Goal: Task Accomplishment & Management: Use online tool/utility

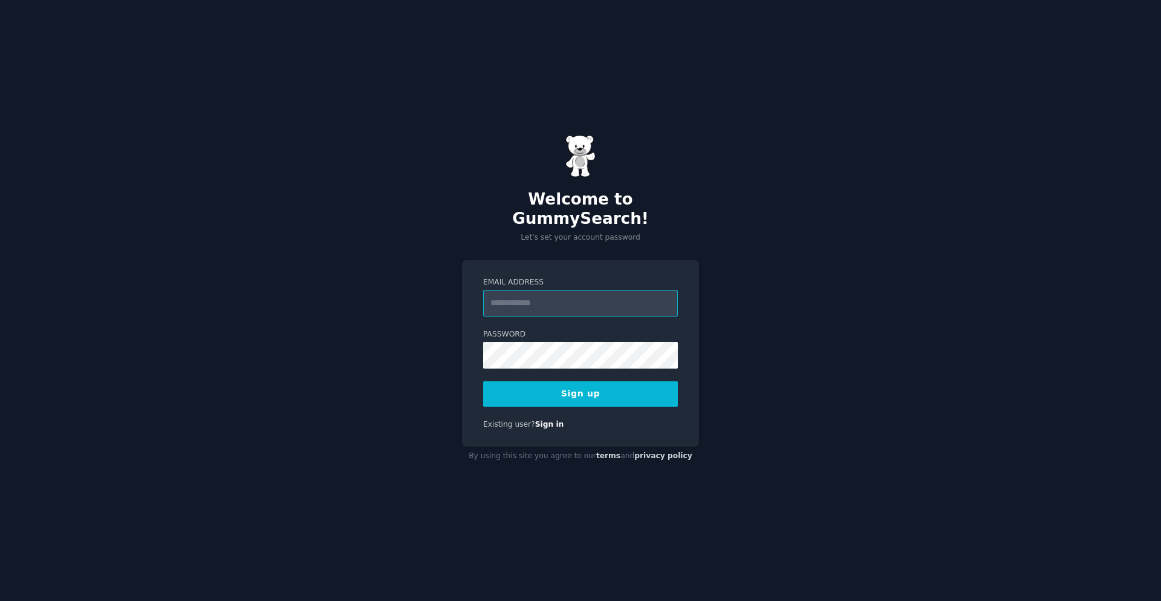
click at [572, 290] on input "Email Address" at bounding box center [580, 303] width 195 height 27
type input "**********"
click at [588, 381] on button "Sign up" at bounding box center [580, 393] width 195 height 25
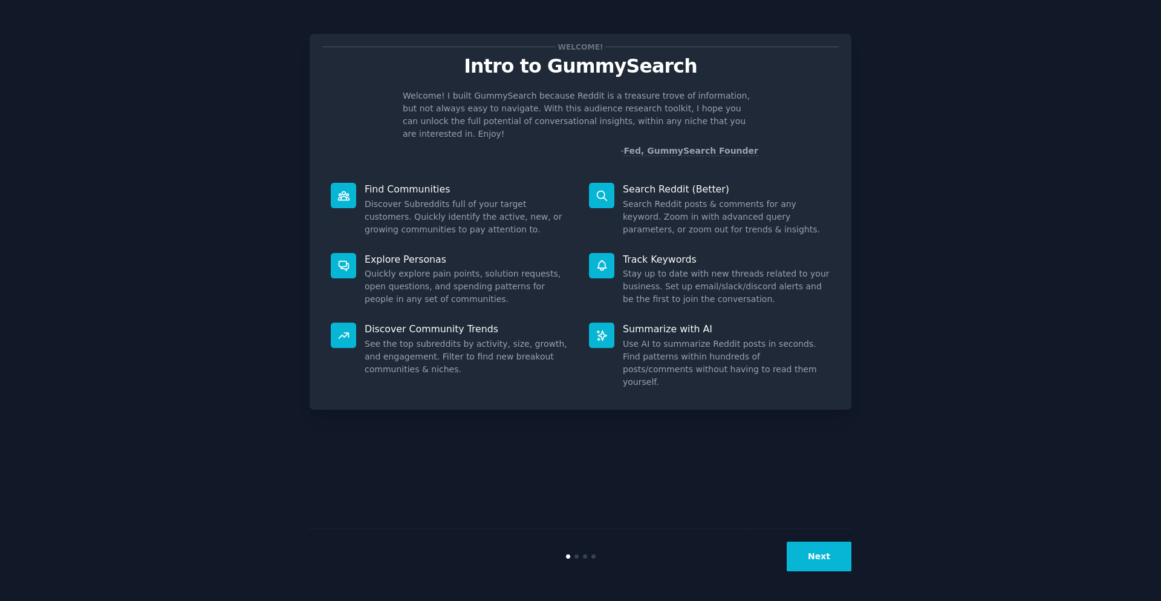
click at [811, 560] on button "Next" at bounding box center [819, 556] width 65 height 30
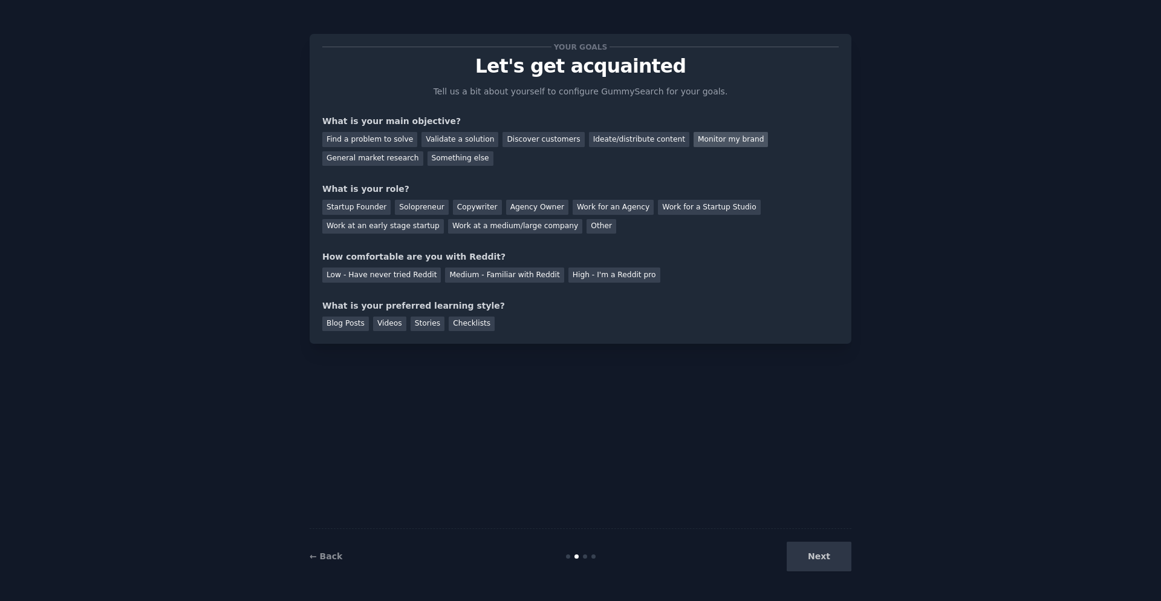
click at [694, 141] on div "Monitor my brand" at bounding box center [731, 139] width 74 height 15
click at [630, 141] on div "Ideate/distribute content" at bounding box center [639, 139] width 100 height 15
click at [694, 140] on div "Monitor my brand" at bounding box center [731, 139] width 74 height 15
click at [360, 210] on div "Startup Founder" at bounding box center [356, 207] width 68 height 15
click at [396, 278] on div "Low - Have never tried Reddit" at bounding box center [381, 274] width 119 height 15
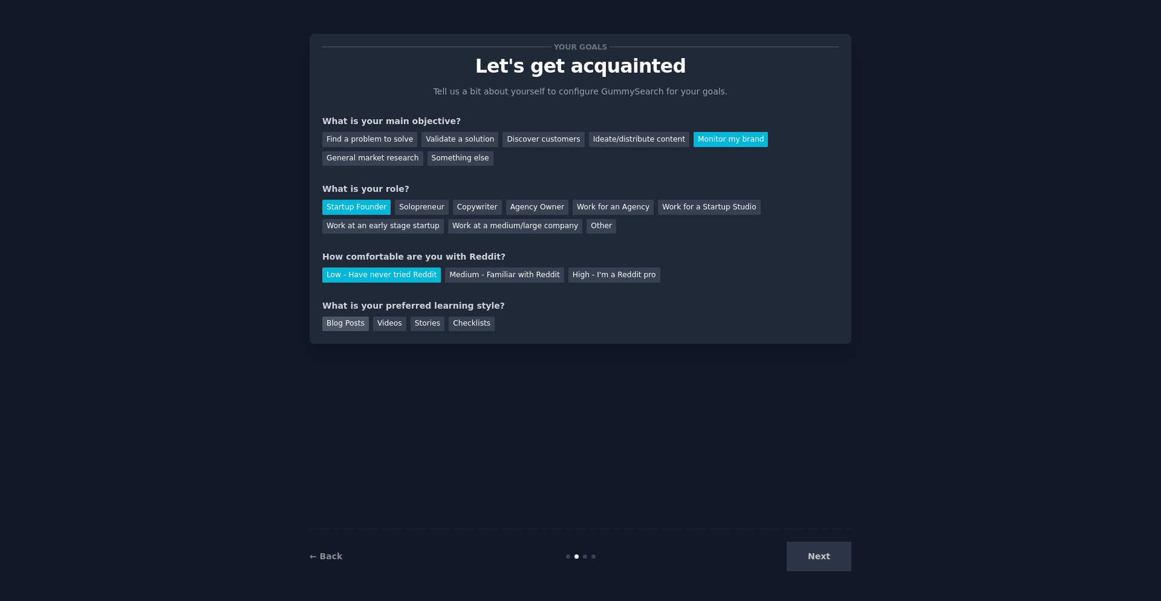
click at [336, 324] on div "Blog Posts" at bounding box center [345, 323] width 47 height 15
click at [373, 325] on div "Videos" at bounding box center [389, 323] width 33 height 15
click at [434, 330] on div "Blog Posts Videos Stories Checklists" at bounding box center [580, 321] width 517 height 19
click at [424, 329] on div "Stories" at bounding box center [428, 323] width 34 height 15
click at [451, 326] on div "Checklists" at bounding box center [472, 323] width 46 height 15
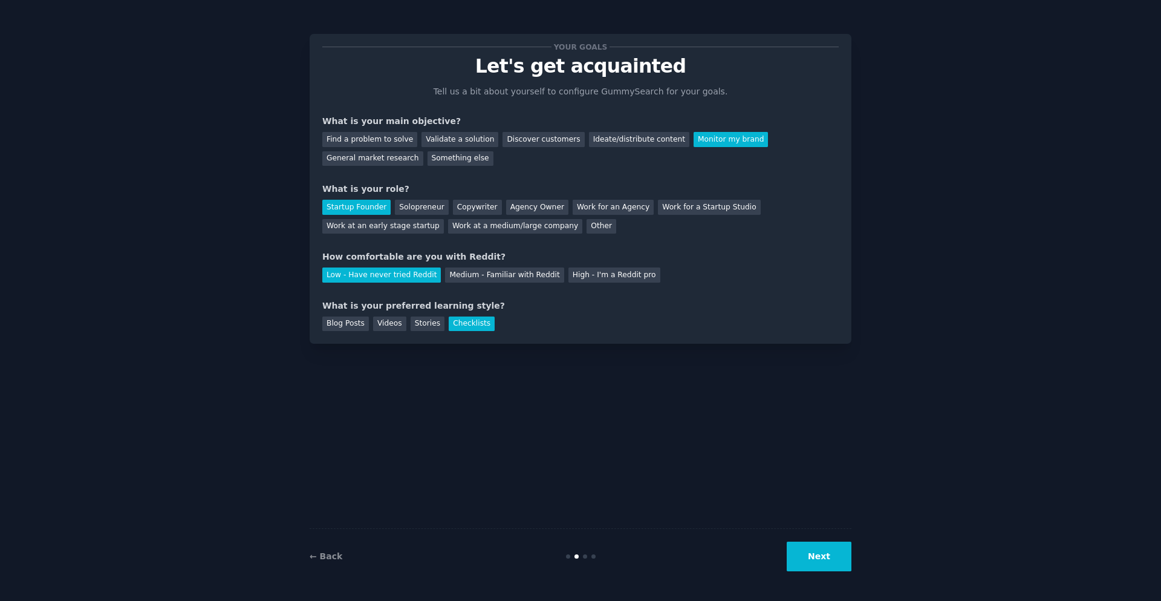
click at [830, 565] on button "Next" at bounding box center [819, 556] width 65 height 30
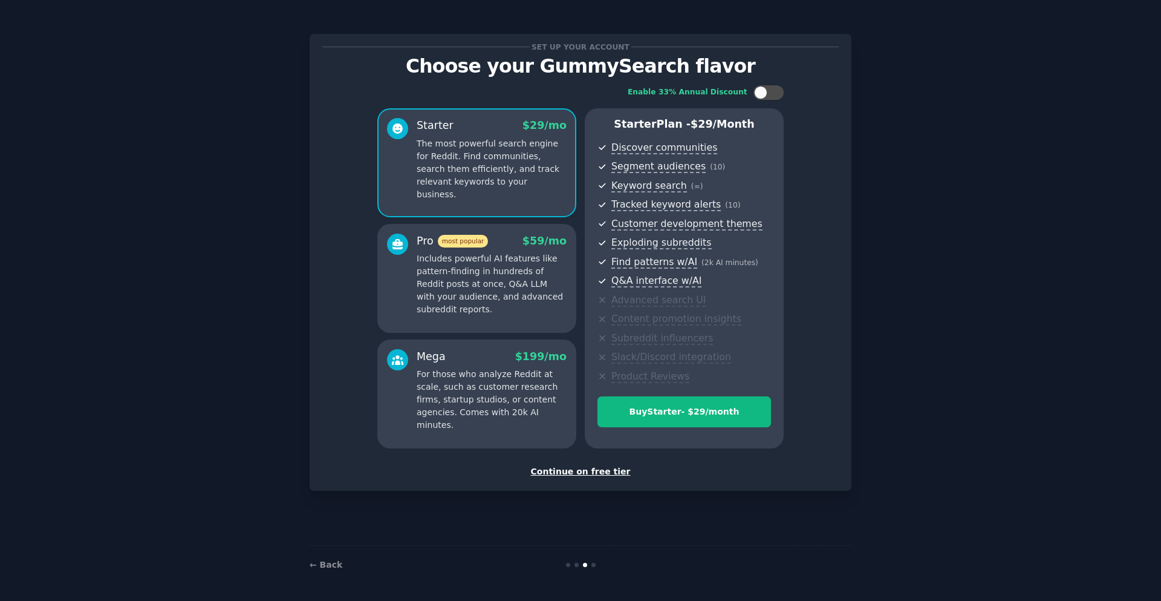
click at [428, 247] on div "Pro most popular" at bounding box center [452, 240] width 71 height 15
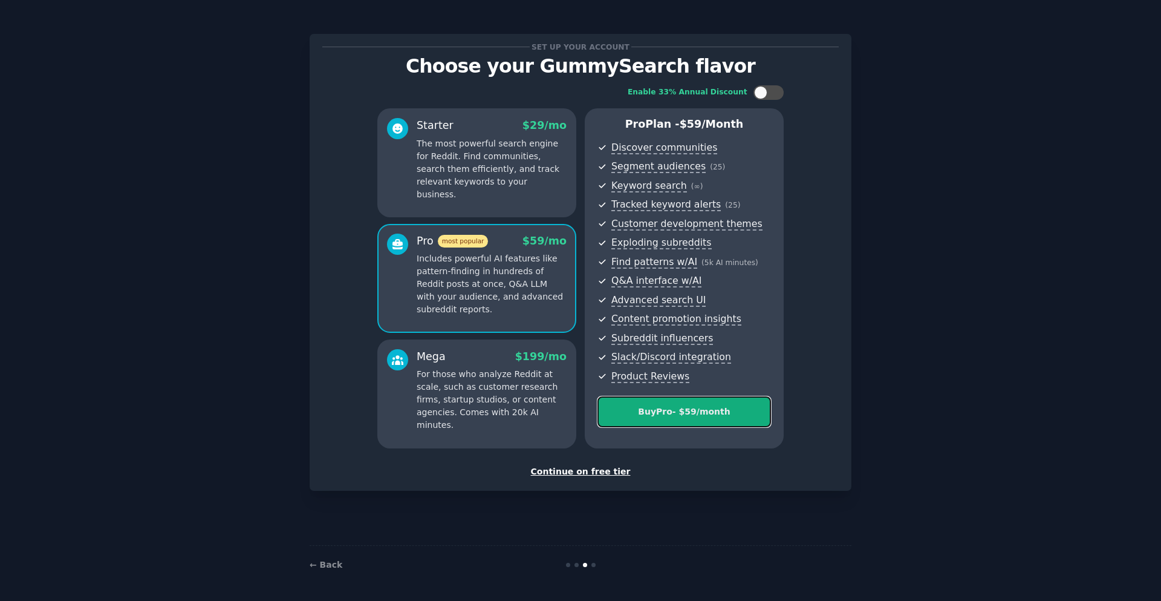
click at [663, 416] on div "Buy Pro - $ 59 /month" at bounding box center [684, 411] width 172 height 13
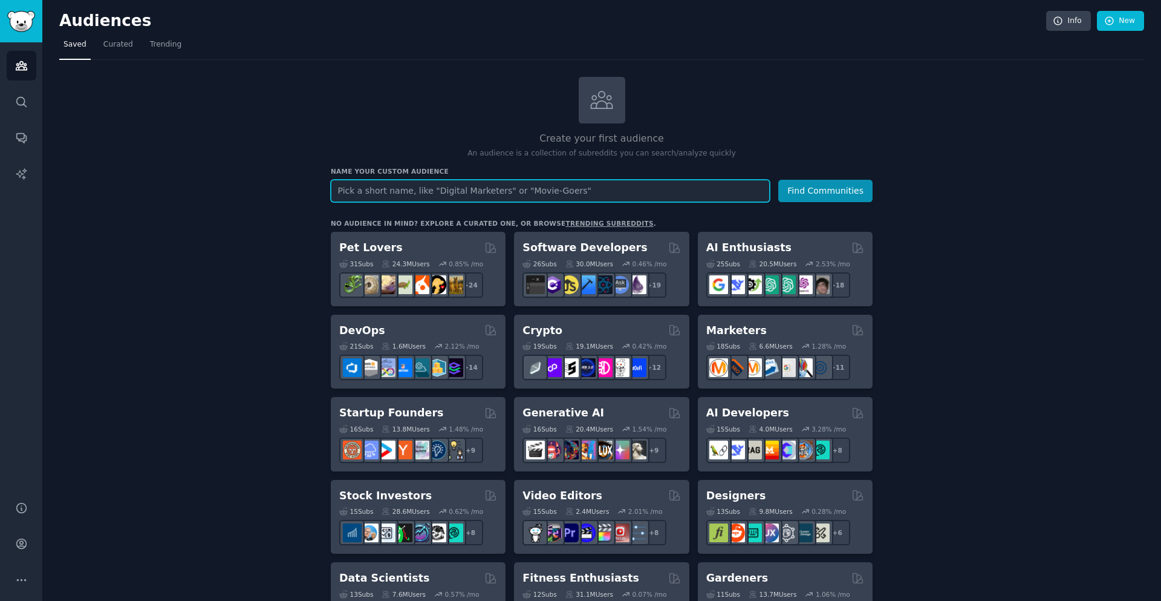
click at [467, 191] on input "text" at bounding box center [550, 191] width 439 height 22
click at [337, 190] on input "sock enthusiasts" at bounding box center [550, 191] width 439 height 22
type input "men's dress sock enthusiasts"
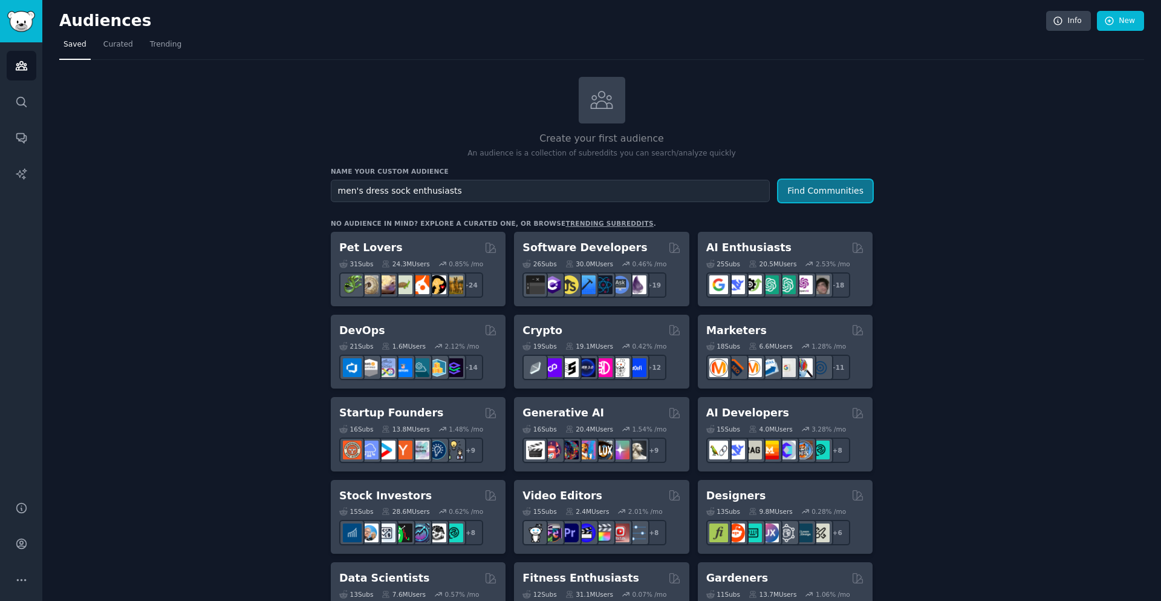
click at [821, 186] on button "Find Communities" at bounding box center [825, 191] width 94 height 22
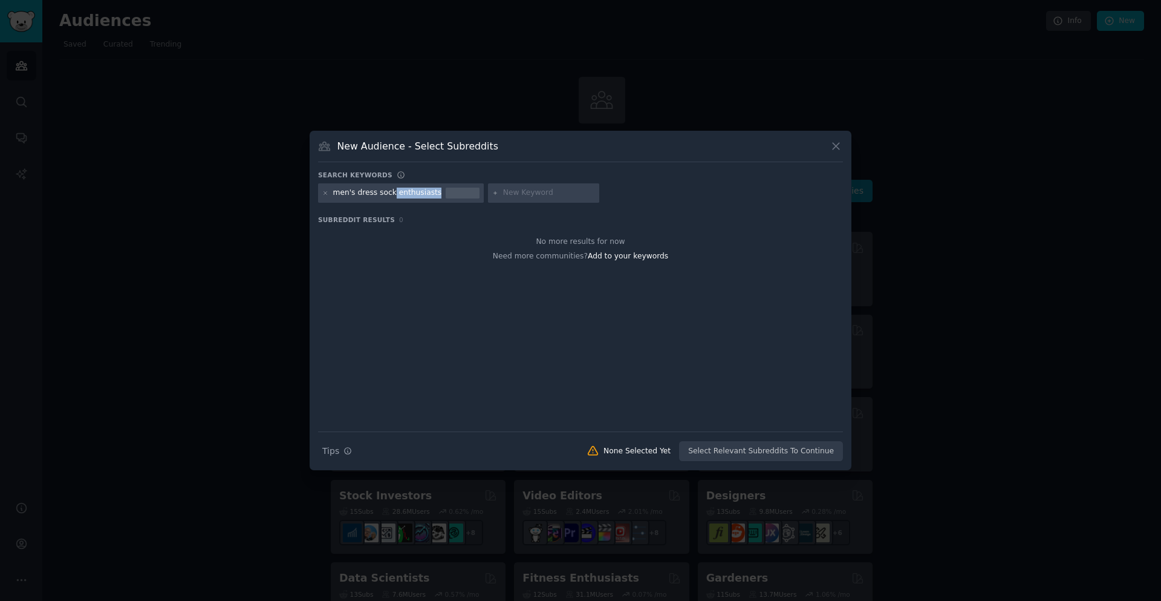
drag, startPoint x: 389, startPoint y: 195, endPoint x: 455, endPoint y: 200, distance: 66.1
click at [455, 200] on div "men's dress sock enthusiasts" at bounding box center [401, 192] width 166 height 19
click at [406, 192] on div "men's dress sock enthusiasts" at bounding box center [387, 192] width 109 height 11
click at [409, 193] on div "men's dress sock enthusiasts" at bounding box center [387, 192] width 109 height 11
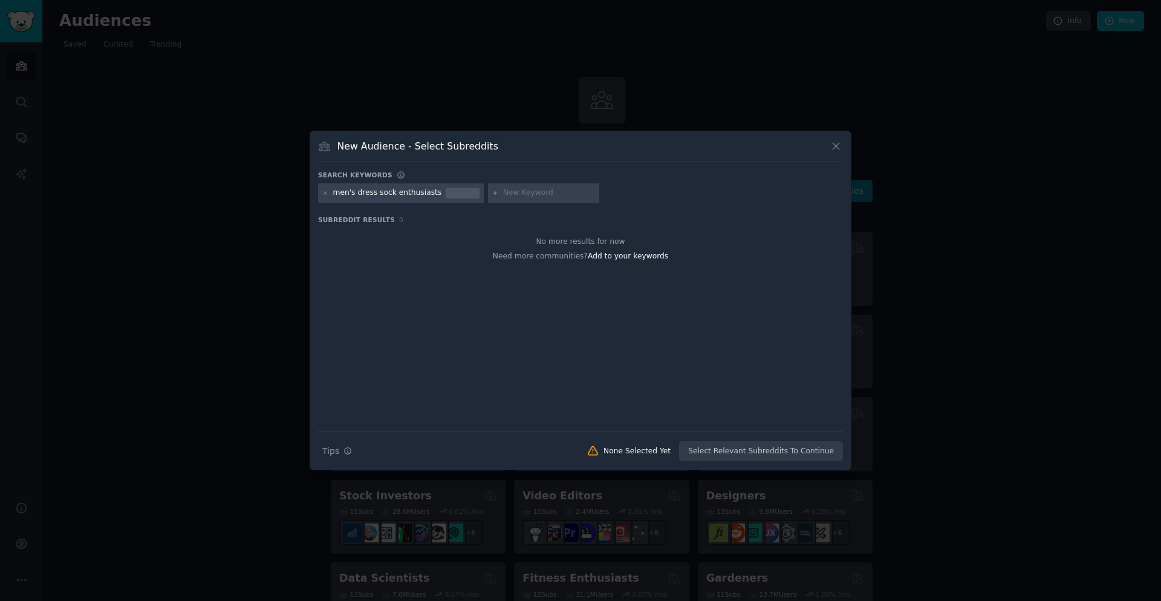
click at [322, 146] on icon at bounding box center [324, 146] width 11 height 8
click at [325, 194] on icon at bounding box center [325, 193] width 7 height 7
click at [354, 194] on input "text" at bounding box center [379, 192] width 92 height 11
type input "men's dress socks"
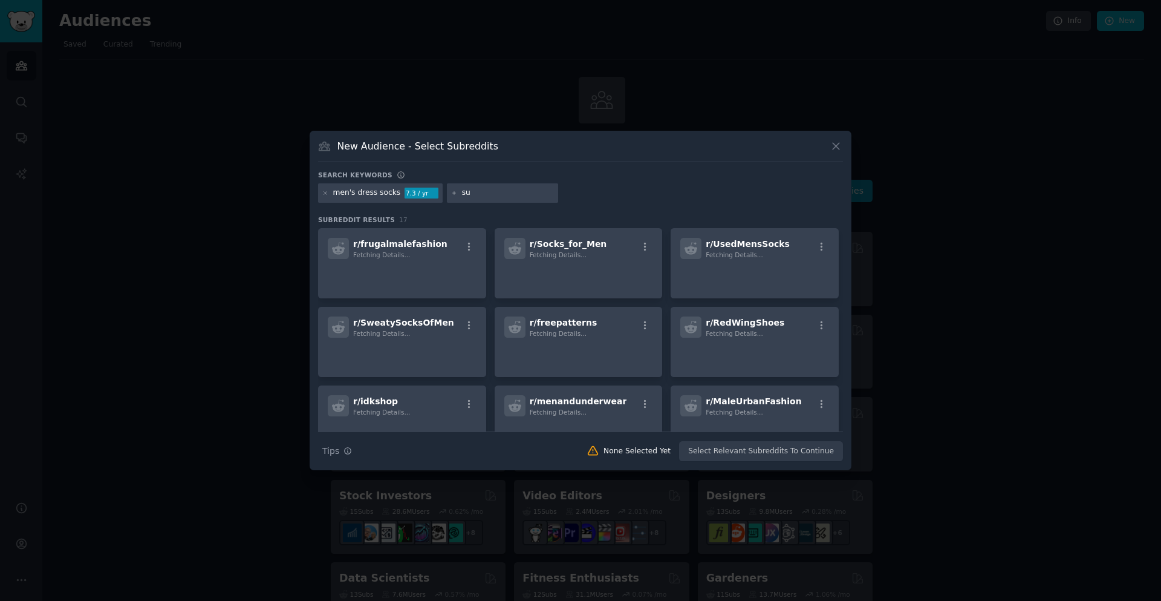
type input "s"
type input "[DEMOGRAPHIC_DATA] scholar"
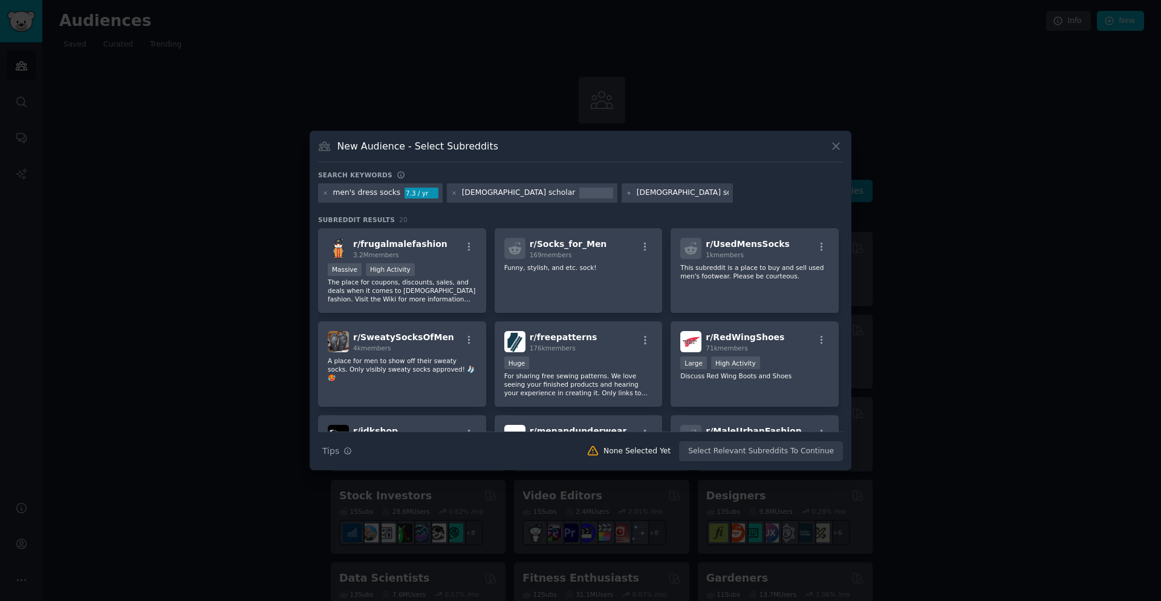
type input "[DEMOGRAPHIC_DATA] scholar socks"
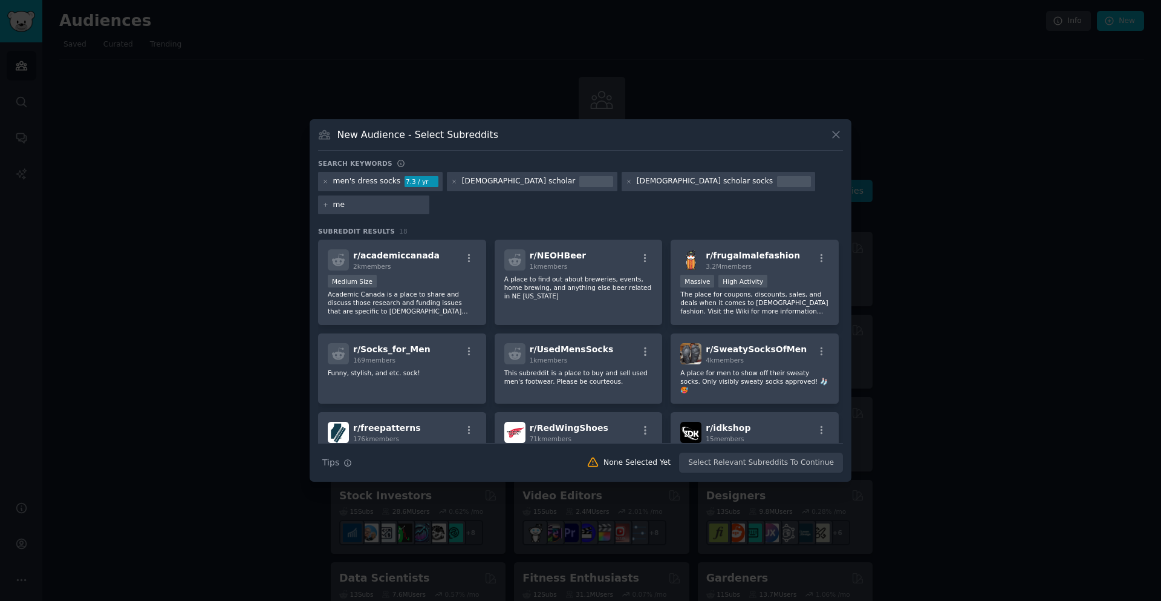
type input "m"
type input "over-the-calf socks"
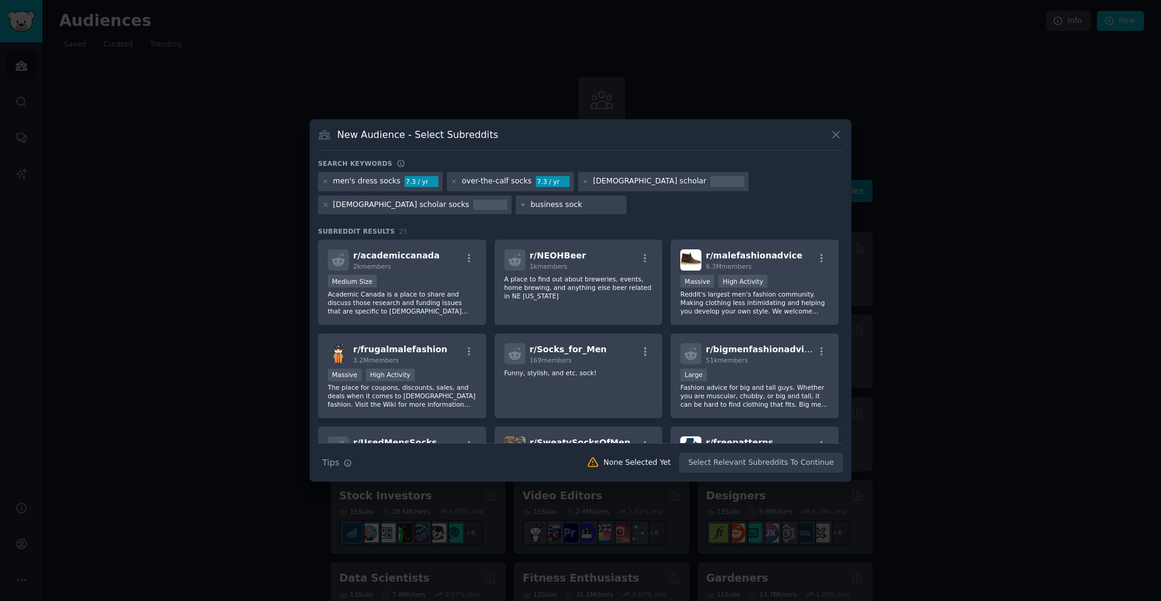
type input "business socks"
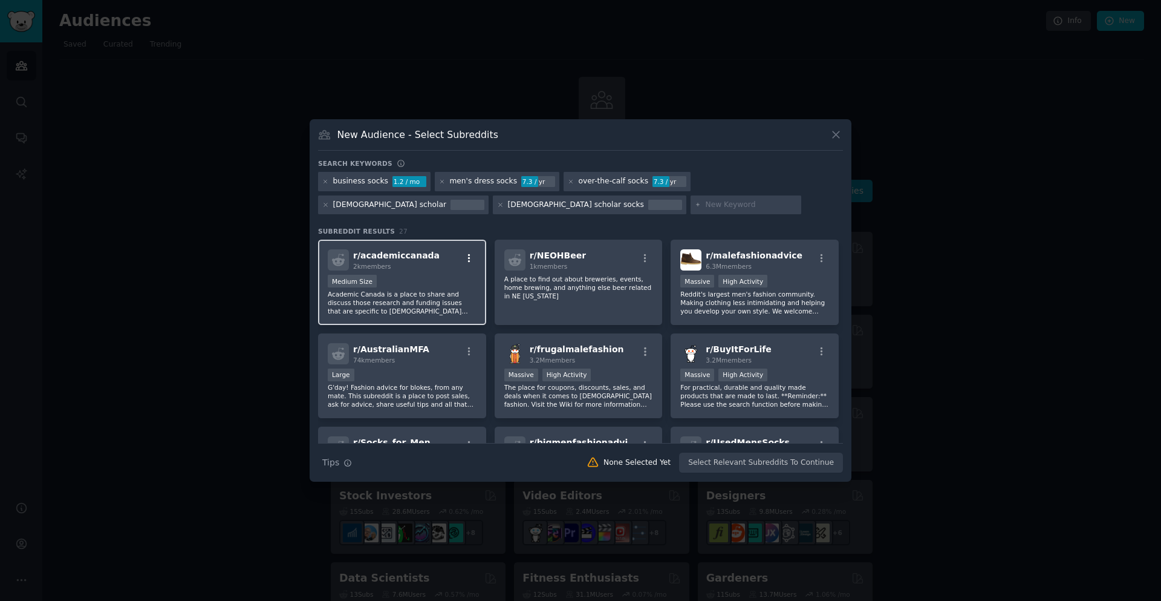
click at [467, 257] on icon "button" at bounding box center [469, 258] width 11 height 11
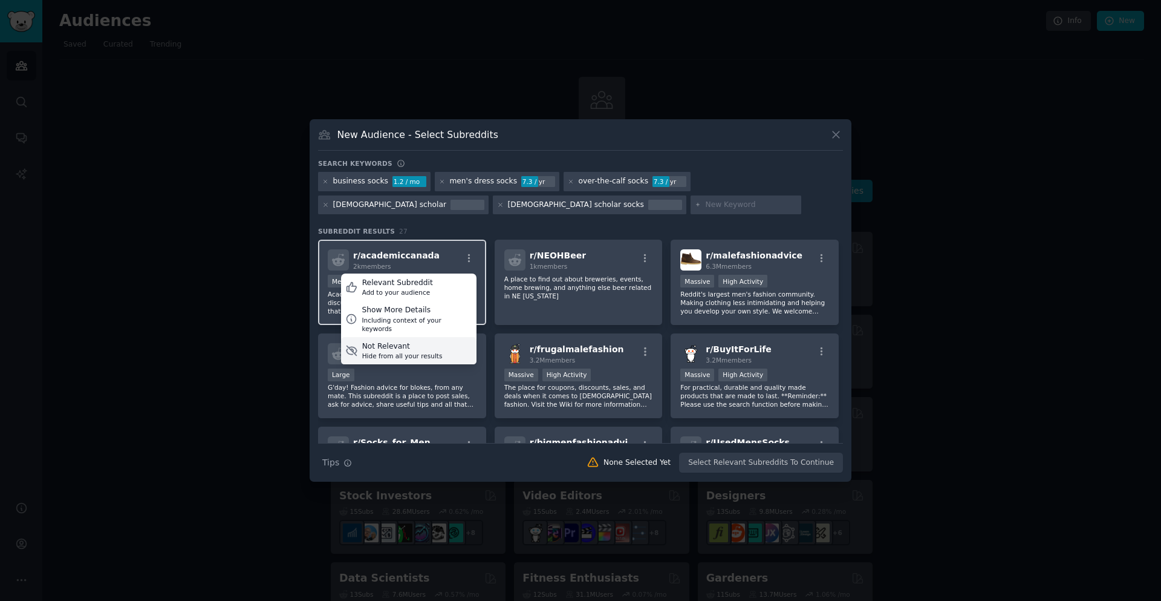
click at [449, 338] on div "Not Relevant Hide from all your results" at bounding box center [408, 351] width 135 height 28
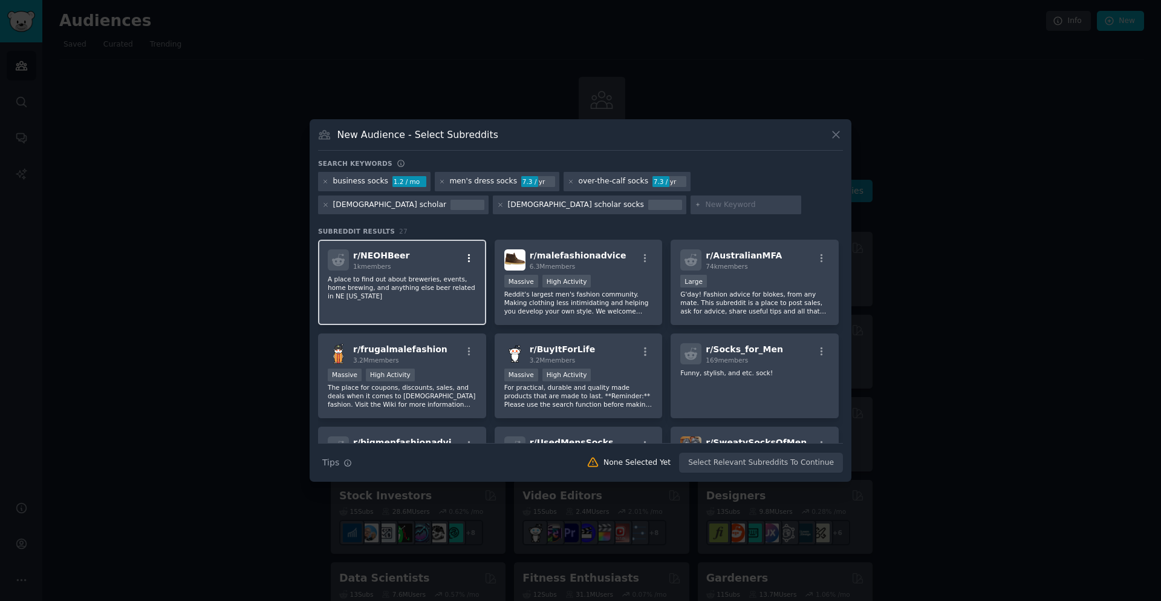
click at [467, 253] on icon "button" at bounding box center [469, 258] width 11 height 11
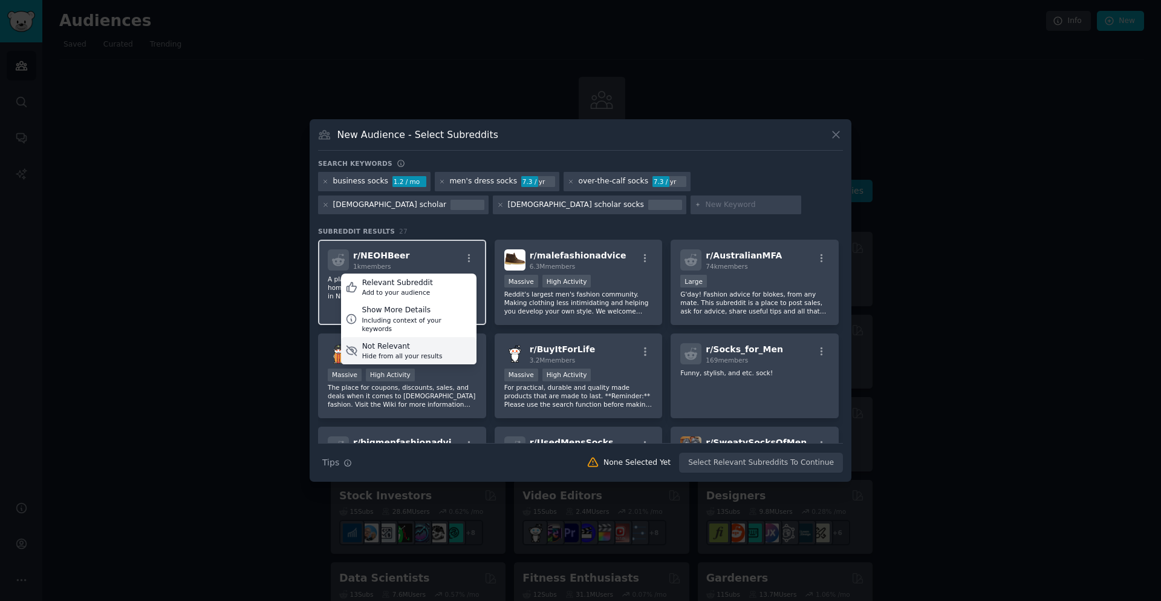
click at [451, 347] on div "Not Relevant Hide from all your results" at bounding box center [408, 351] width 135 height 28
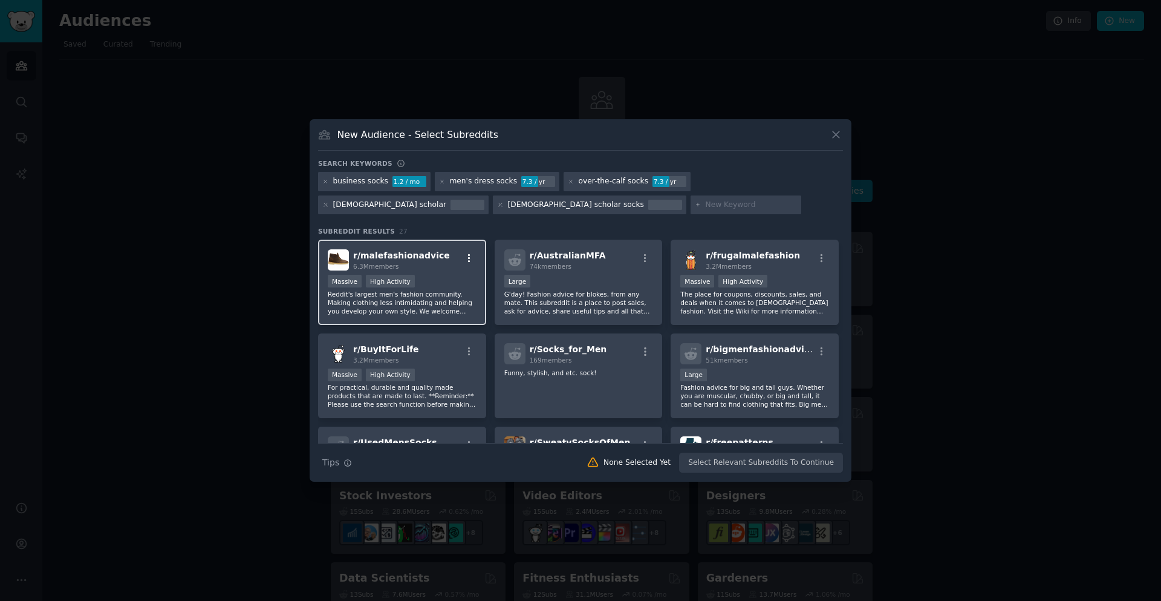
click at [470, 253] on div "r/ malefashionadvice 6.3M members" at bounding box center [402, 259] width 149 height 21
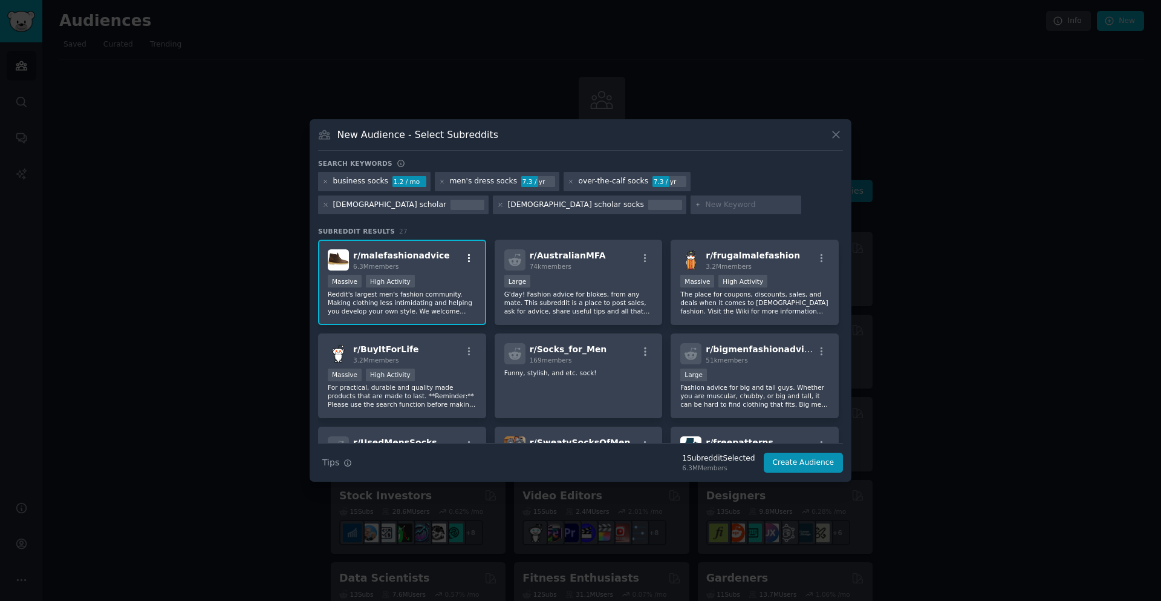
click at [469, 261] on icon "button" at bounding box center [469, 258] width 11 height 11
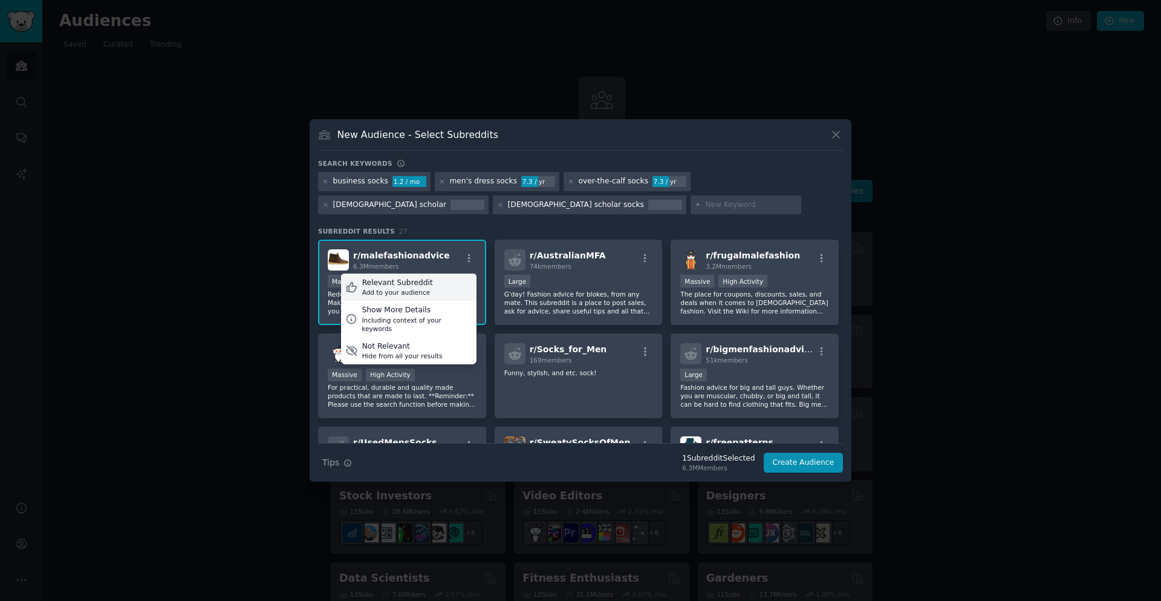
click at [453, 289] on div "Relevant Subreddit Add to your audience" at bounding box center [408, 287] width 135 height 28
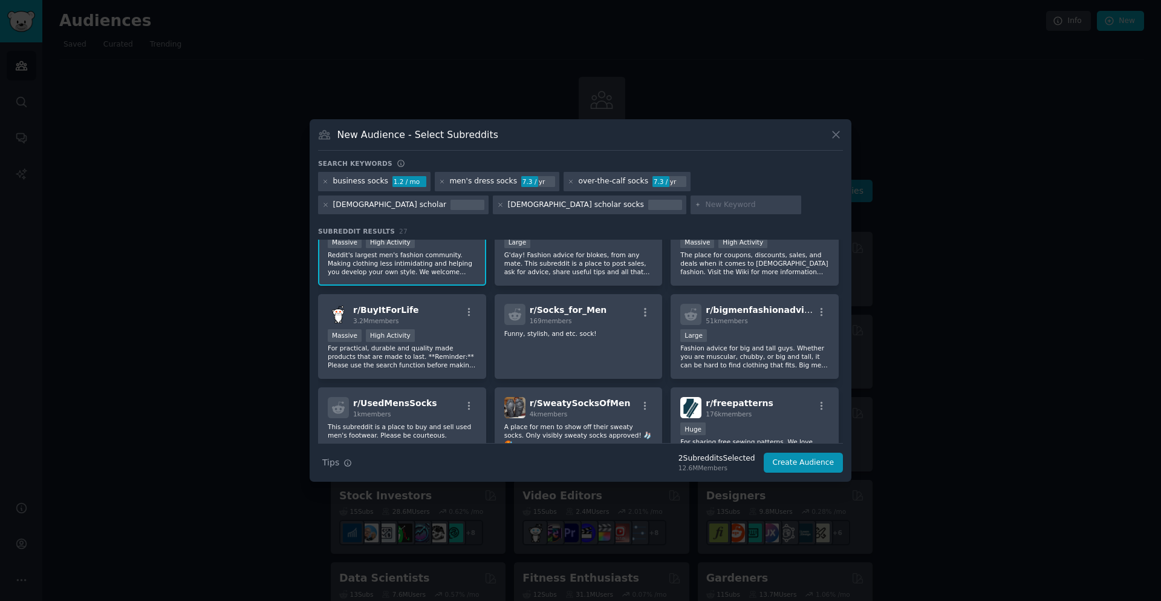
scroll to position [60, 0]
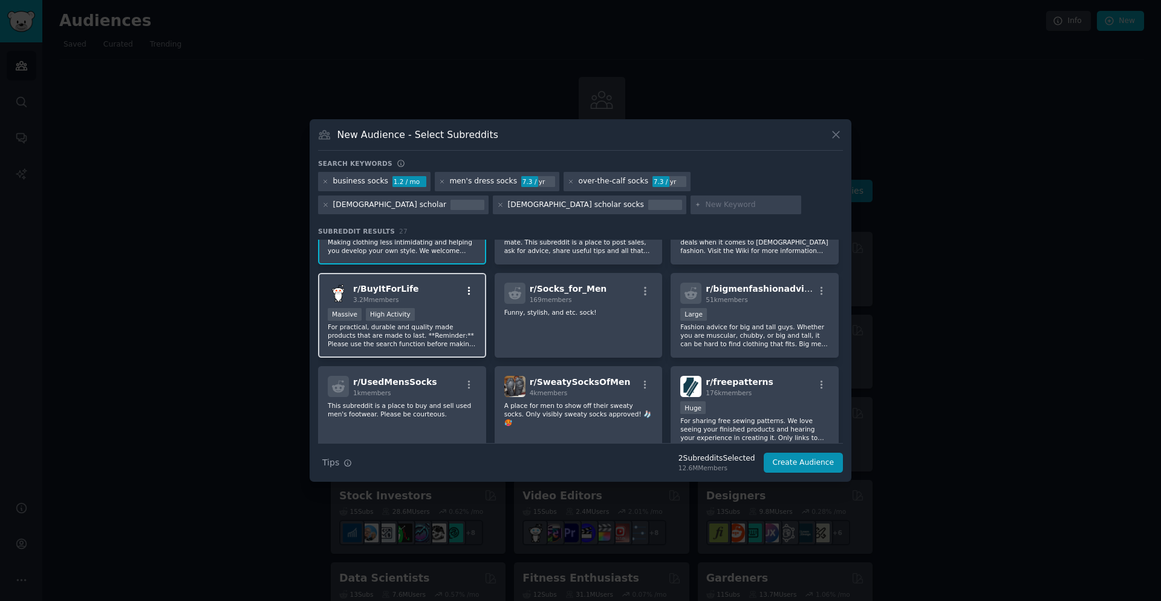
click at [469, 290] on icon "button" at bounding box center [469, 290] width 11 height 11
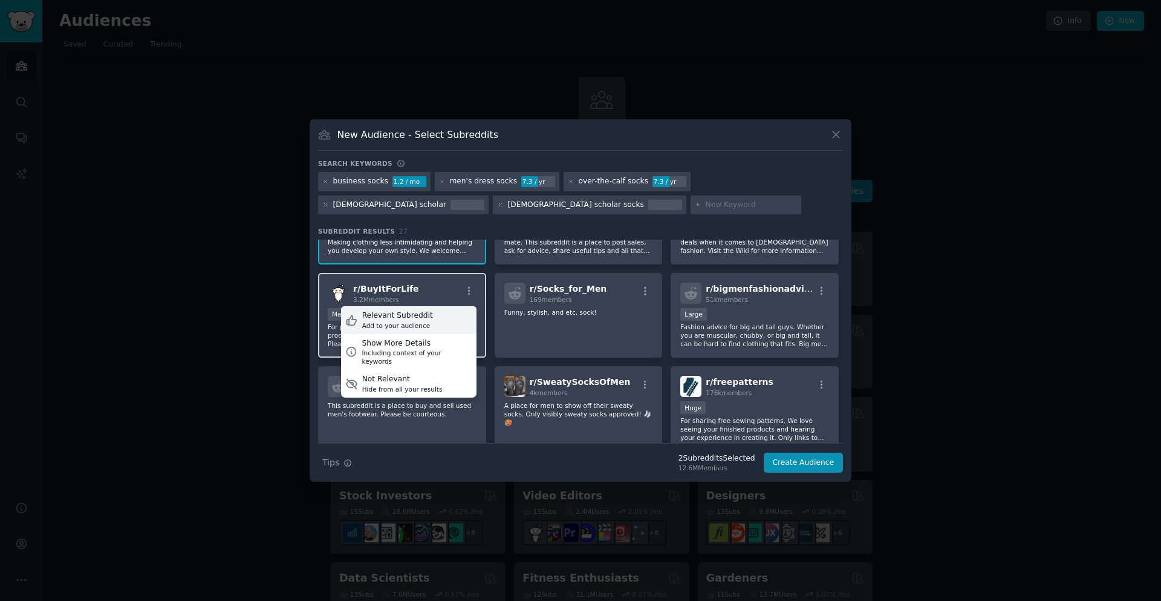
click at [433, 325] on div "Relevant Subreddit Add to your audience" at bounding box center [408, 320] width 135 height 28
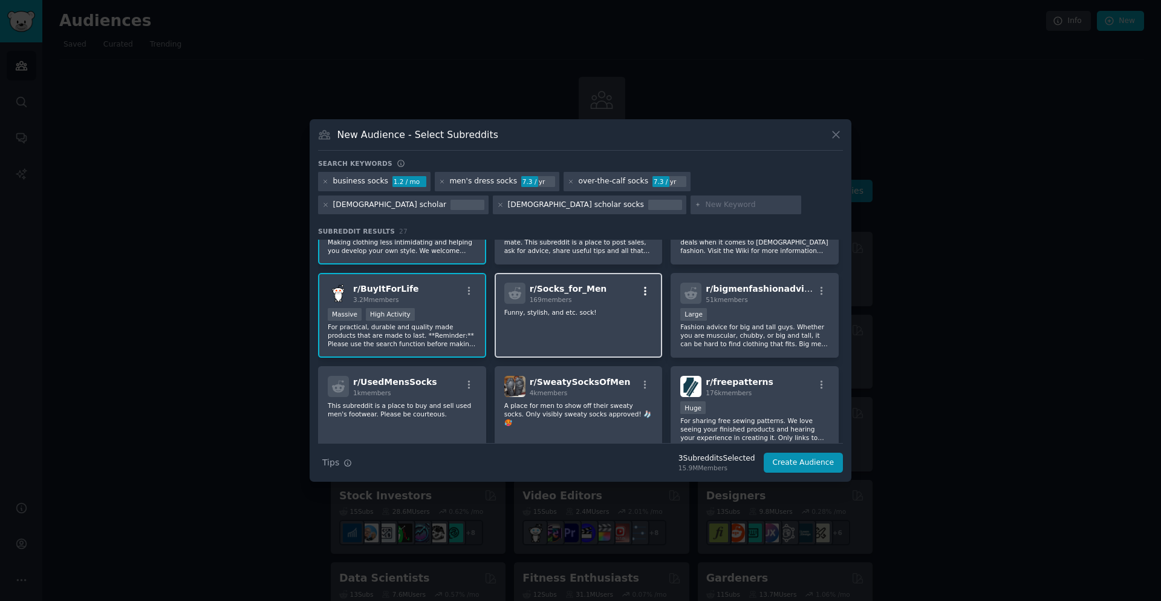
click at [646, 287] on icon "button" at bounding box center [645, 290] width 11 height 11
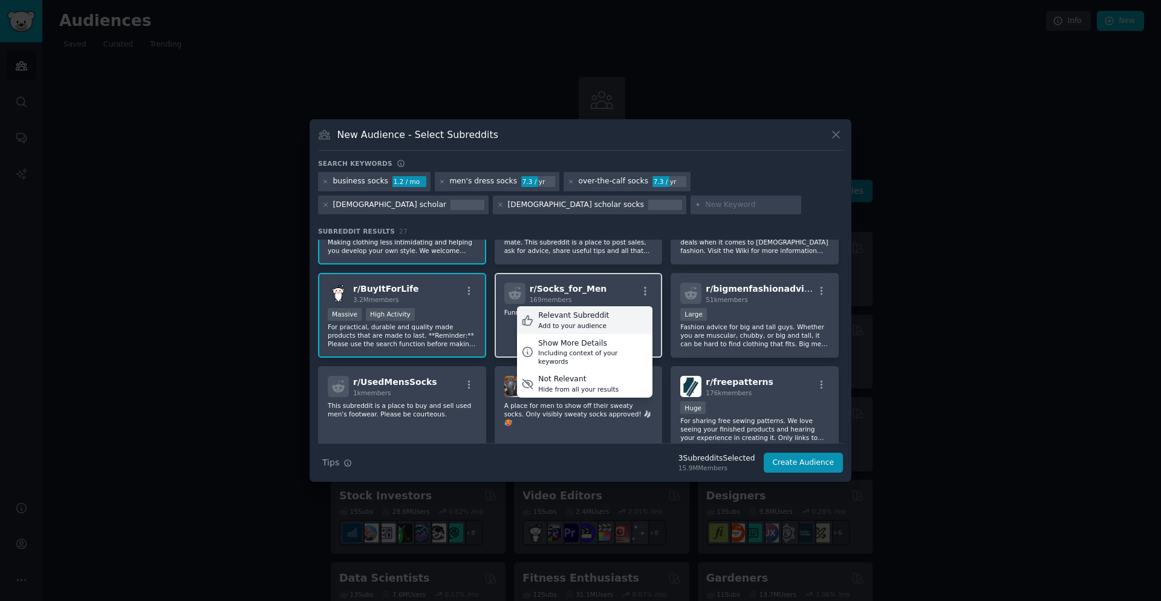
click at [619, 313] on div "Relevant Subreddit Add to your audience" at bounding box center [584, 320] width 135 height 28
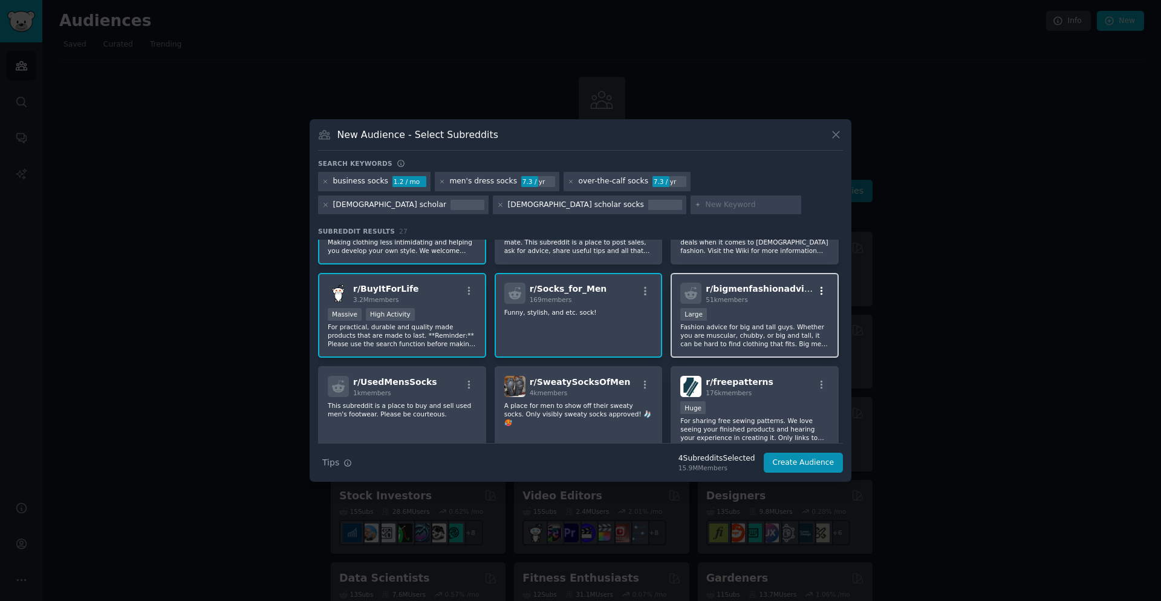
click at [821, 291] on icon "button" at bounding box center [822, 291] width 2 height 8
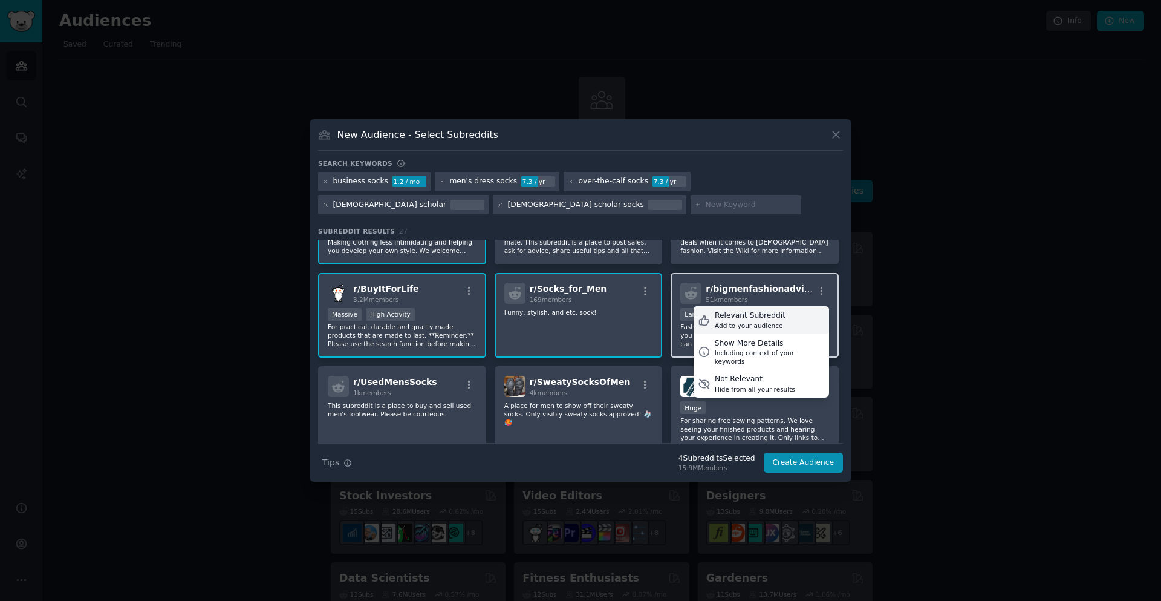
click at [807, 316] on div "Relevant Subreddit Add to your audience" at bounding box center [761, 320] width 135 height 28
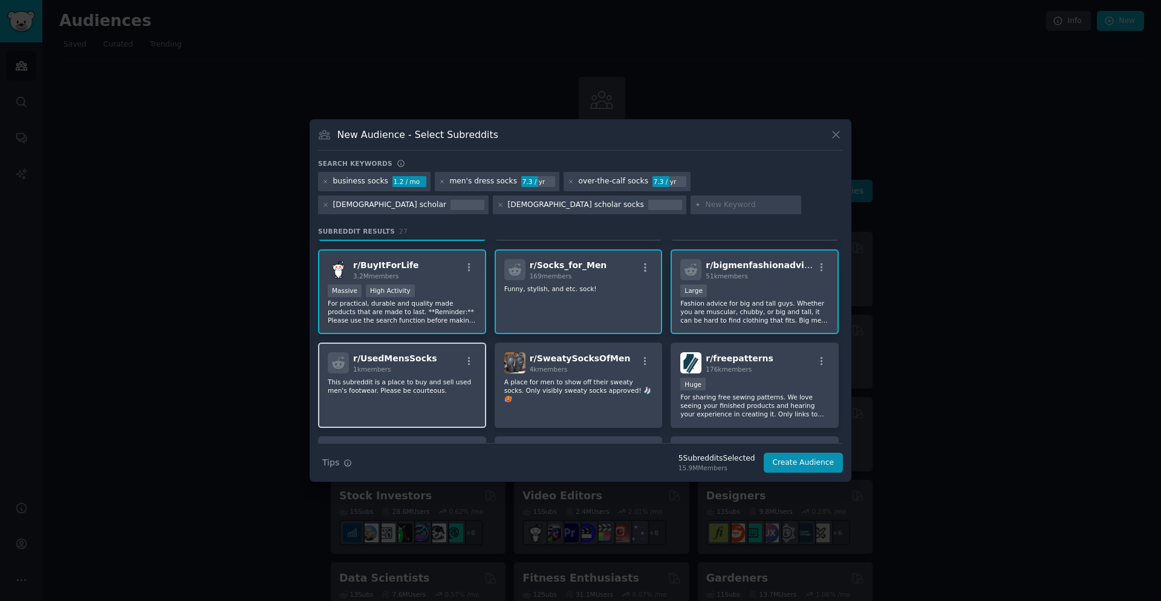
scroll to position [121, 0]
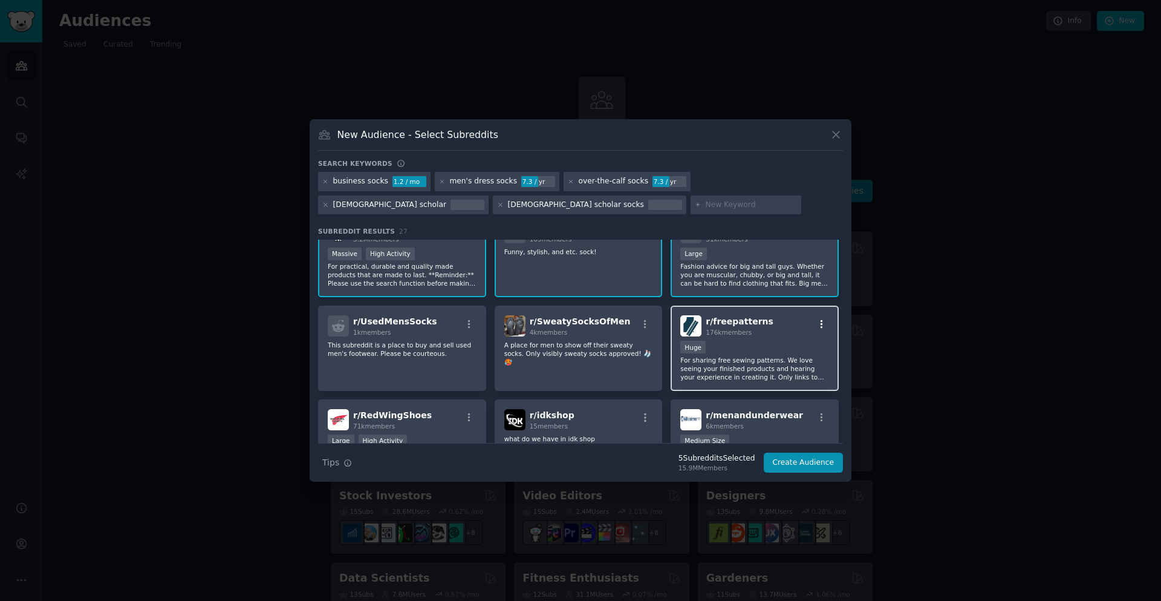
click at [820, 320] on icon "button" at bounding box center [822, 324] width 11 height 11
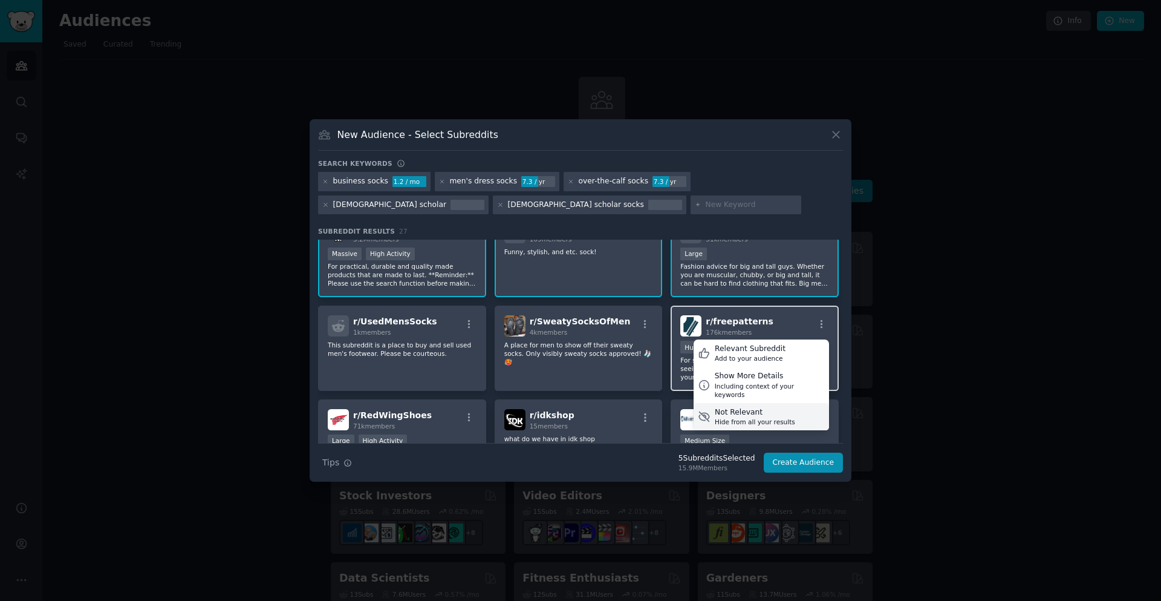
click at [783, 403] on div "Not Relevant Hide from all your results" at bounding box center [761, 417] width 135 height 28
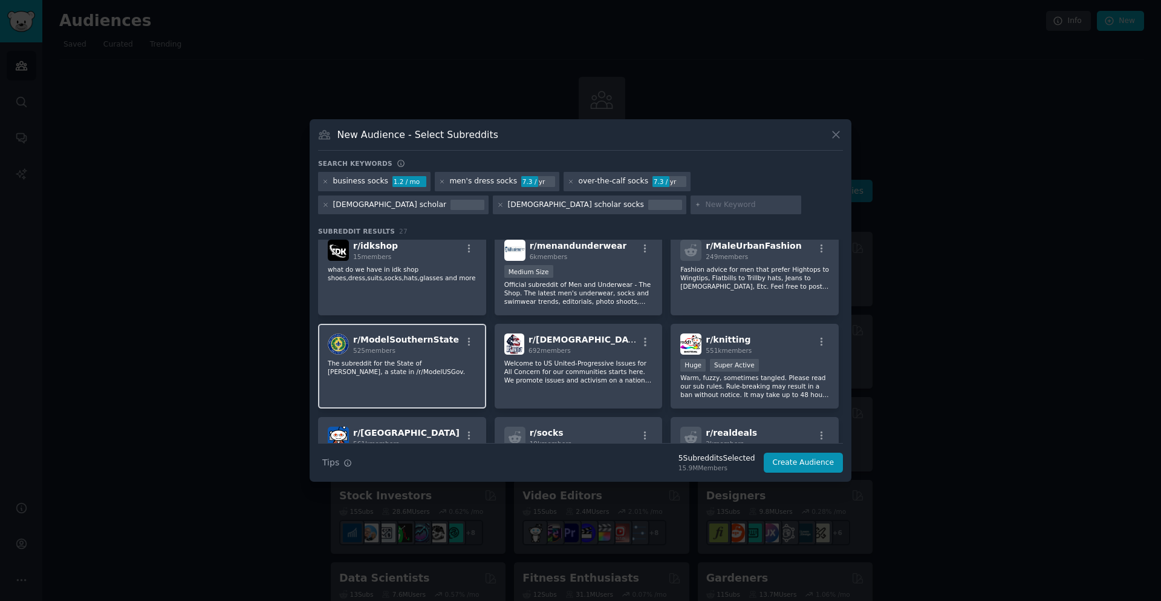
scroll to position [302, 0]
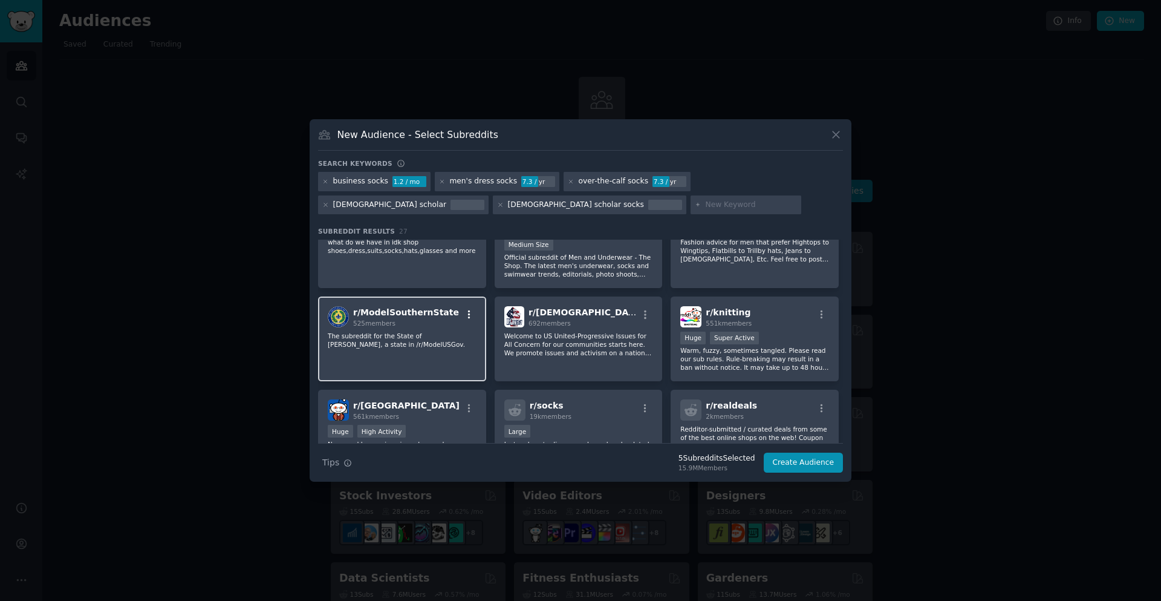
click at [465, 310] on icon "button" at bounding box center [469, 314] width 11 height 11
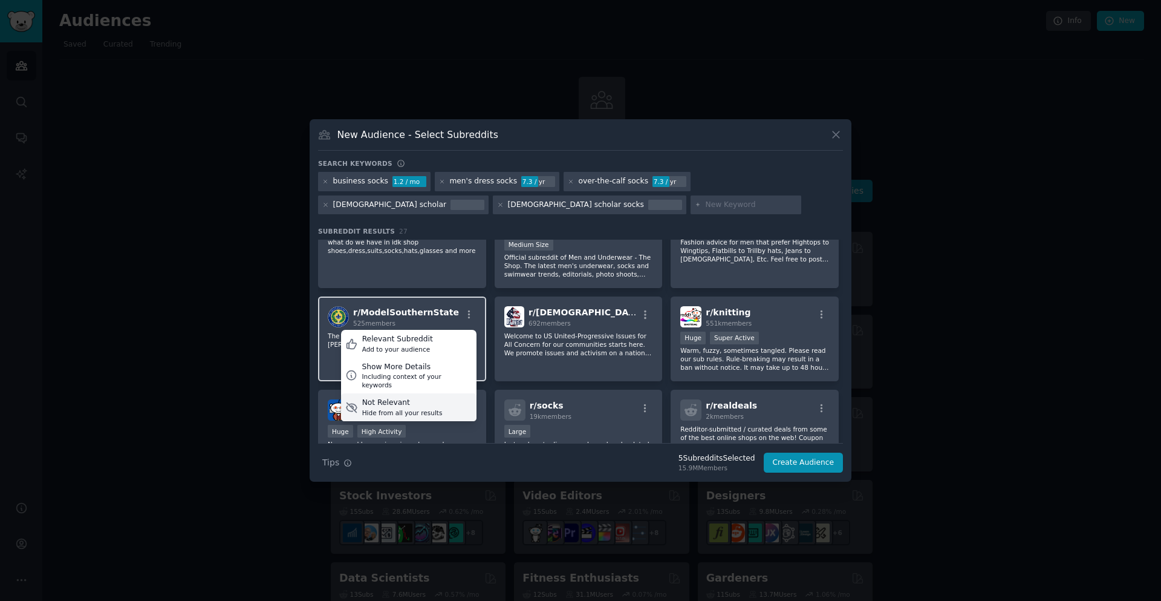
click at [415, 397] on div "Not Relevant" at bounding box center [402, 402] width 80 height 11
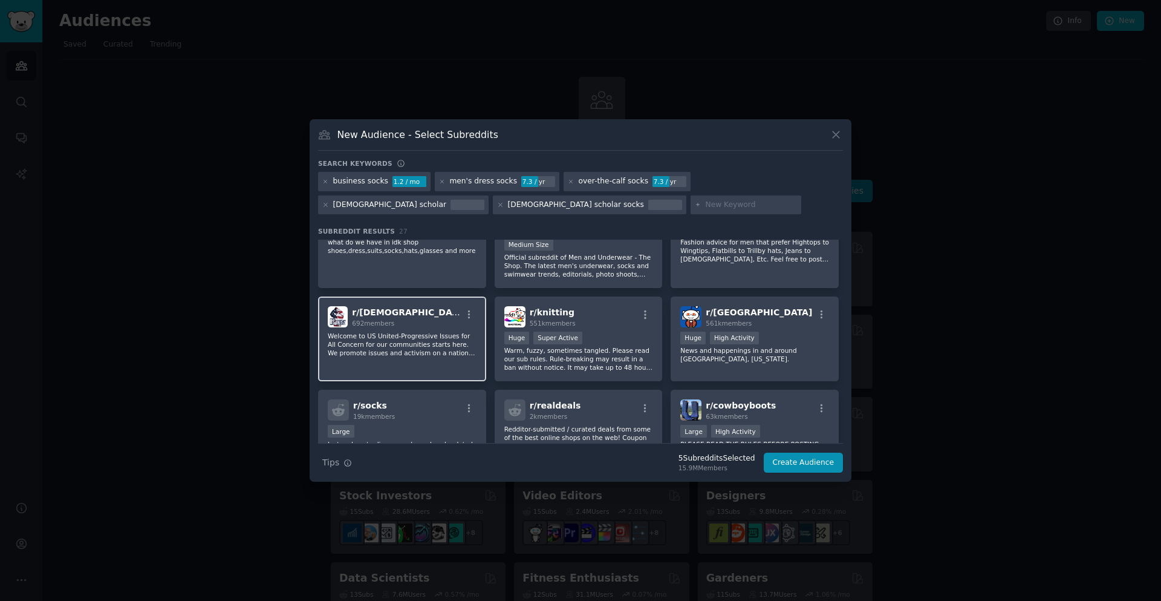
click at [471, 306] on div "r/ [DEMOGRAPHIC_DATA] 692 members" at bounding box center [402, 316] width 149 height 21
click at [467, 310] on icon "button" at bounding box center [469, 314] width 11 height 11
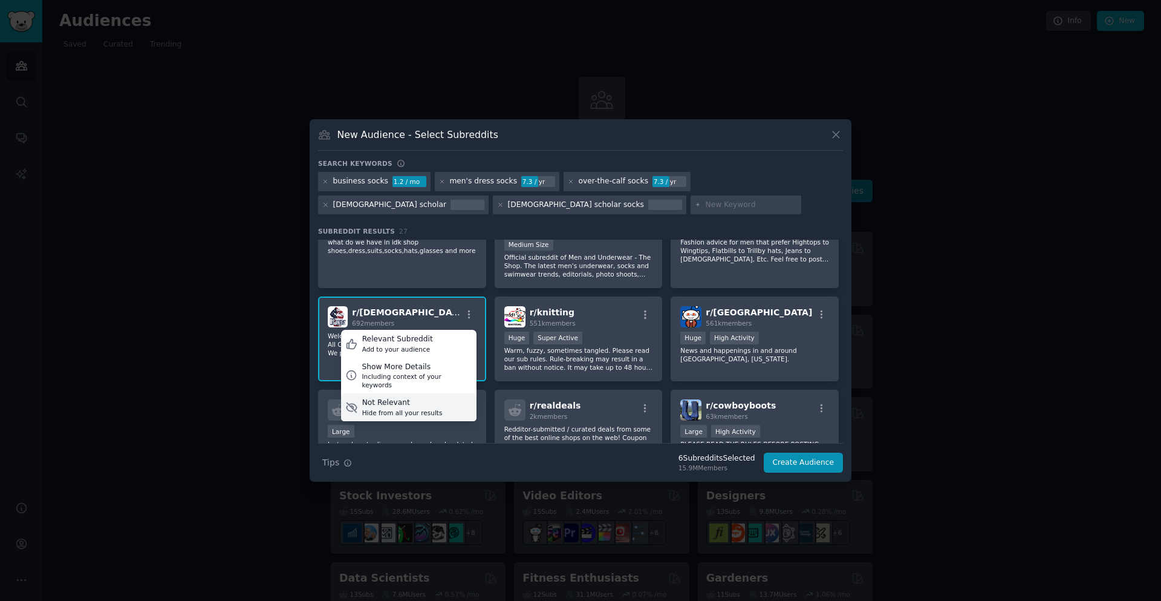
click at [438, 394] on div "Not Relevant Hide from all your results" at bounding box center [408, 407] width 135 height 28
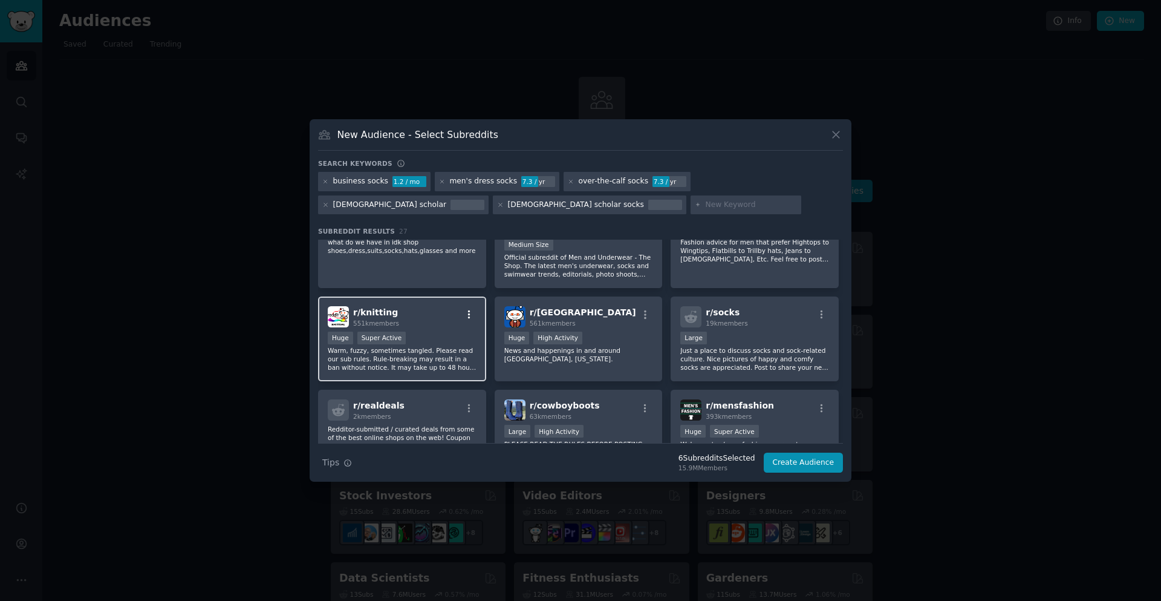
click at [468, 309] on icon "button" at bounding box center [469, 314] width 11 height 11
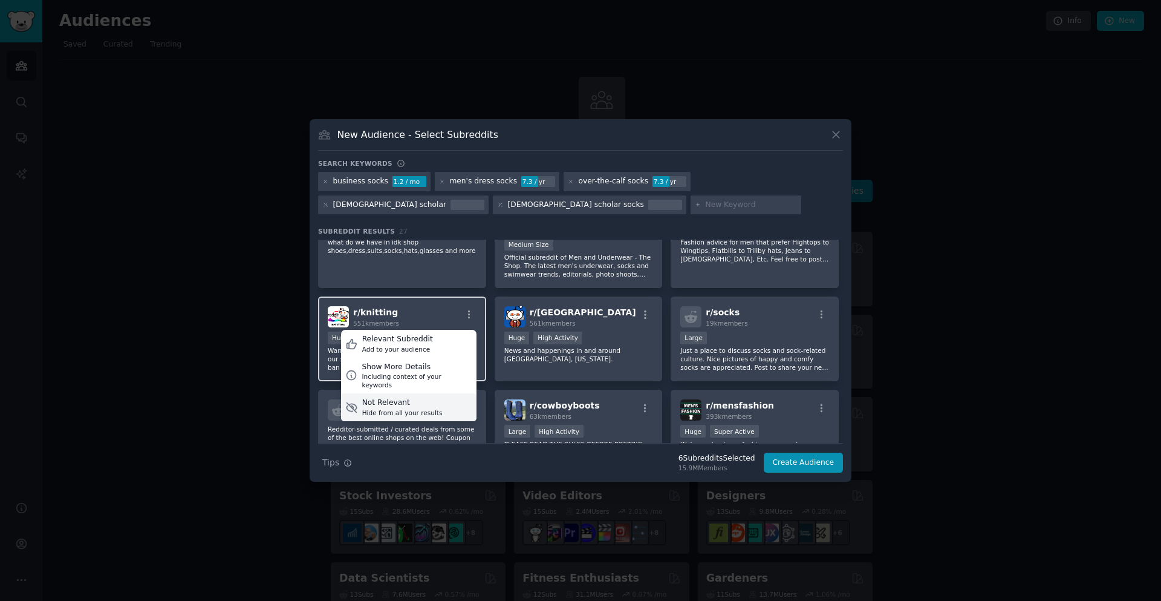
click at [434, 393] on div "Not Relevant Hide from all your results" at bounding box center [408, 407] width 135 height 28
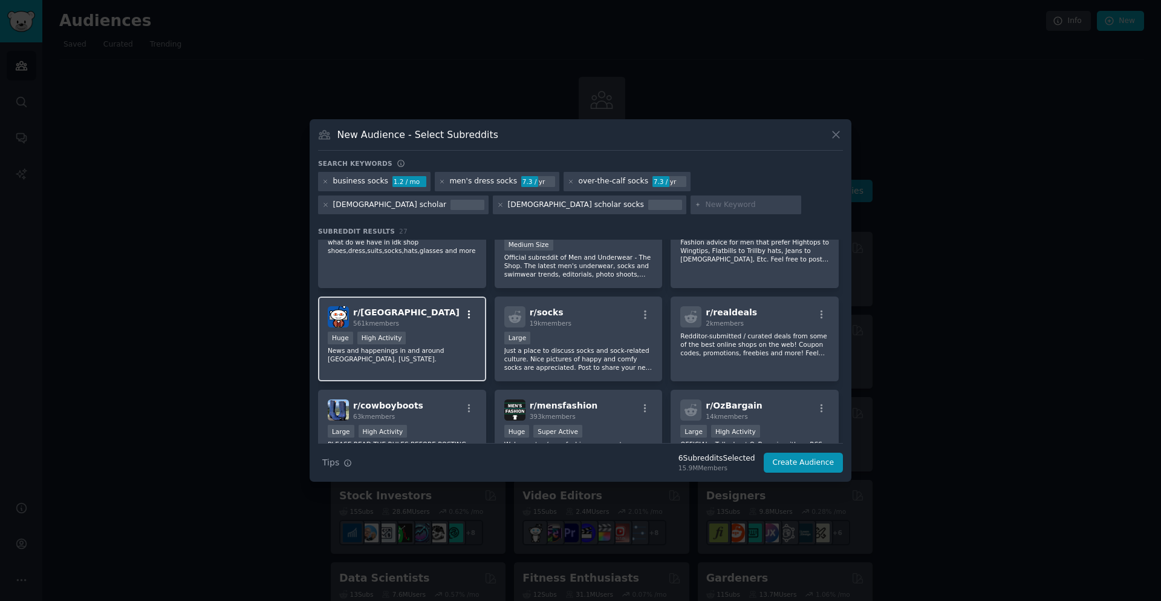
click at [464, 309] on icon "button" at bounding box center [469, 314] width 11 height 11
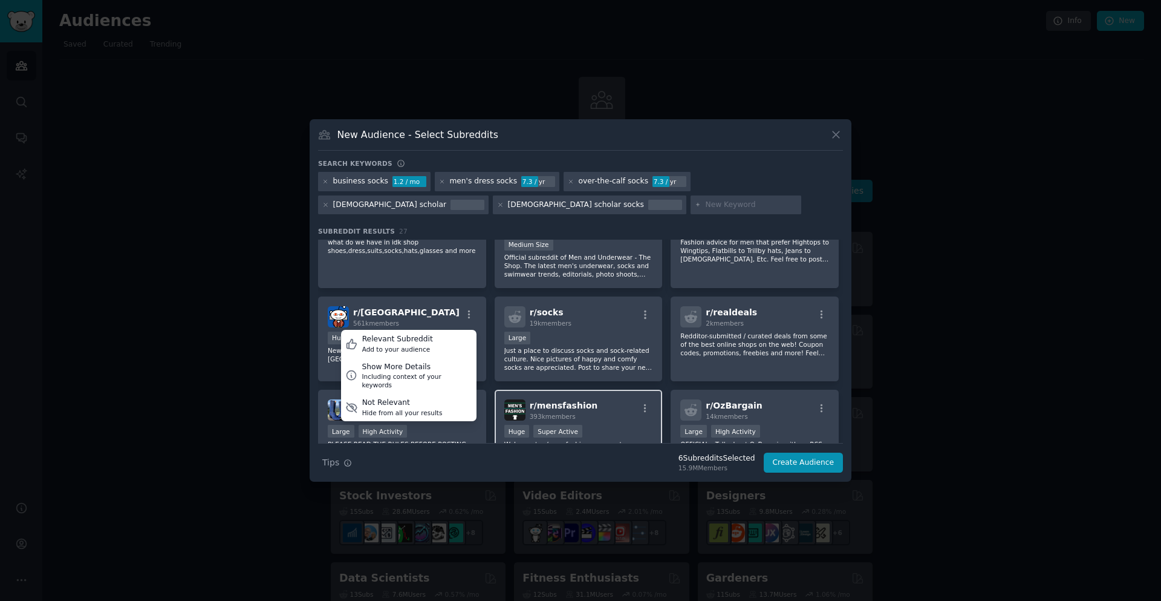
click at [432, 395] on div "Not Relevant Hide from all your results" at bounding box center [408, 407] width 135 height 28
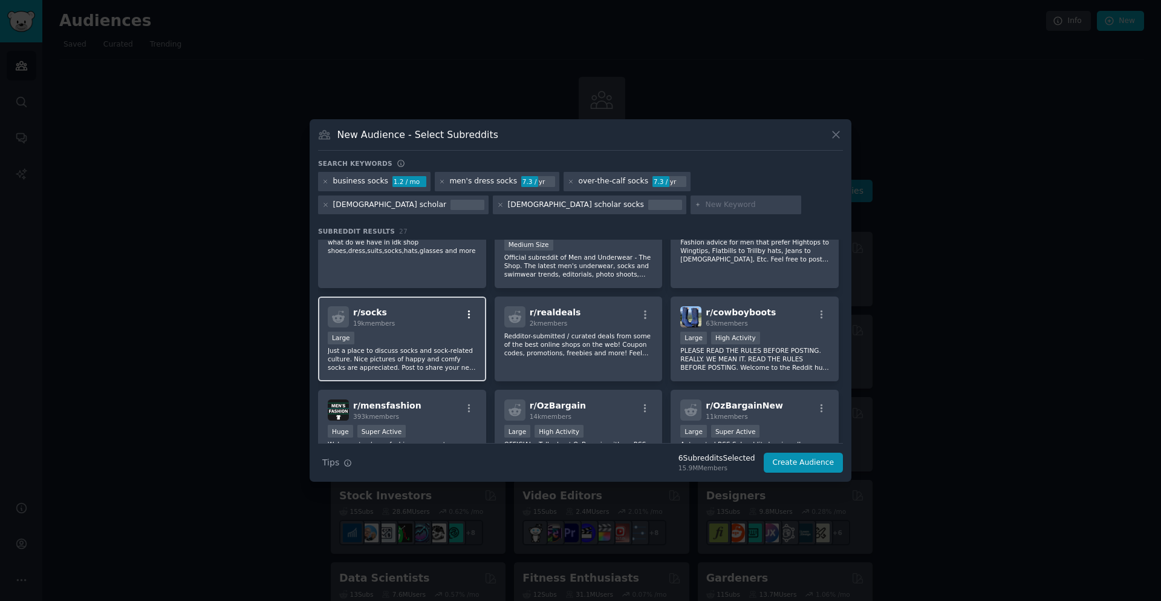
click at [468, 311] on icon "button" at bounding box center [469, 314] width 11 height 11
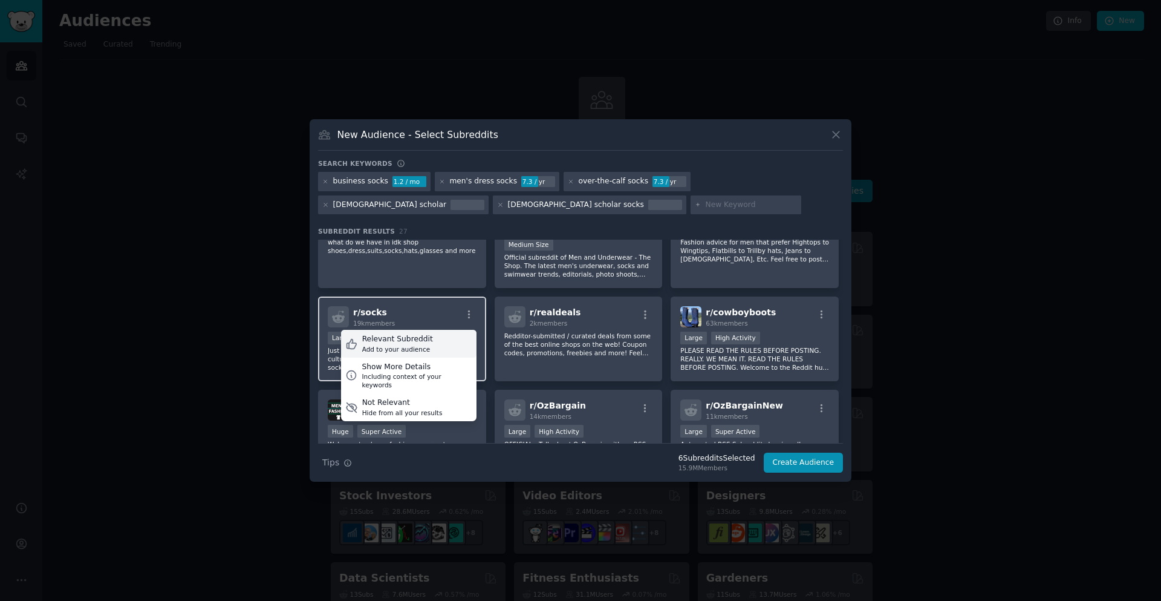
click at [454, 343] on div "Relevant Subreddit Add to your audience" at bounding box center [408, 344] width 135 height 28
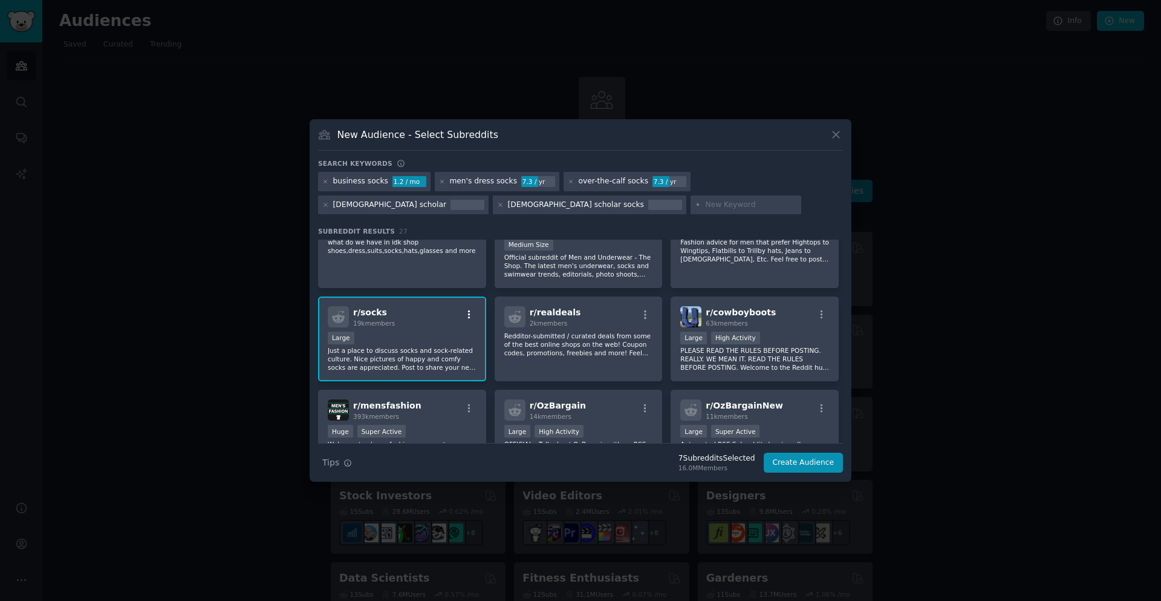
click at [464, 315] on icon "button" at bounding box center [469, 314] width 11 height 11
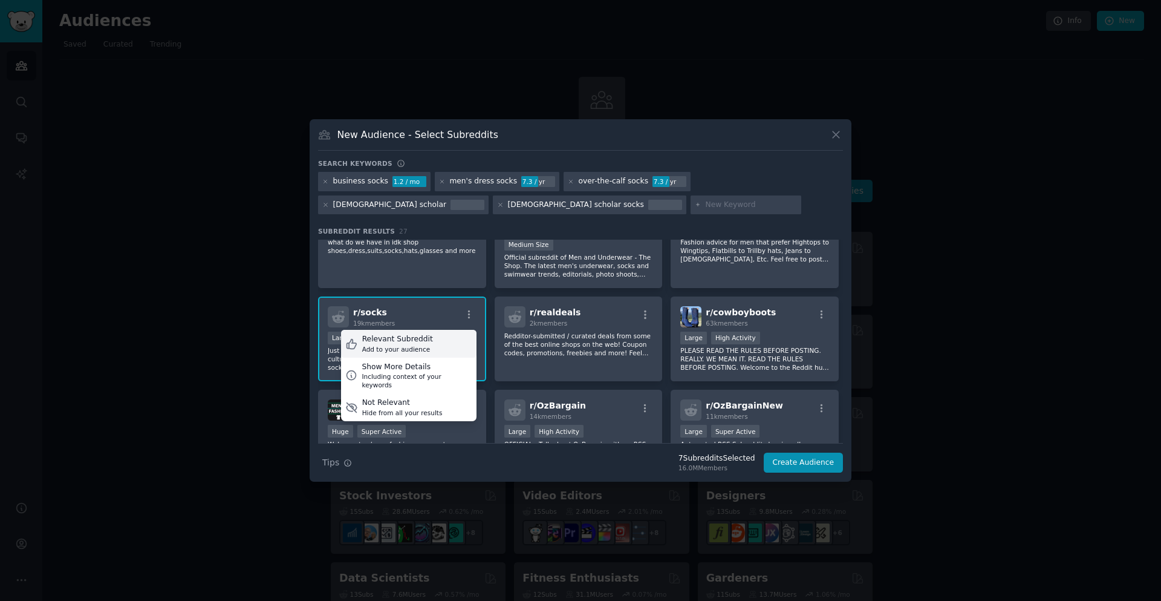
click at [410, 341] on div "Relevant Subreddit" at bounding box center [397, 339] width 71 height 11
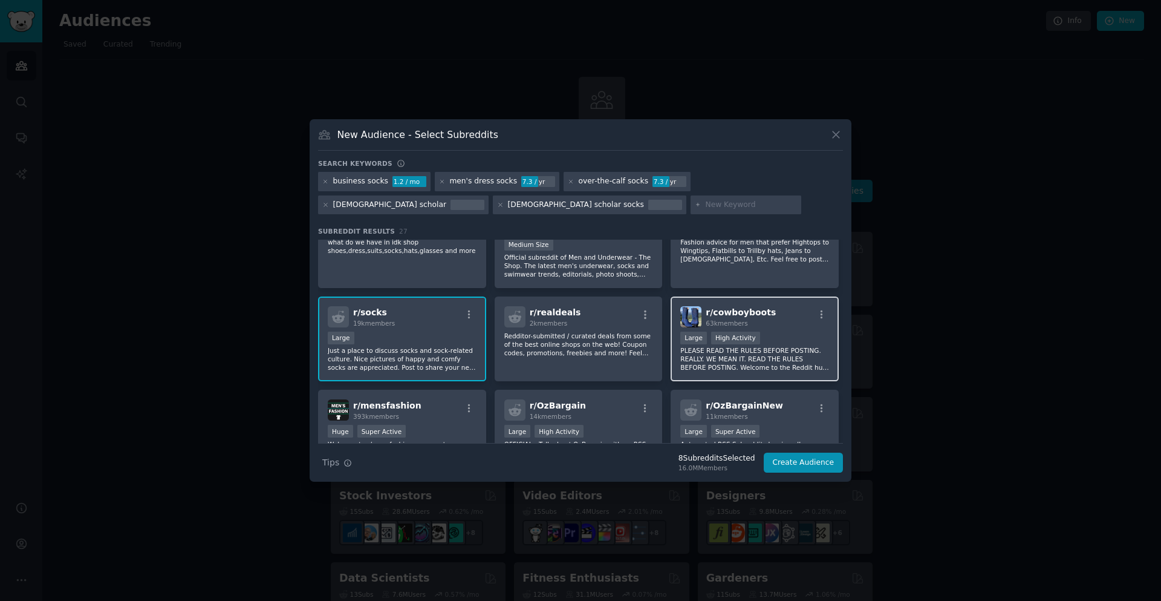
scroll to position [363, 0]
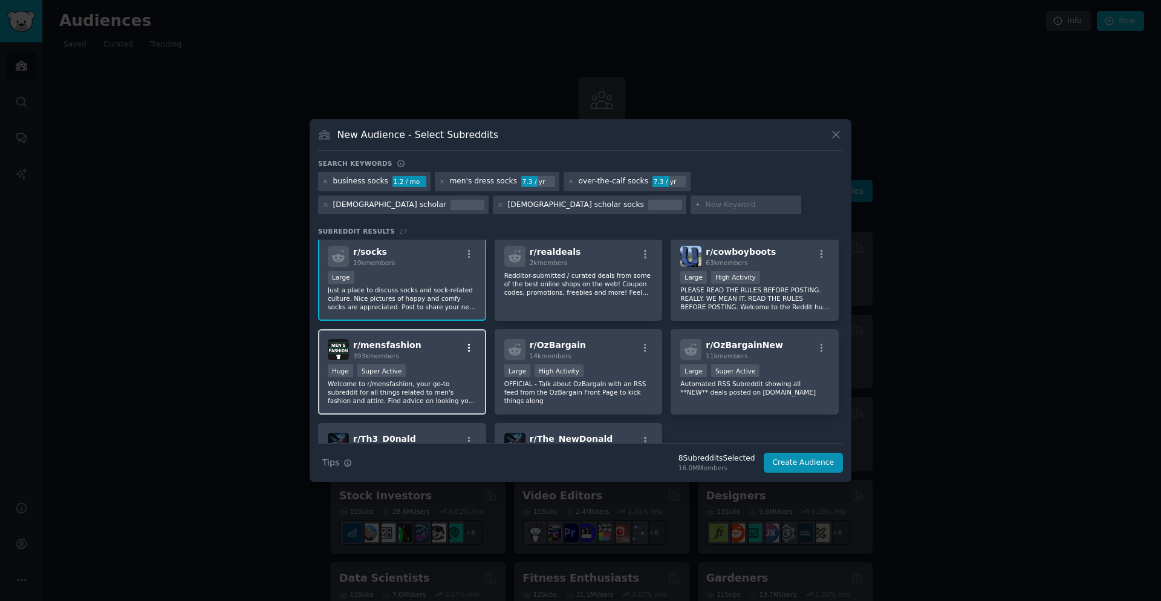
click at [467, 345] on icon "button" at bounding box center [469, 347] width 11 height 11
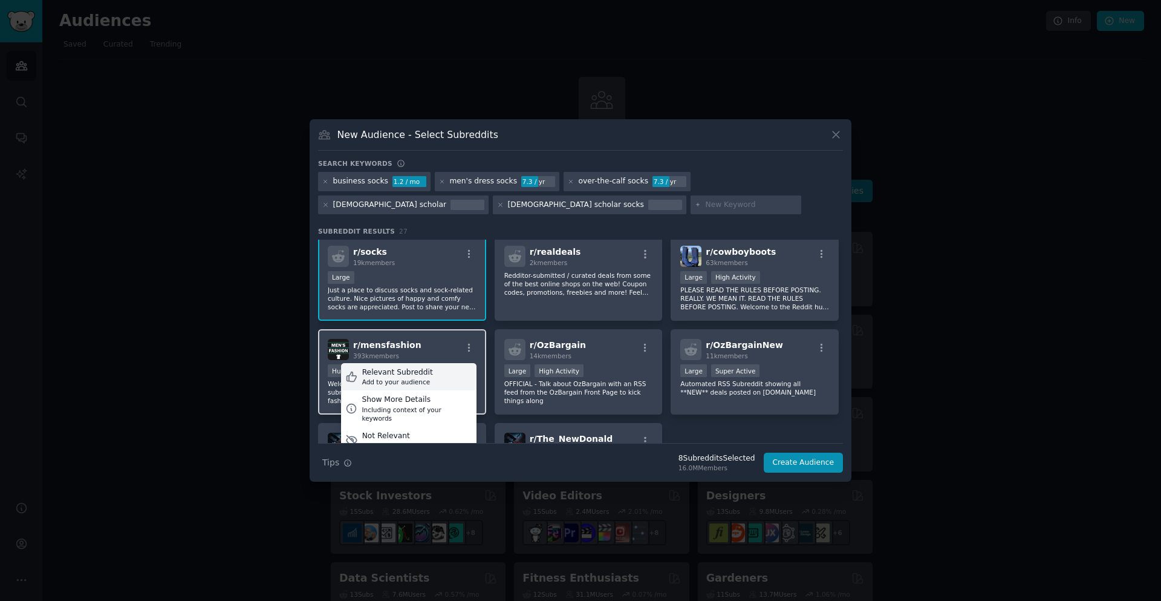
click at [439, 371] on div "Relevant Subreddit Add to your audience" at bounding box center [408, 377] width 135 height 28
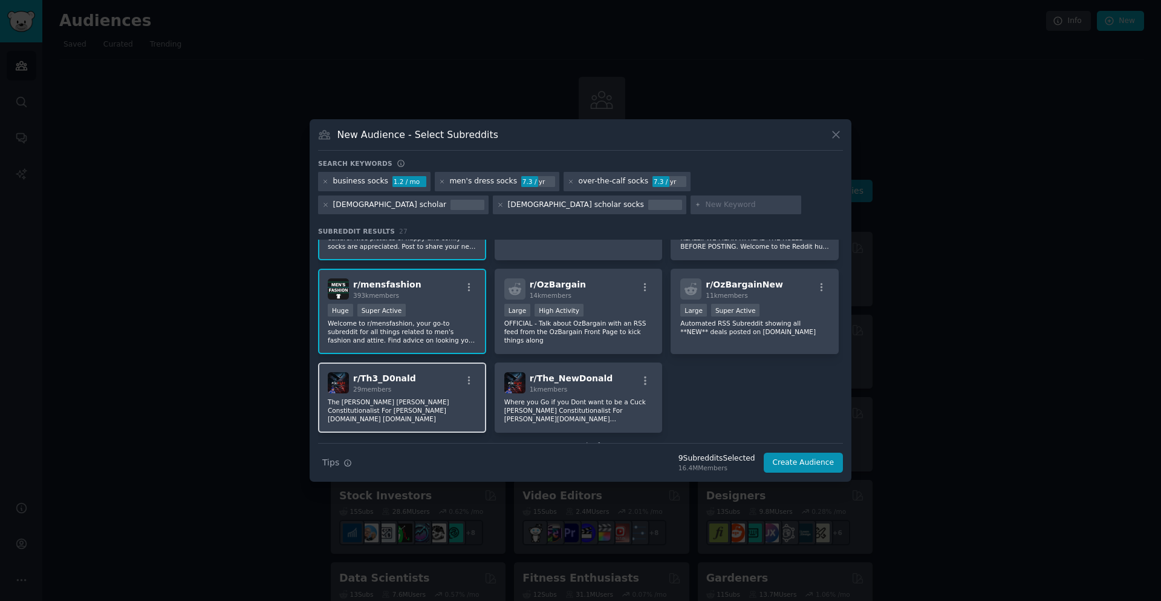
scroll to position [453, 0]
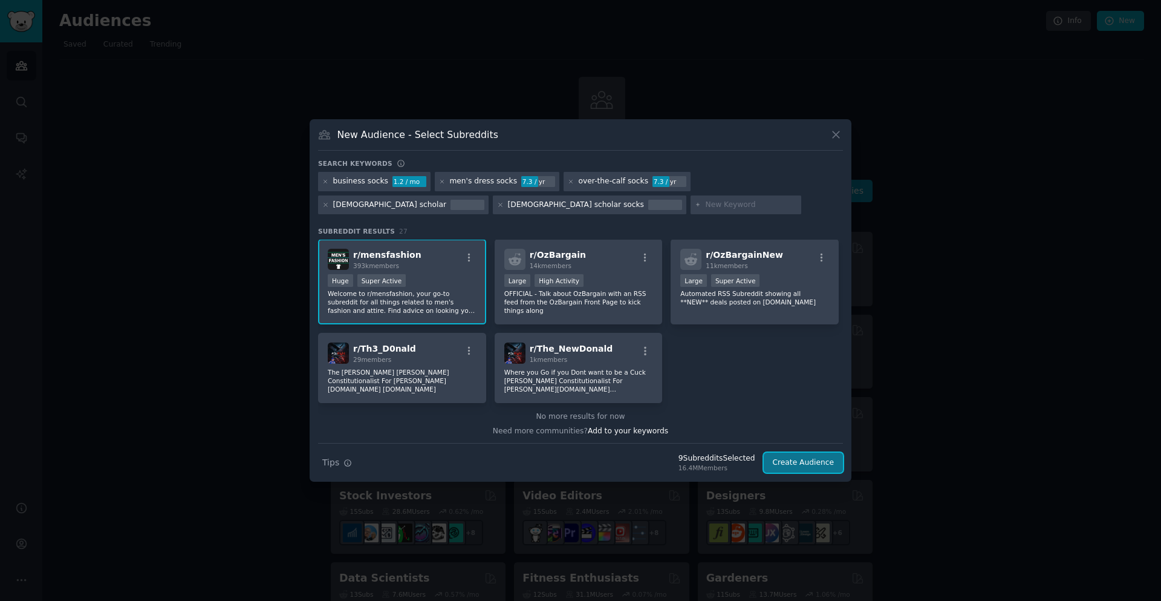
click at [804, 462] on button "Create Audience" at bounding box center [804, 462] width 80 height 21
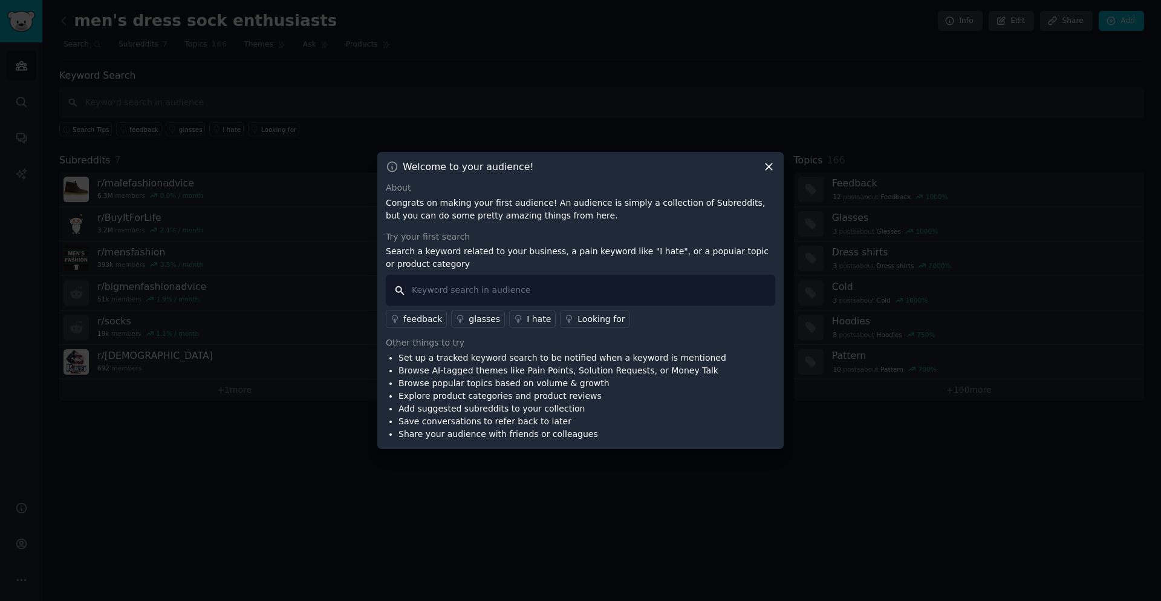
click at [587, 291] on input "text" at bounding box center [581, 290] width 390 height 31
type input "I hate"
click at [527, 314] on div "I hate" at bounding box center [539, 319] width 24 height 13
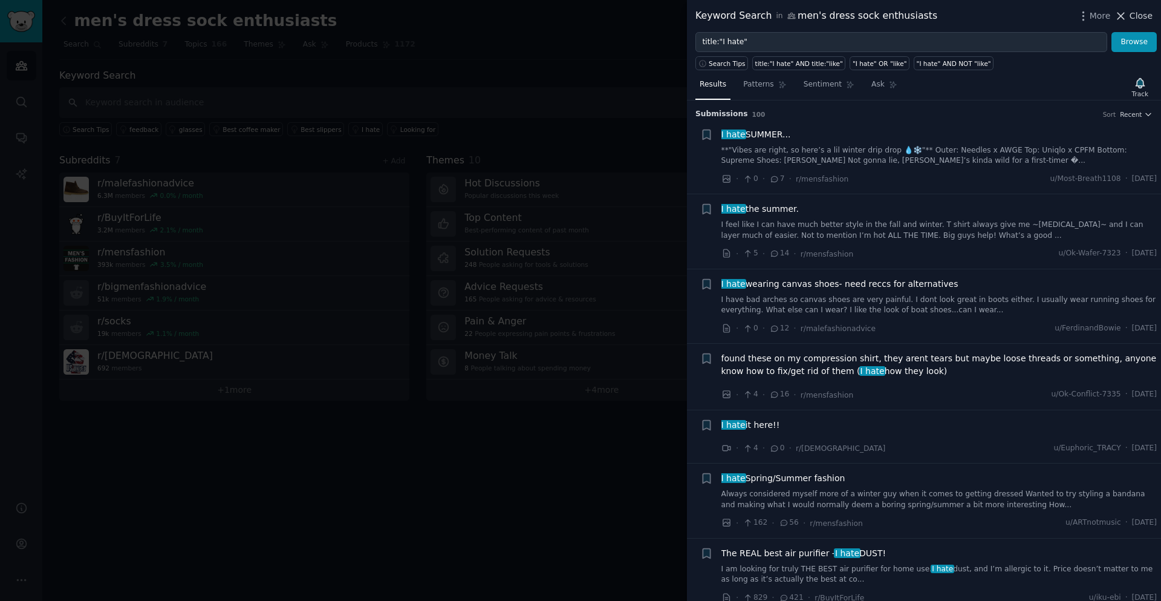
click at [1137, 21] on span "Close" at bounding box center [1141, 16] width 23 height 13
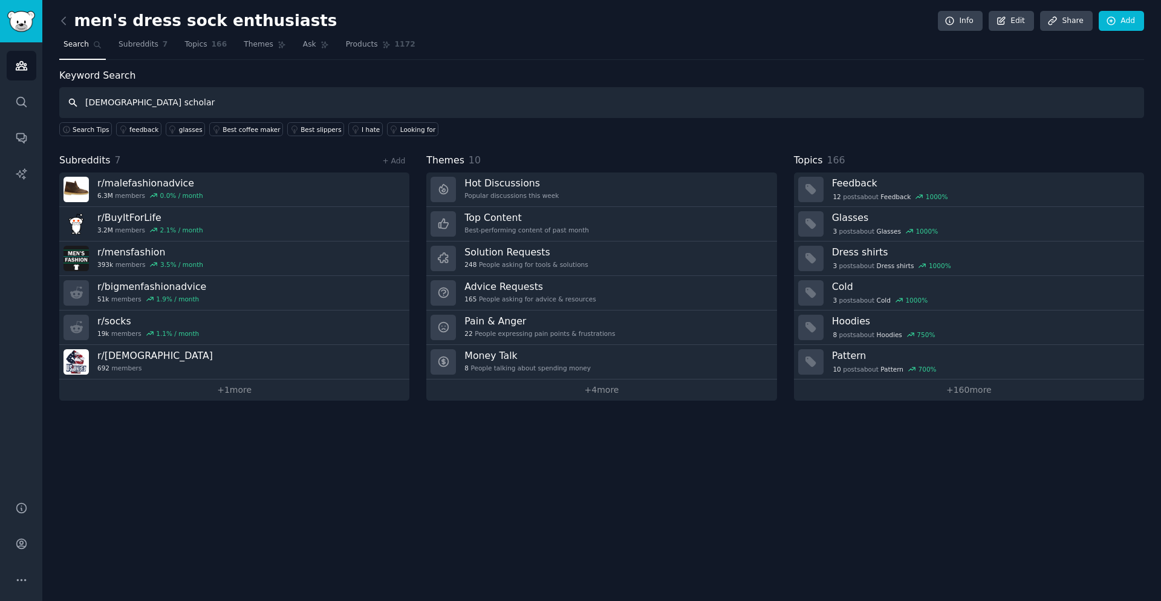
type input "[DEMOGRAPHIC_DATA] scholar"
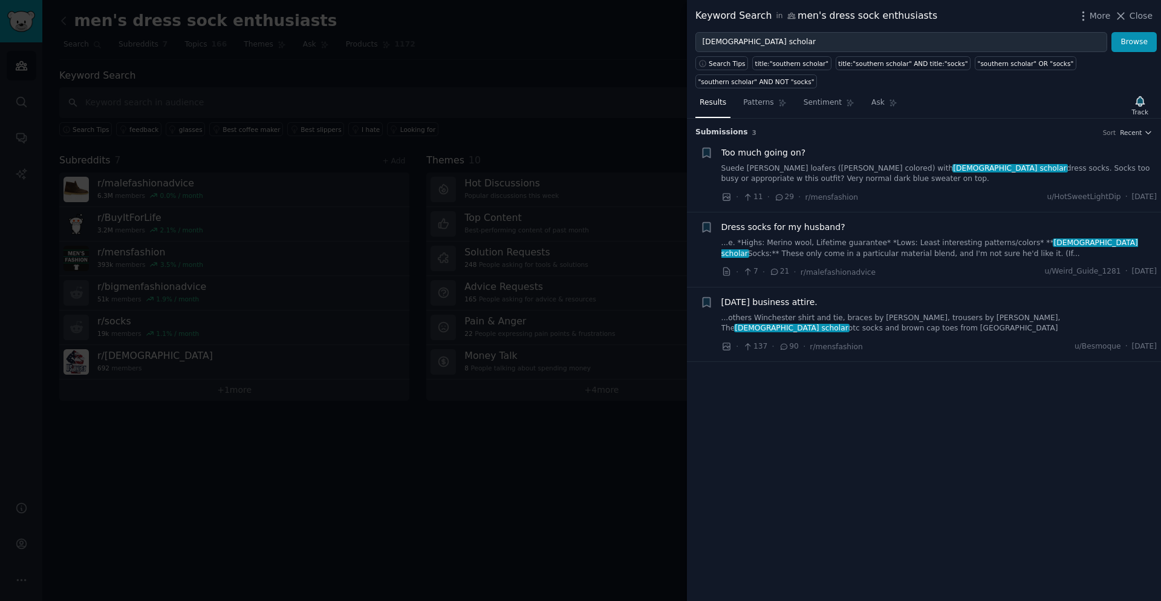
click at [810, 163] on link "[PERSON_NAME] ([PERSON_NAME] colored) with [DEMOGRAPHIC_DATA] scholar dress soc…" at bounding box center [940, 173] width 436 height 21
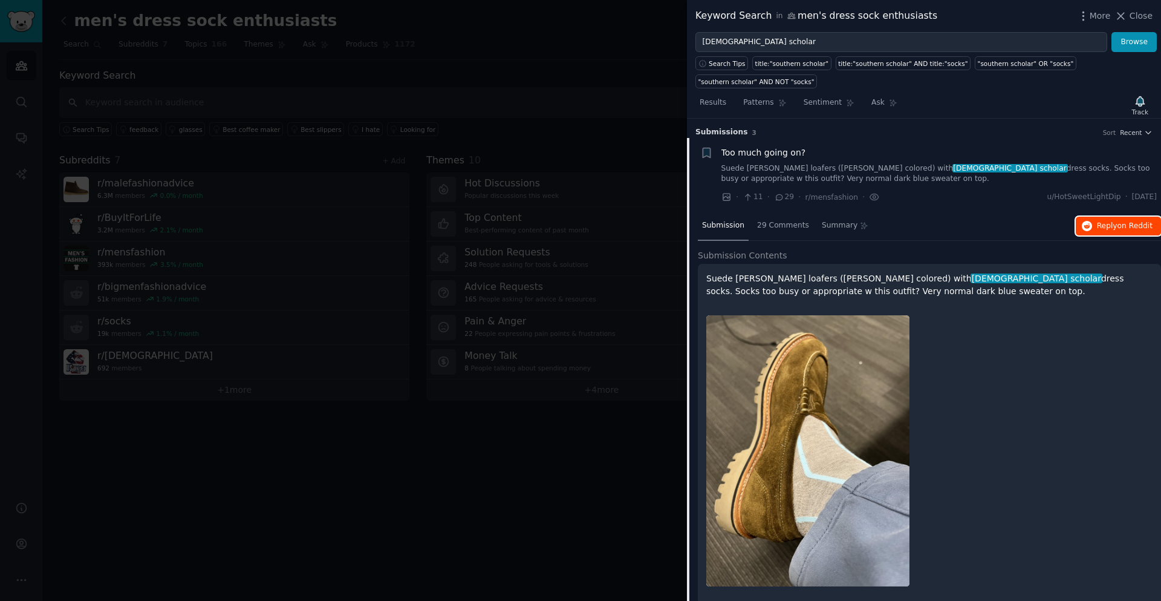
click at [1112, 221] on span "Reply on Reddit" at bounding box center [1125, 226] width 56 height 11
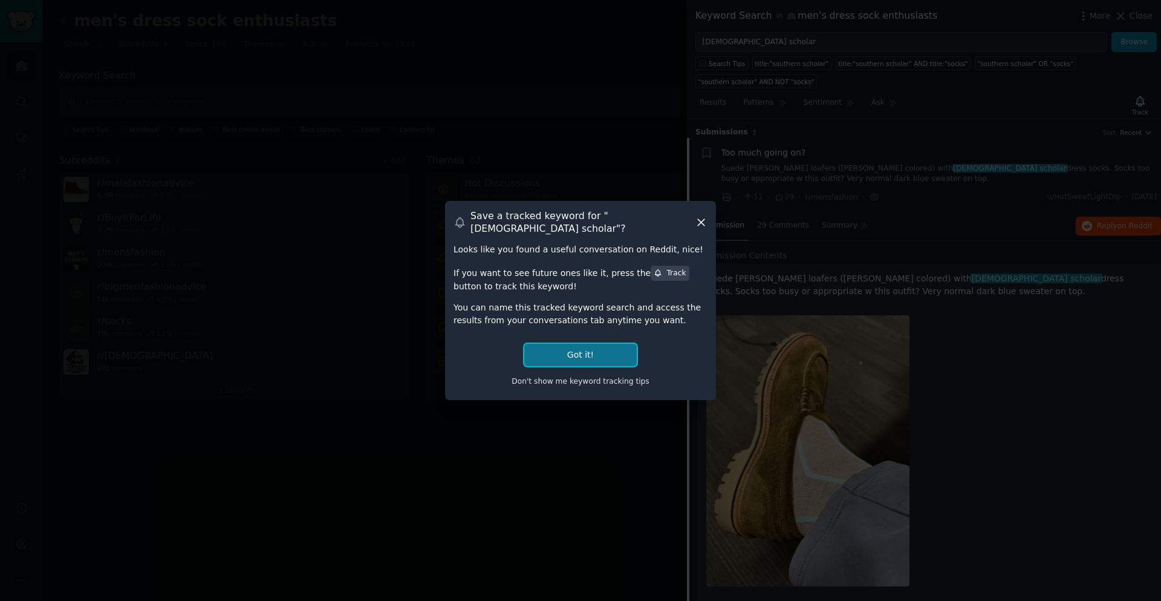
click at [593, 351] on button "Got it!" at bounding box center [580, 355] width 112 height 22
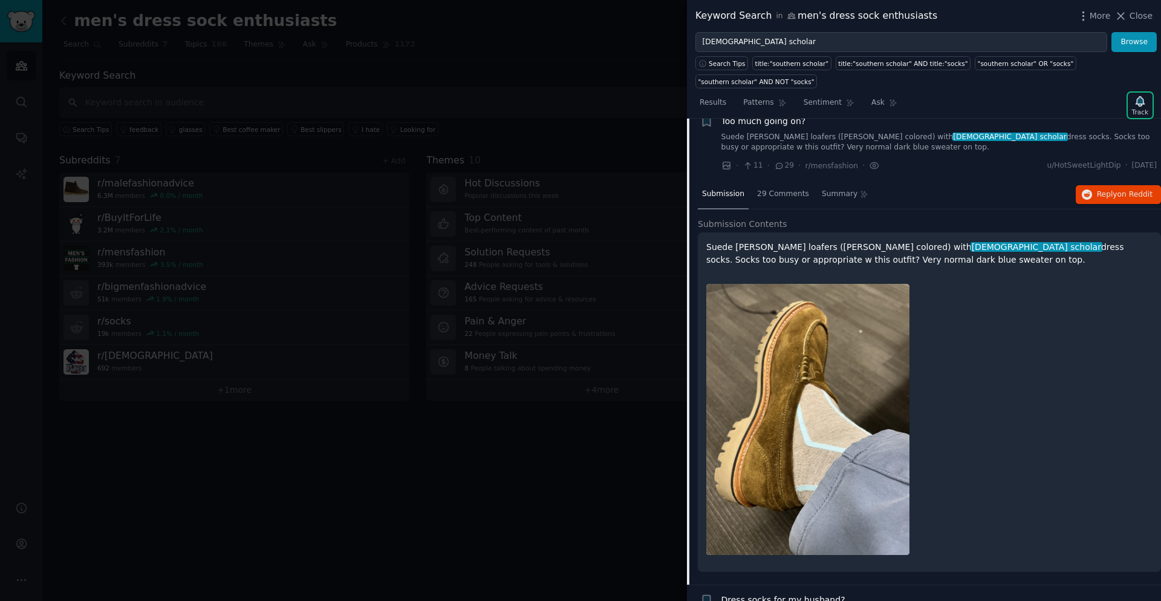
scroll to position [26, 0]
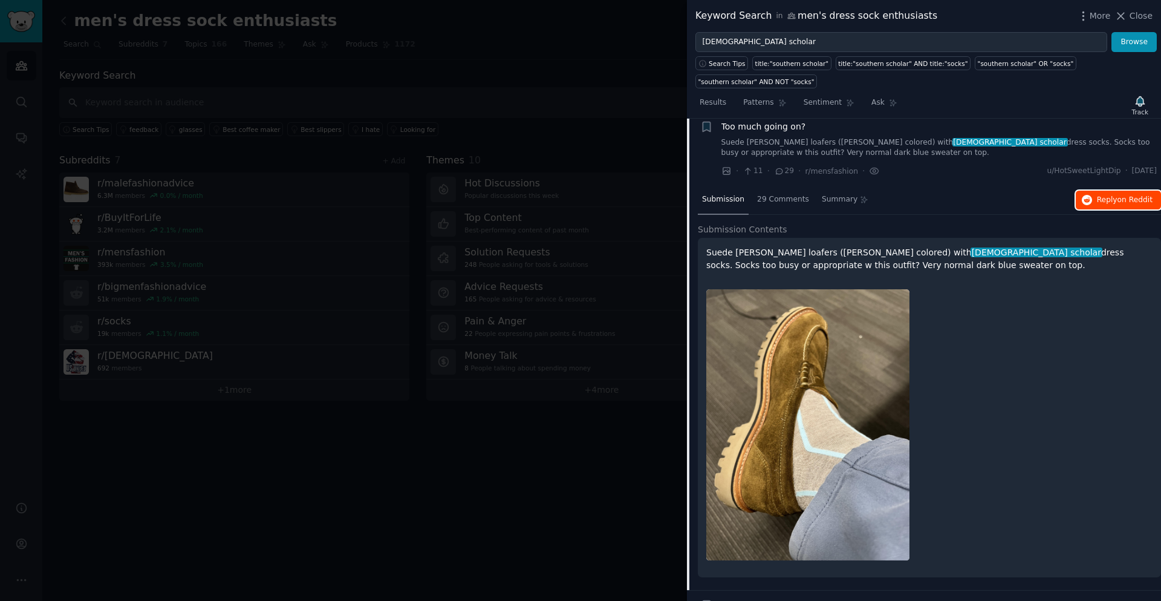
click at [1113, 195] on span "Reply on Reddit" at bounding box center [1125, 200] width 56 height 11
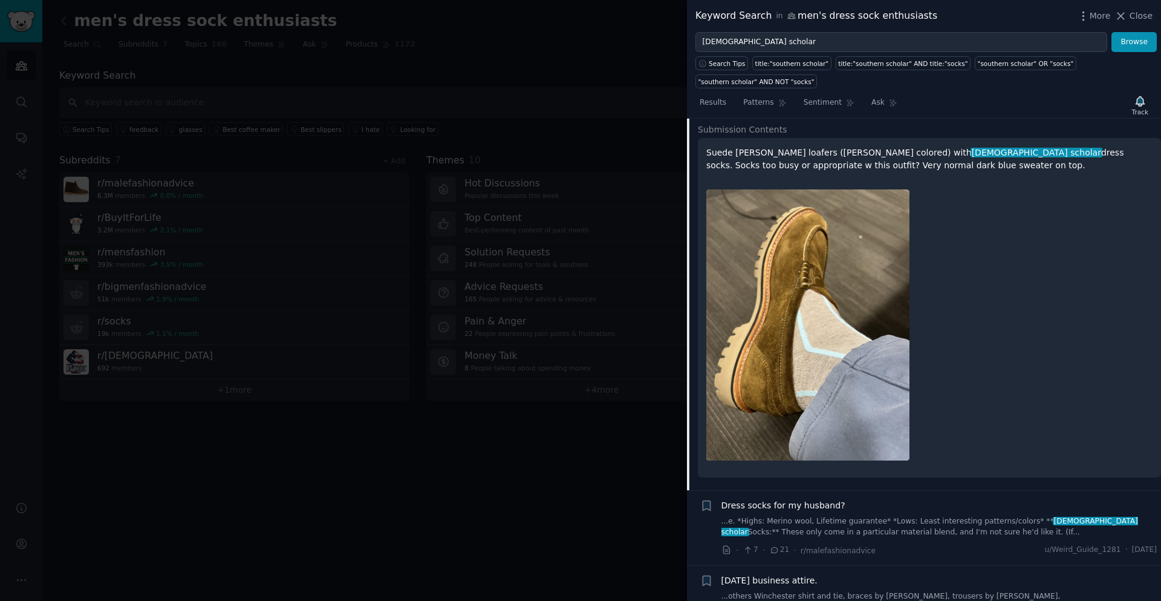
scroll to position [147, 0]
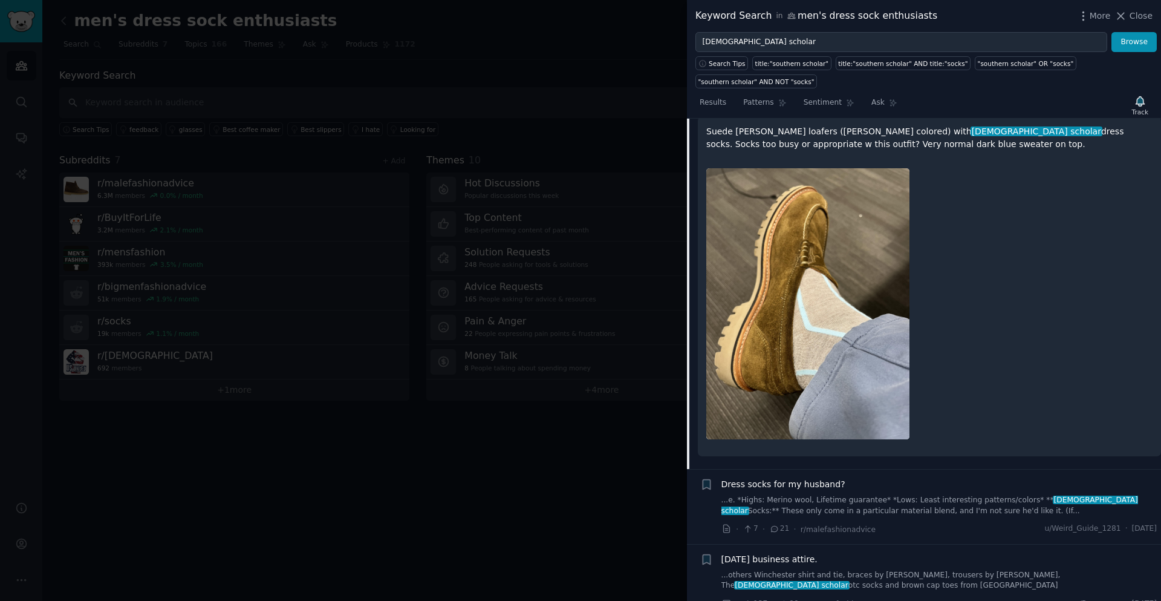
click at [914, 495] on link "...e. *Highs: Merino wool, Lifetime guarantee* *Lows: Least interesting pattern…" at bounding box center [940, 505] width 436 height 21
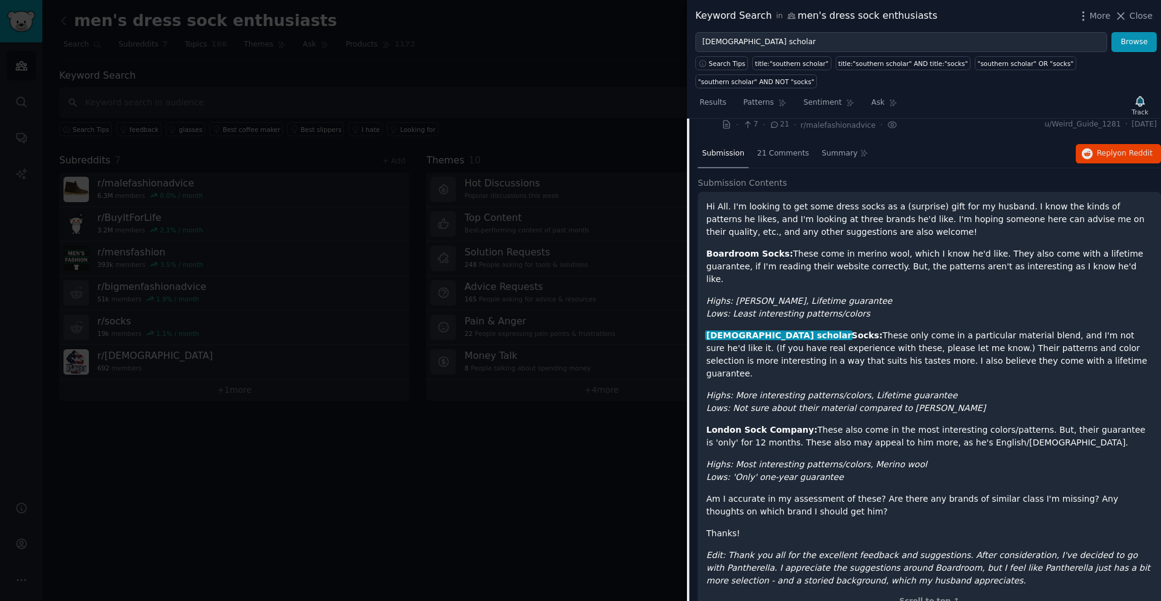
scroll to position [94, 0]
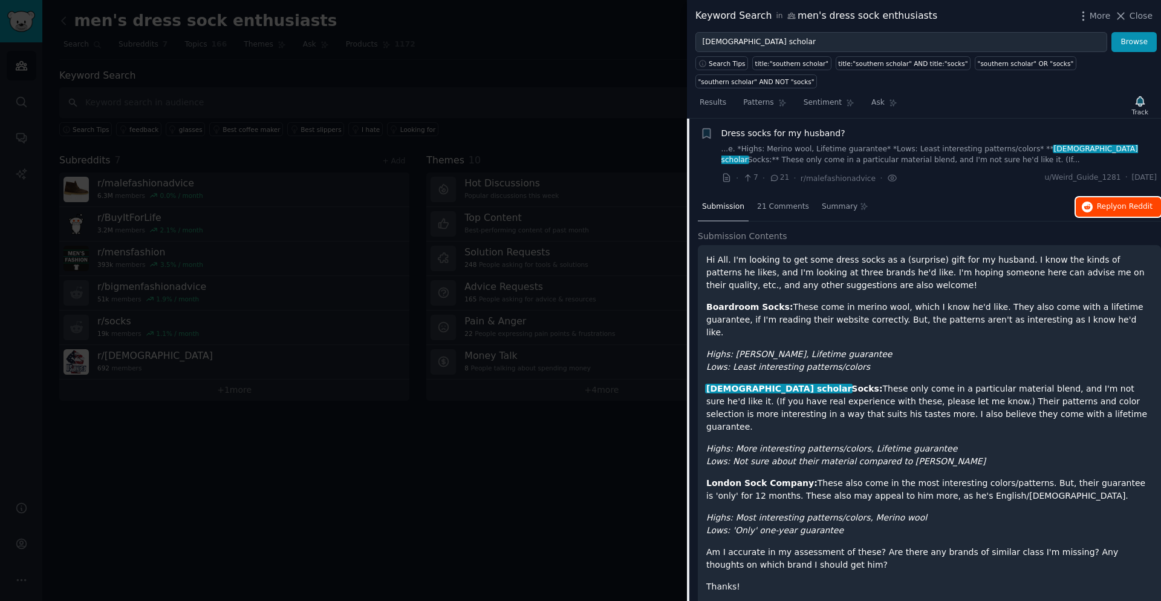
click at [1108, 201] on span "Reply on Reddit" at bounding box center [1125, 206] width 56 height 11
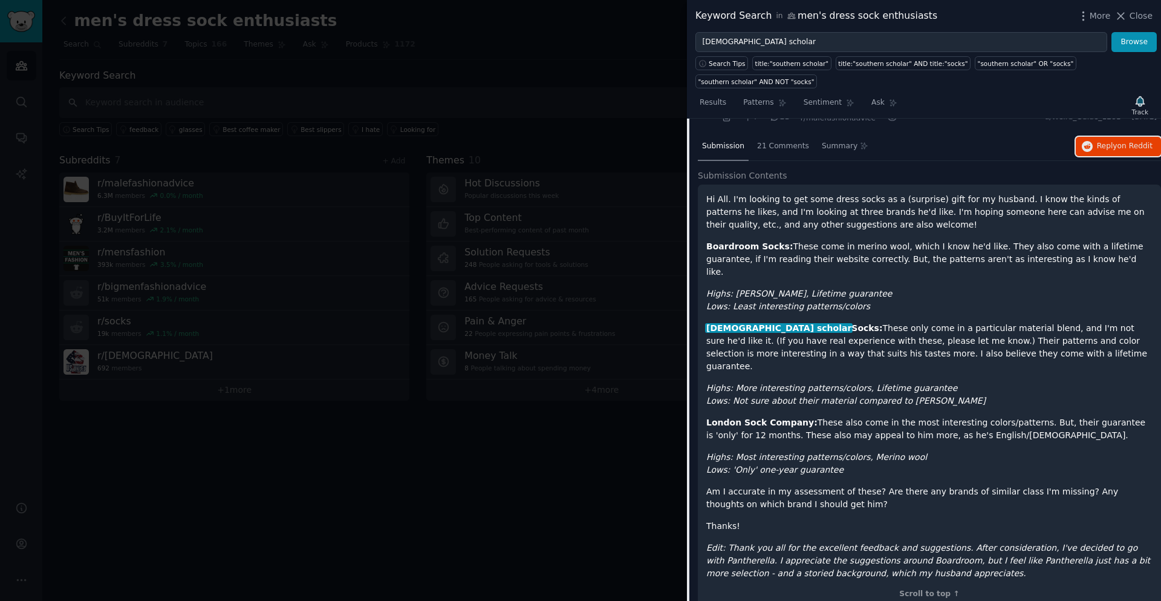
scroll to position [206, 0]
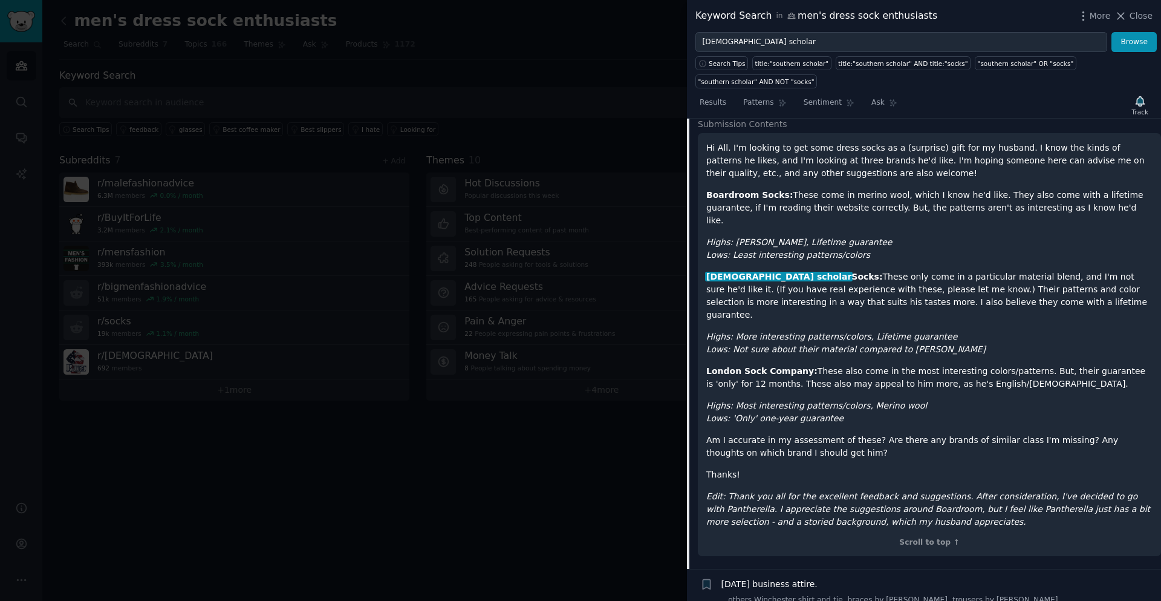
click at [824, 595] on link "...others Winchester shirt and tie, braces by [PERSON_NAME], trousers by [PERSO…" at bounding box center [940, 605] width 436 height 21
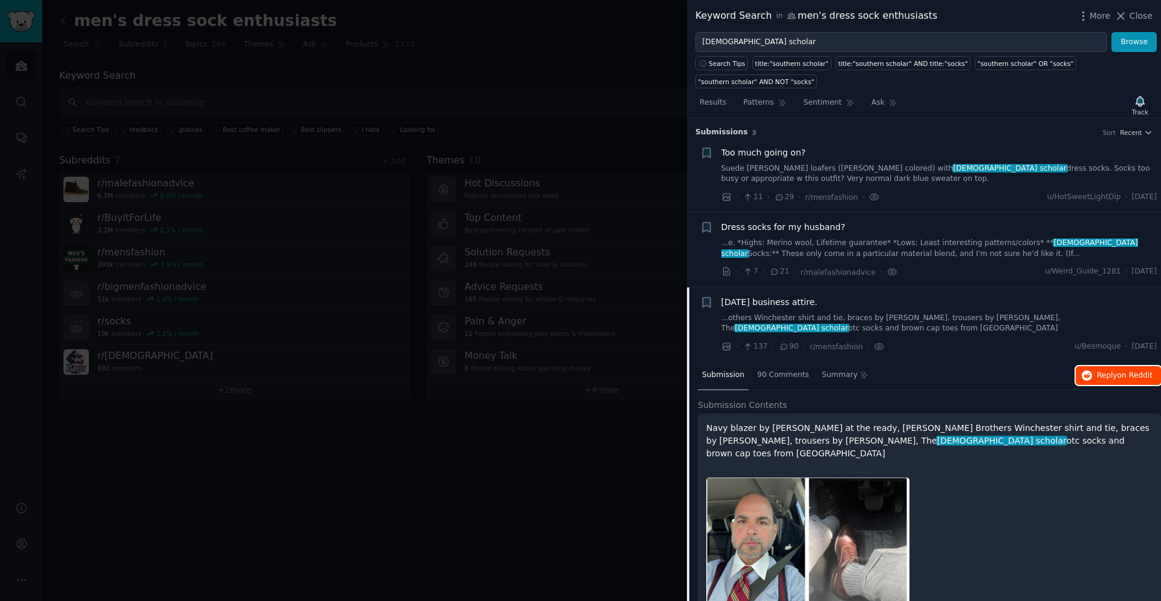
click at [1123, 371] on span "on Reddit" at bounding box center [1135, 375] width 35 height 8
click at [978, 67] on div ""southern scholar" OR "socks"" at bounding box center [1026, 63] width 96 height 8
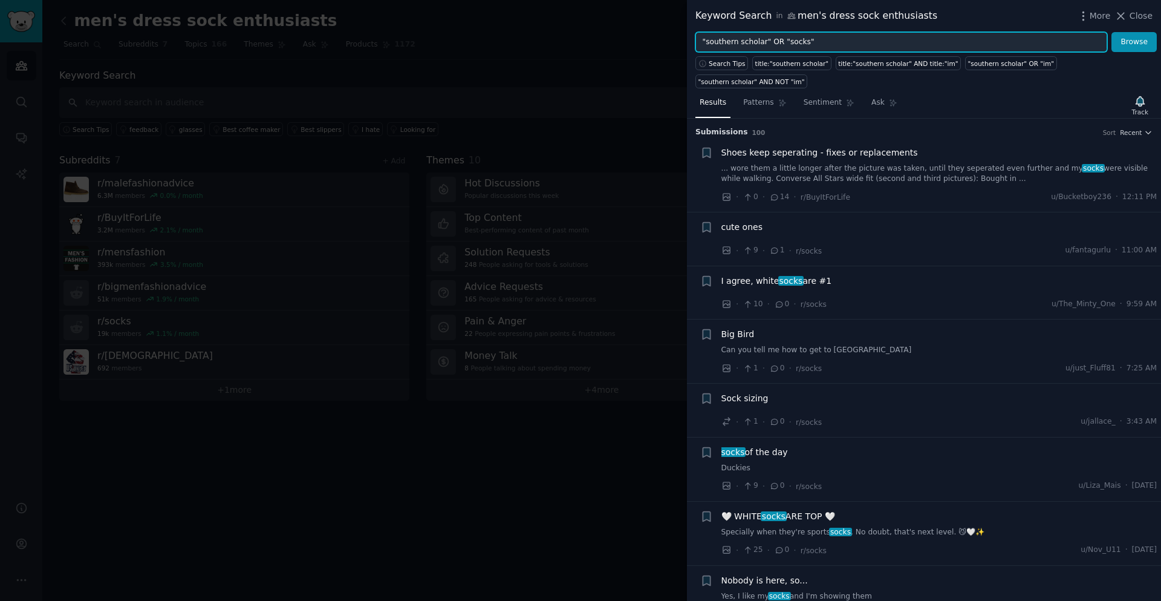
drag, startPoint x: 766, startPoint y: 41, endPoint x: 853, endPoint y: 51, distance: 87.2
click at [843, 51] on input ""southern scholar" OR "socks"" at bounding box center [902, 42] width 412 height 21
type input ""southern scholar""
click at [1112, 32] on button "Browse" at bounding box center [1134, 42] width 45 height 21
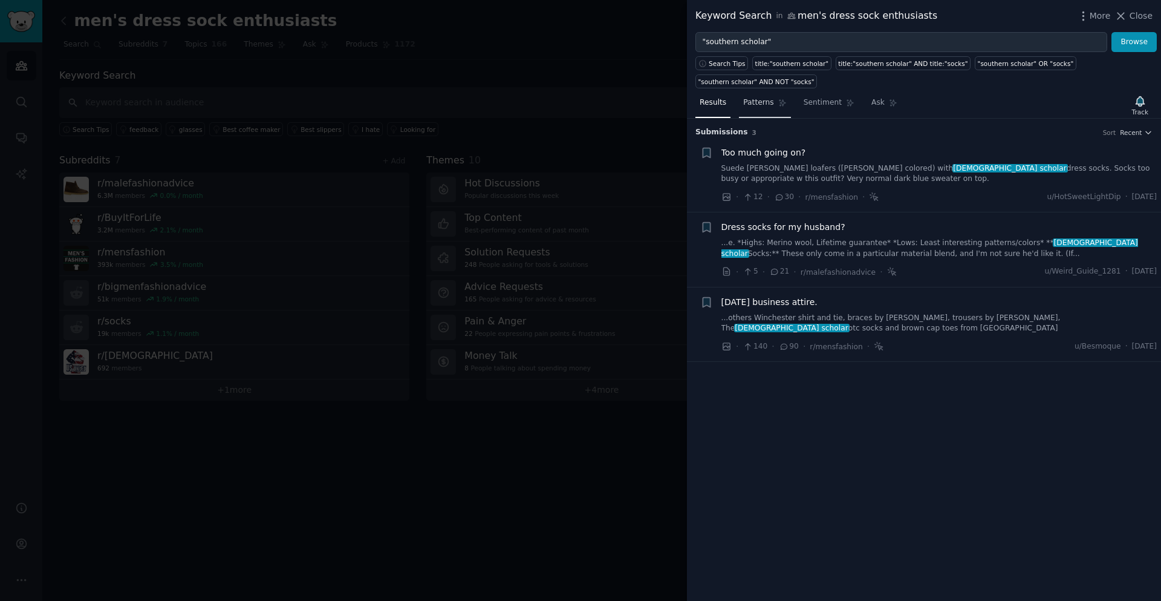
click at [757, 97] on span "Patterns" at bounding box center [758, 102] width 30 height 11
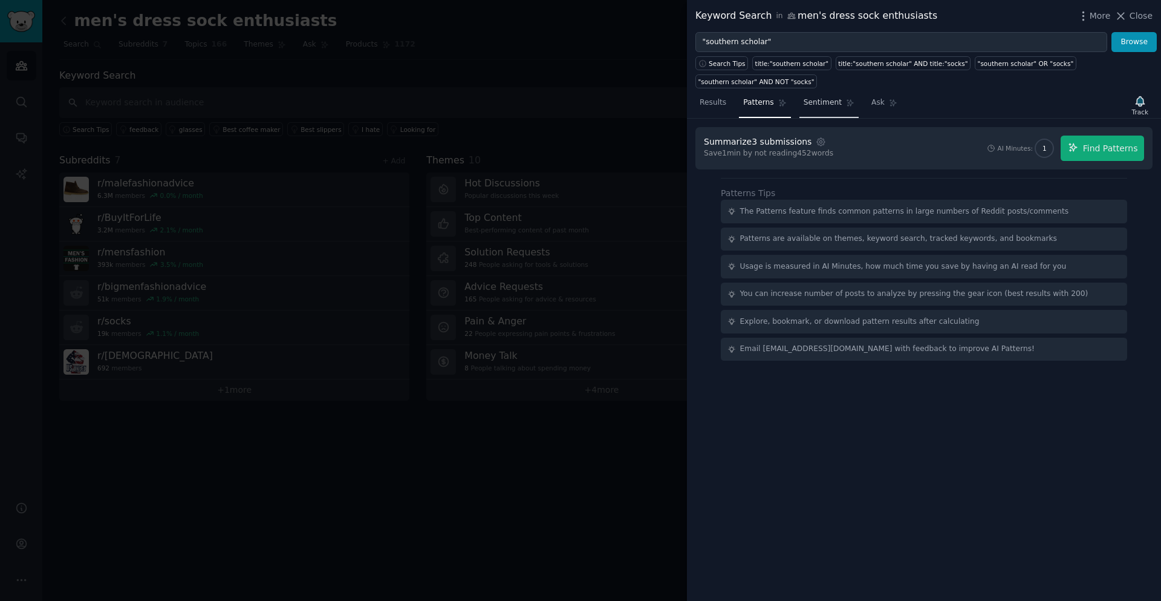
click at [817, 97] on span "Sentiment" at bounding box center [823, 102] width 38 height 11
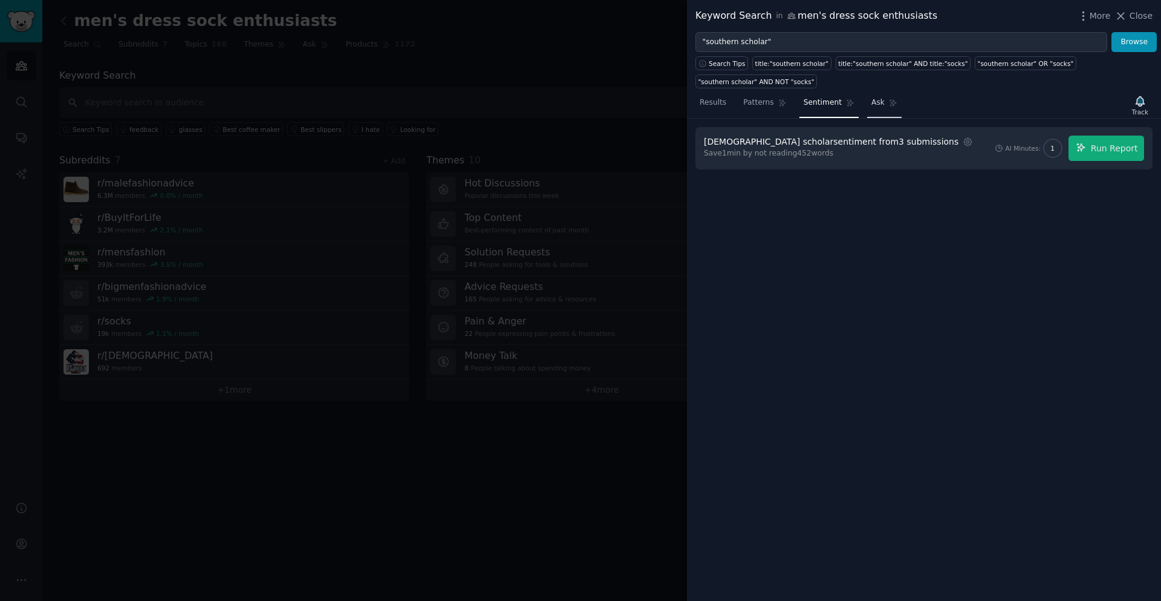
click at [872, 97] on span "Ask" at bounding box center [878, 102] width 13 height 11
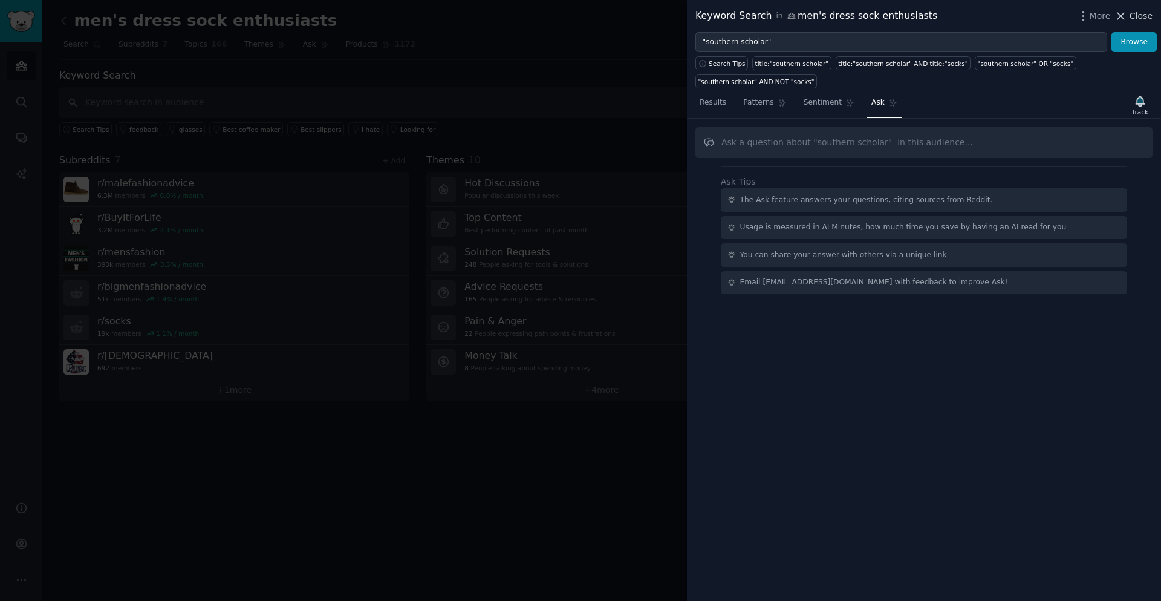
click at [1137, 19] on span "Close" at bounding box center [1141, 16] width 23 height 13
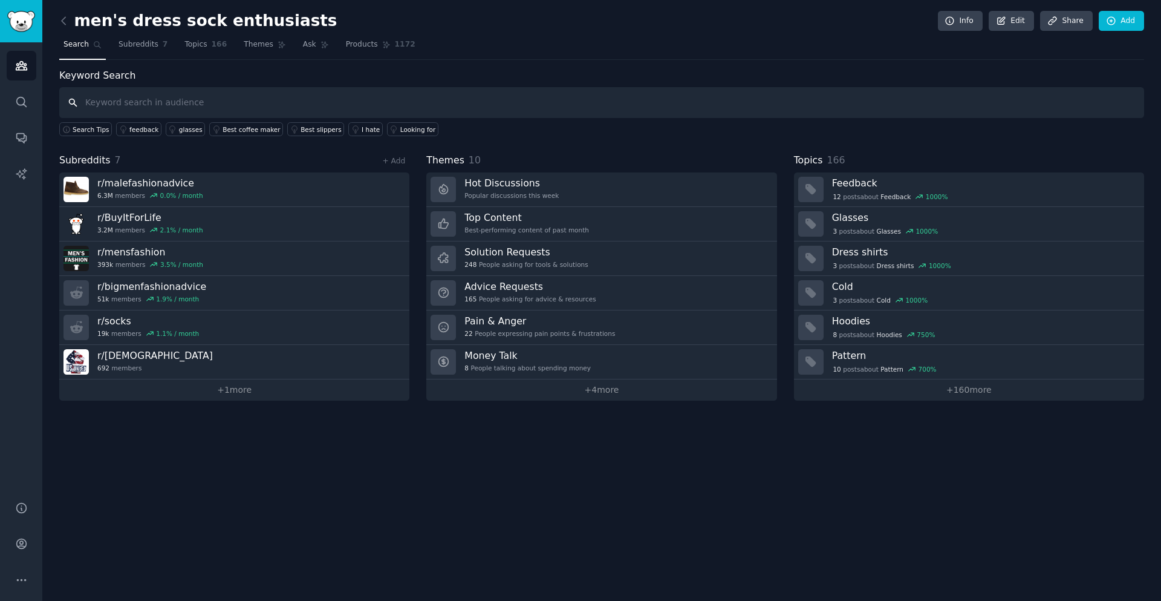
click at [119, 104] on input "text" at bounding box center [601, 102] width 1085 height 31
type input "[DEMOGRAPHIC_DATA] scholar socks"
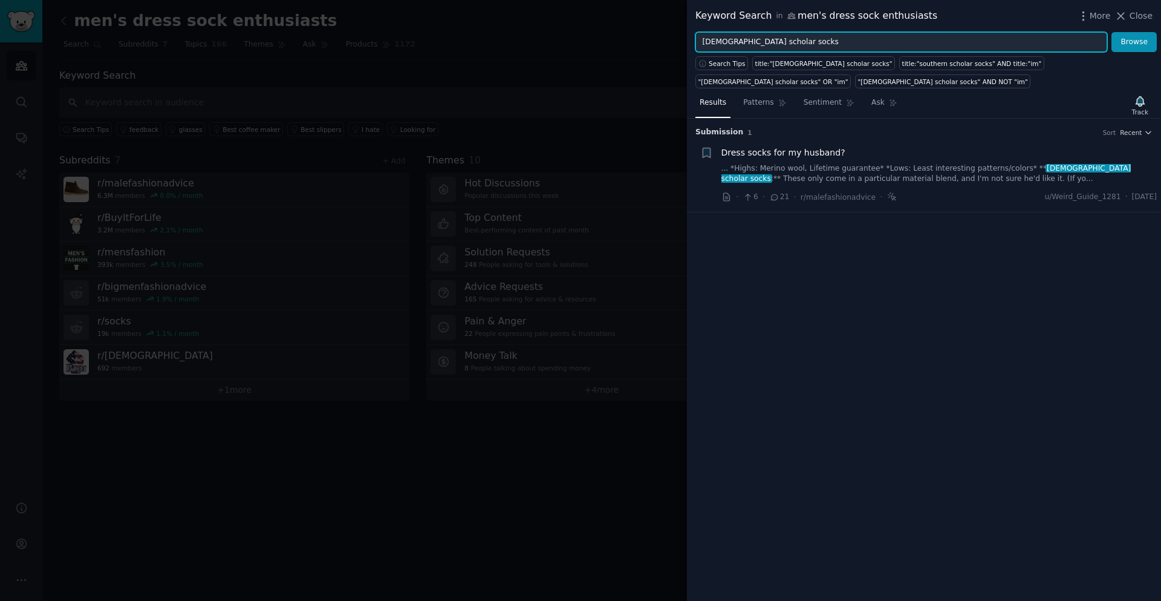
drag, startPoint x: 759, startPoint y: 44, endPoint x: 796, endPoint y: 46, distance: 36.9
click at [777, 42] on input "[DEMOGRAPHIC_DATA] scholar socks" at bounding box center [902, 42] width 412 height 21
click at [701, 45] on input "[DEMOGRAPHIC_DATA] scholar"" at bounding box center [902, 42] width 412 height 21
click at [786, 45] on input ""southern scholar"" at bounding box center [902, 42] width 412 height 21
type input ""southern scholar" and "socks""
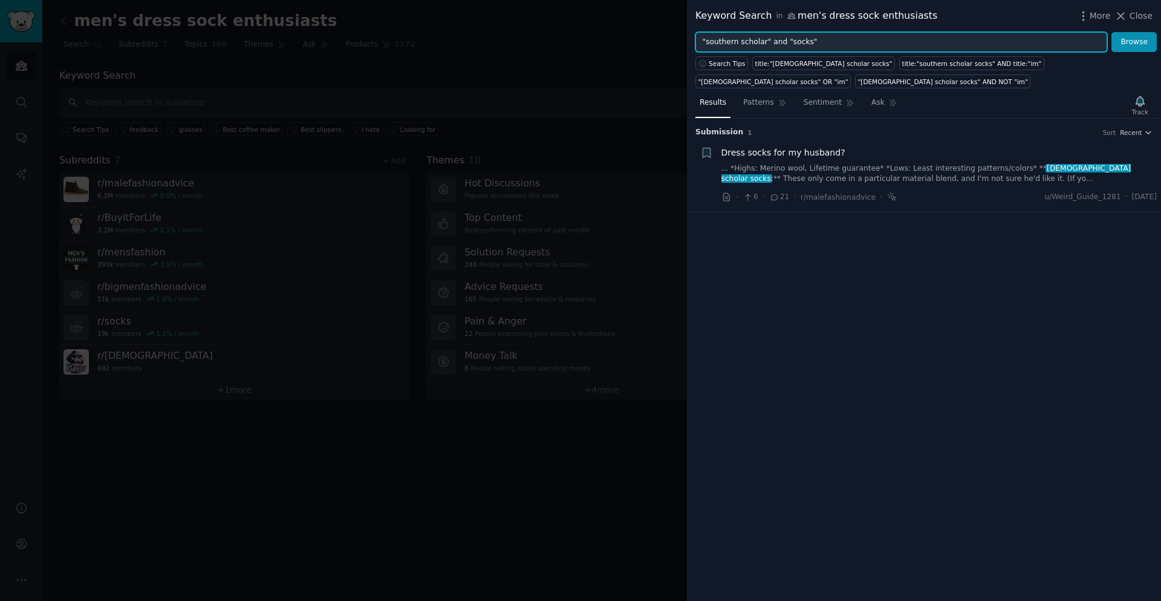
click at [1112, 32] on button "Browse" at bounding box center [1134, 42] width 45 height 21
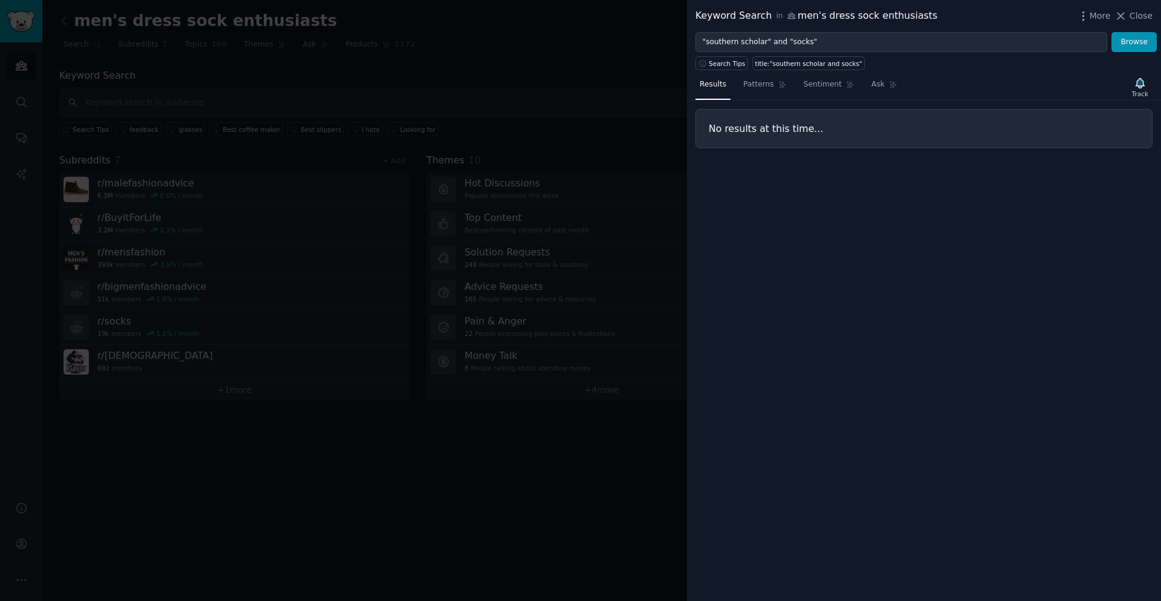
click at [1124, 23] on div "More Close" at bounding box center [1115, 15] width 76 height 15
click at [1127, 16] on icon at bounding box center [1121, 16] width 13 height 13
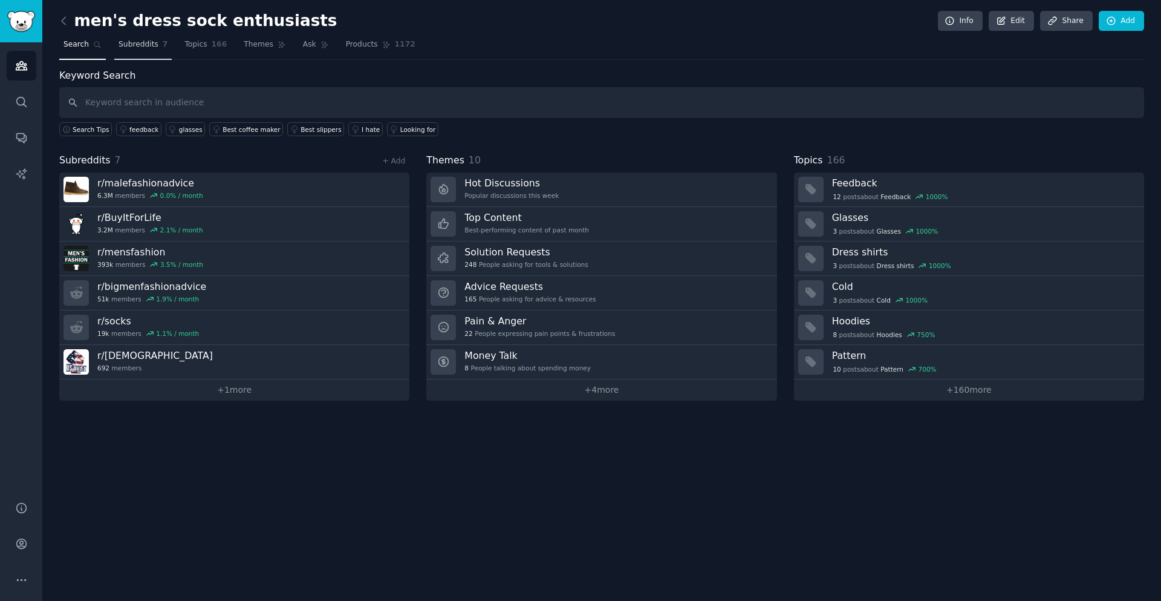
click at [130, 42] on span "Subreddits" at bounding box center [139, 44] width 40 height 11
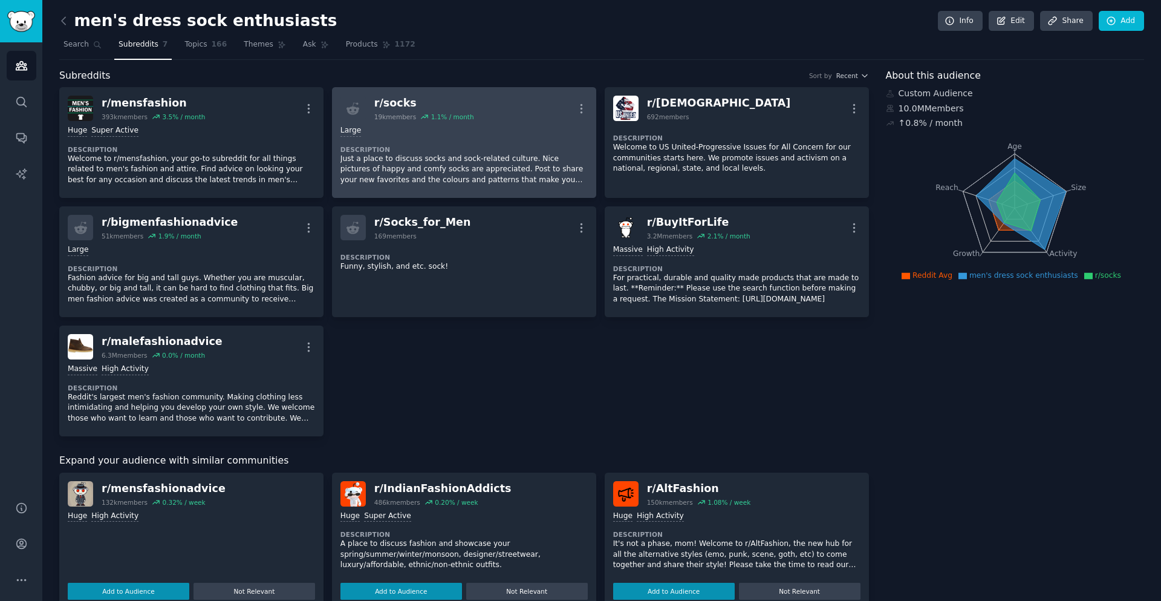
click at [430, 168] on p "Just a place to discuss socks and sock-related culture. Nice pictures of happy …" at bounding box center [464, 170] width 247 height 32
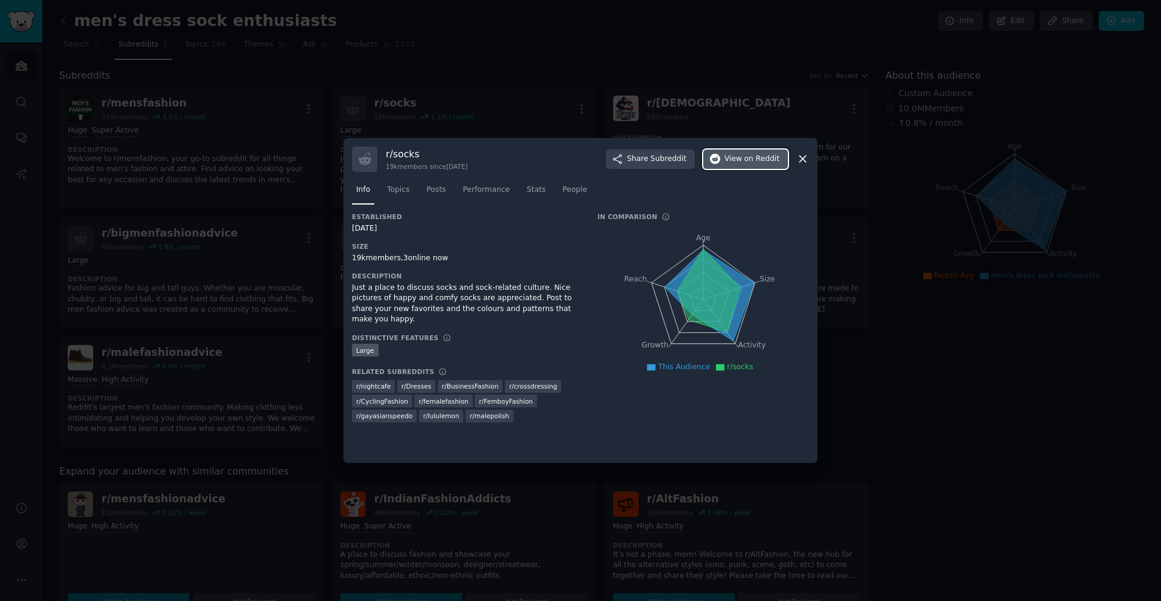
click at [729, 158] on span "View on Reddit" at bounding box center [752, 159] width 55 height 11
click at [870, 207] on div at bounding box center [580, 300] width 1161 height 601
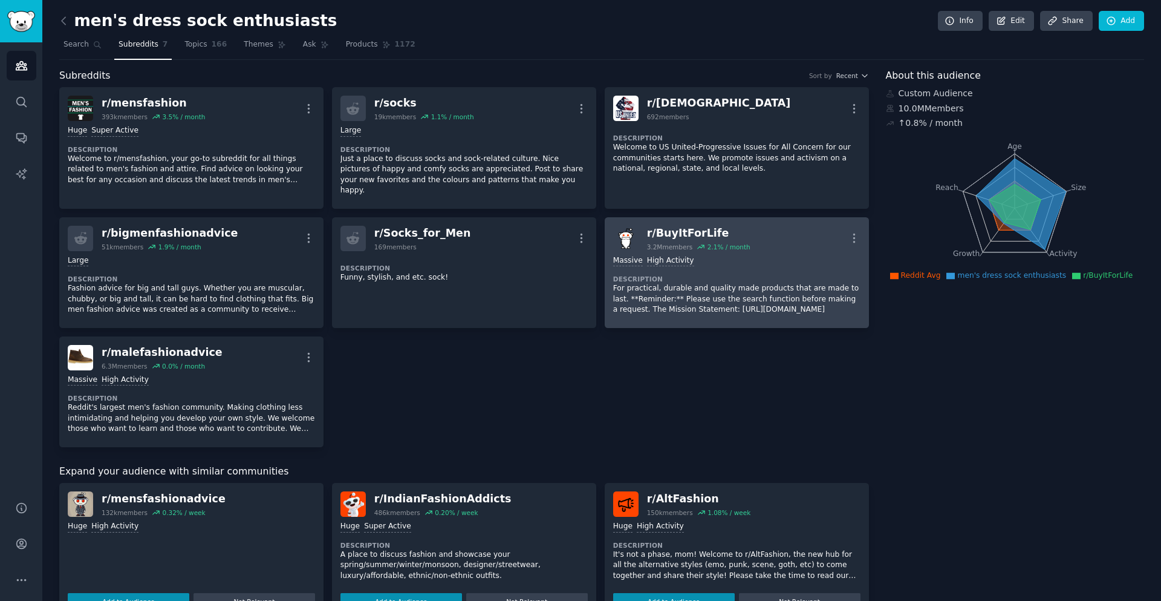
click at [781, 288] on p "For practical, durable and quality made products that are made to last. **Remin…" at bounding box center [736, 299] width 247 height 32
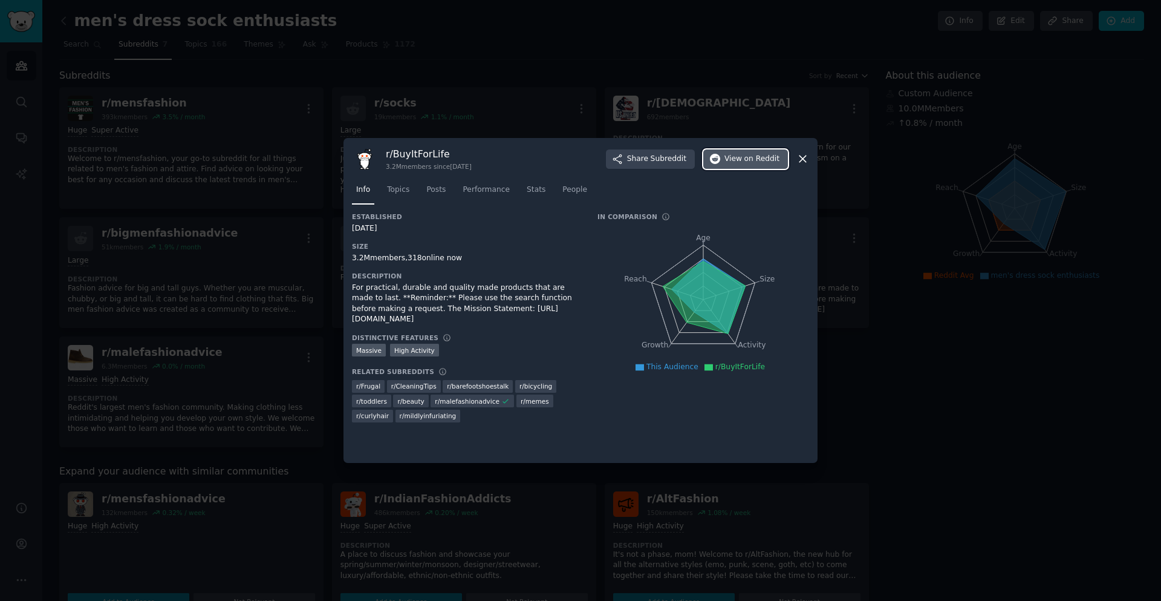
click at [749, 151] on button "View on Reddit" at bounding box center [745, 158] width 85 height 19
click at [960, 268] on div at bounding box center [580, 300] width 1161 height 601
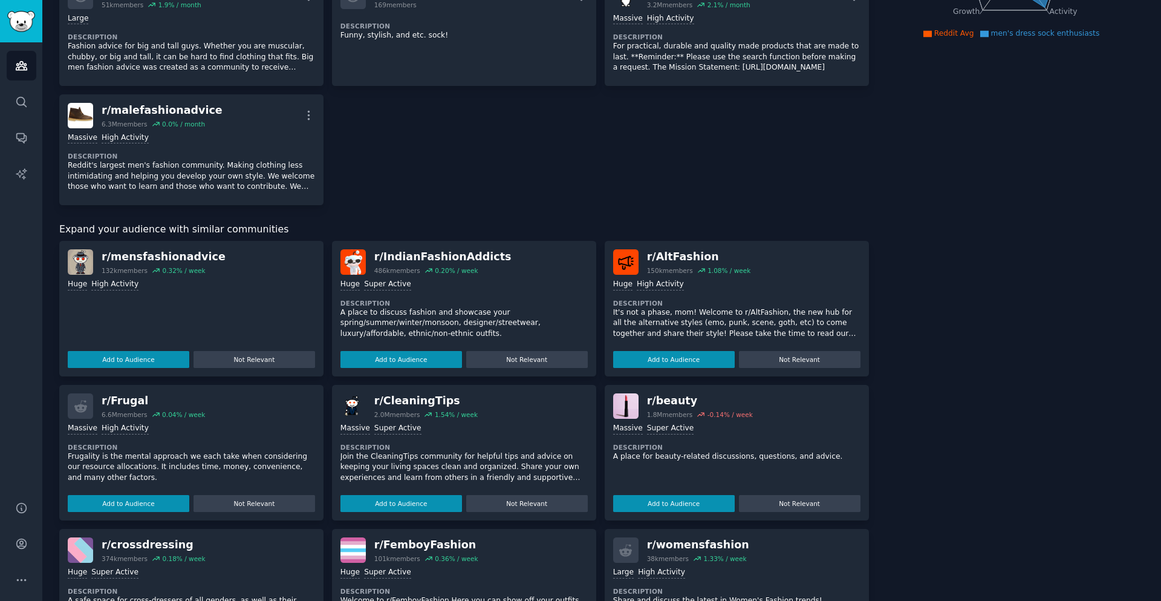
scroll to position [302, 0]
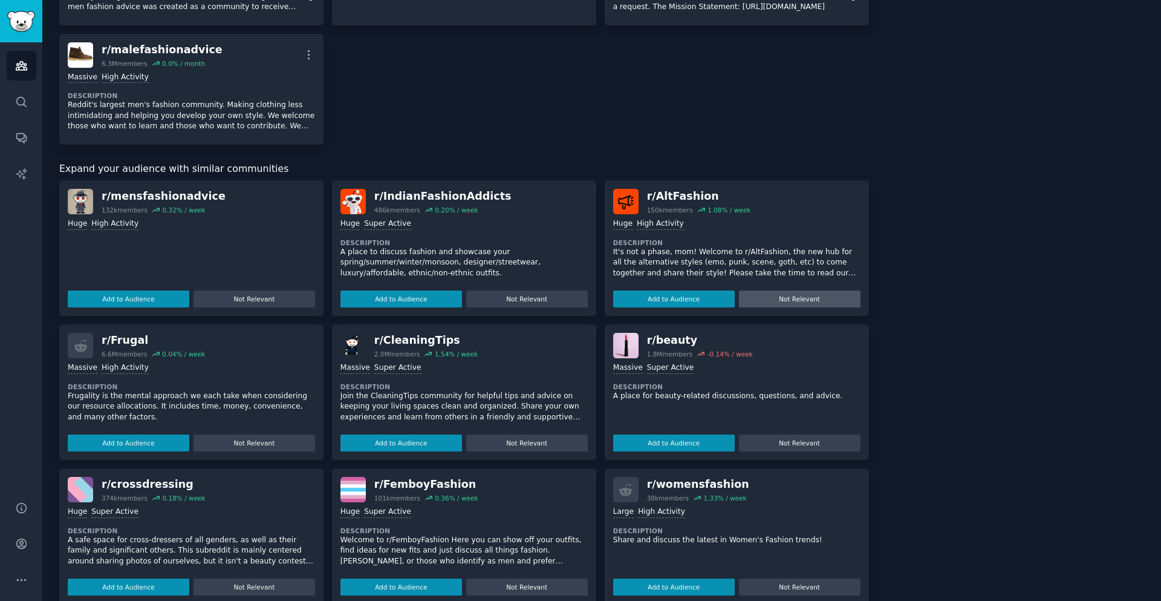
click at [804, 307] on button "Not Relevant" at bounding box center [800, 298] width 122 height 17
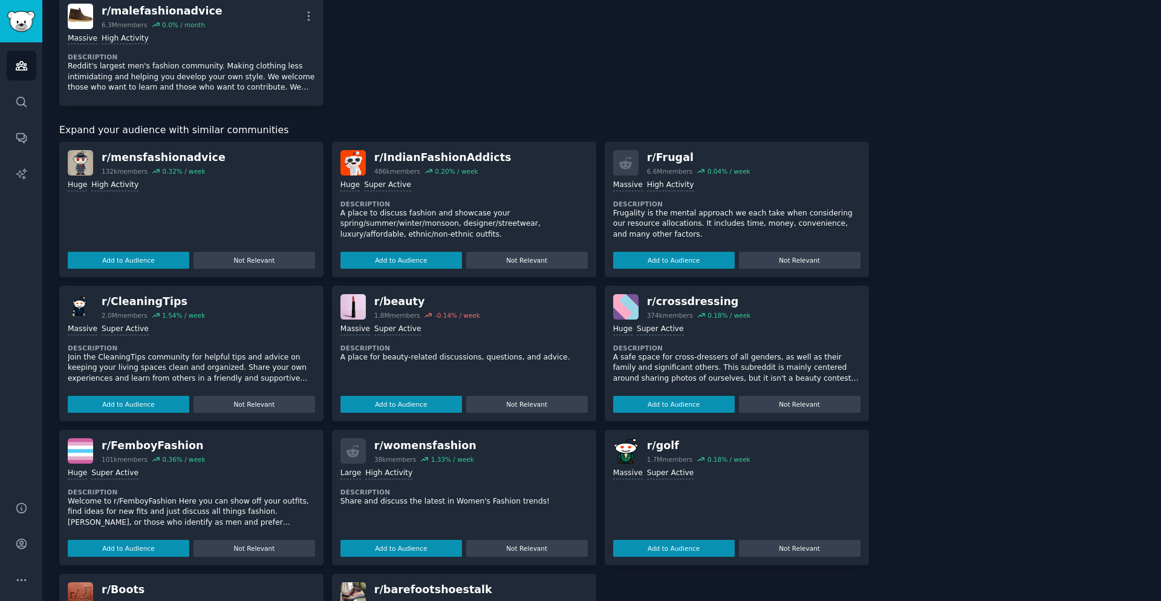
scroll to position [363, 0]
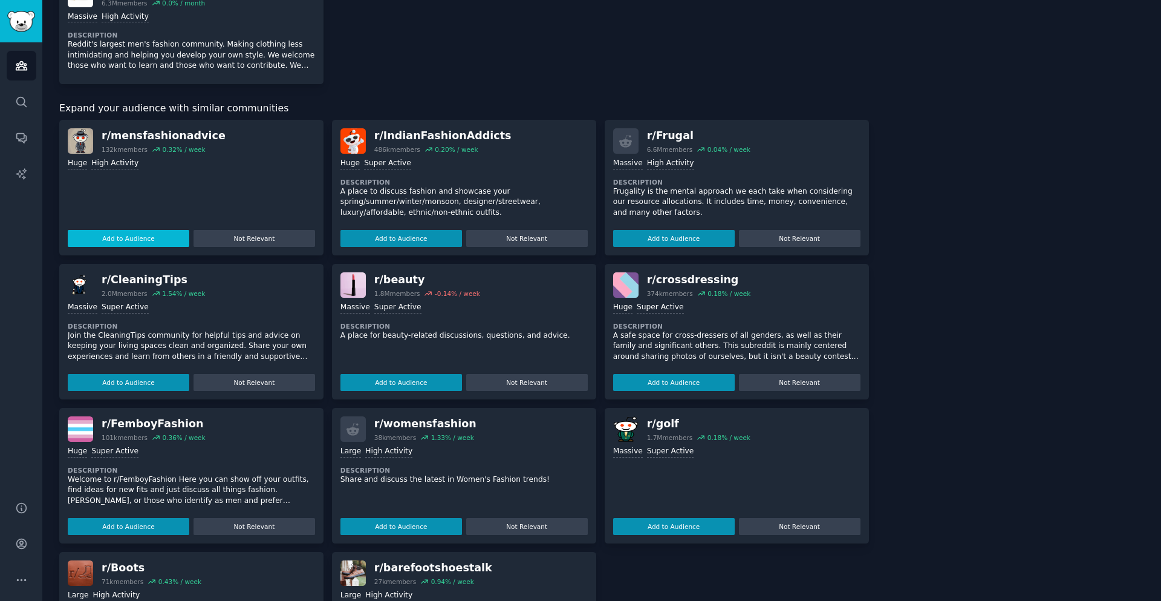
click at [146, 247] on button "Add to Audience" at bounding box center [129, 238] width 122 height 17
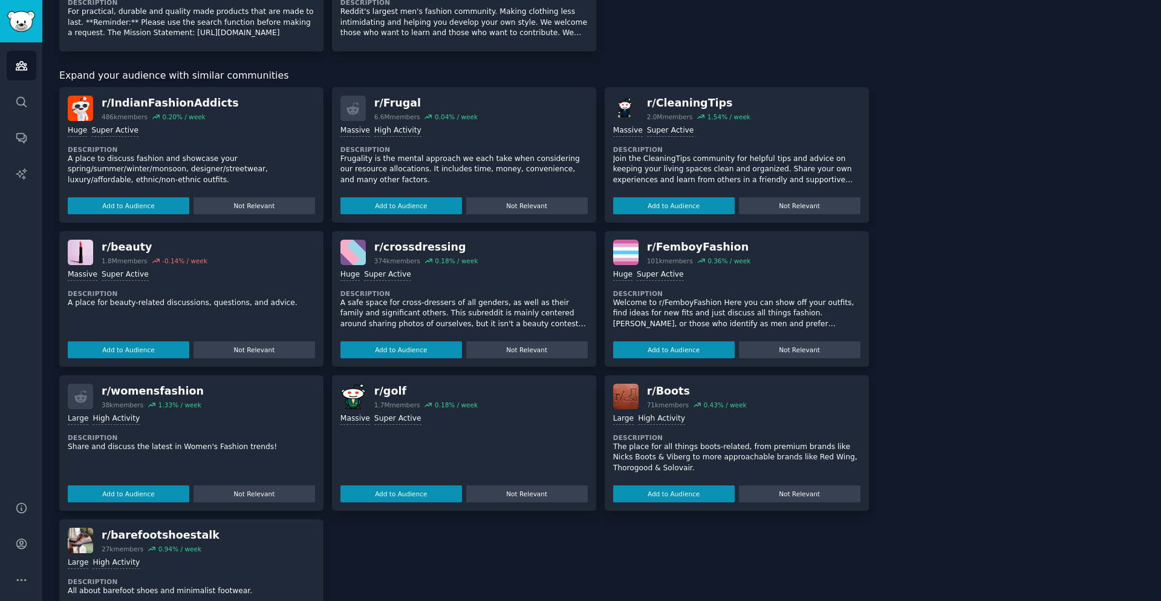
scroll to position [473, 0]
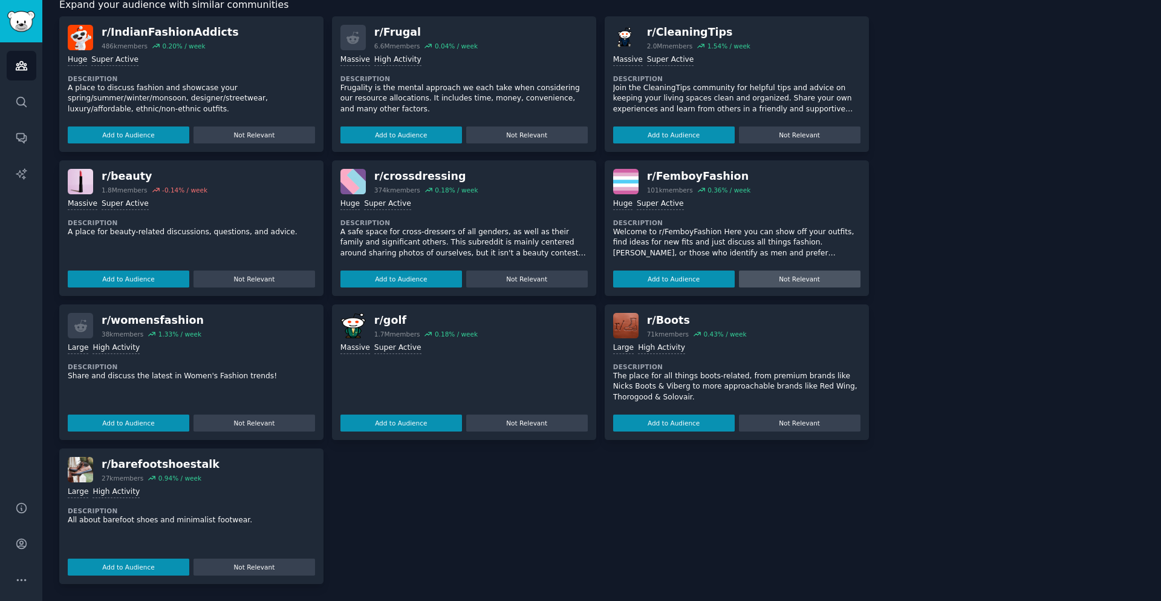
click at [790, 279] on button "Not Relevant" at bounding box center [800, 278] width 122 height 17
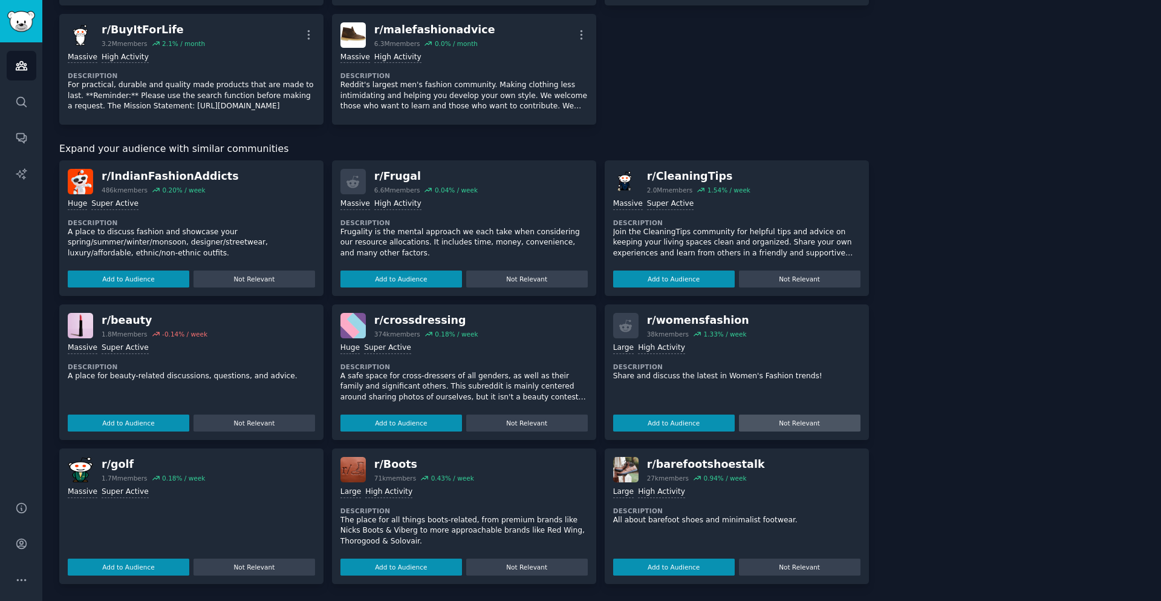
click at [814, 422] on button "Not Relevant" at bounding box center [800, 422] width 122 height 17
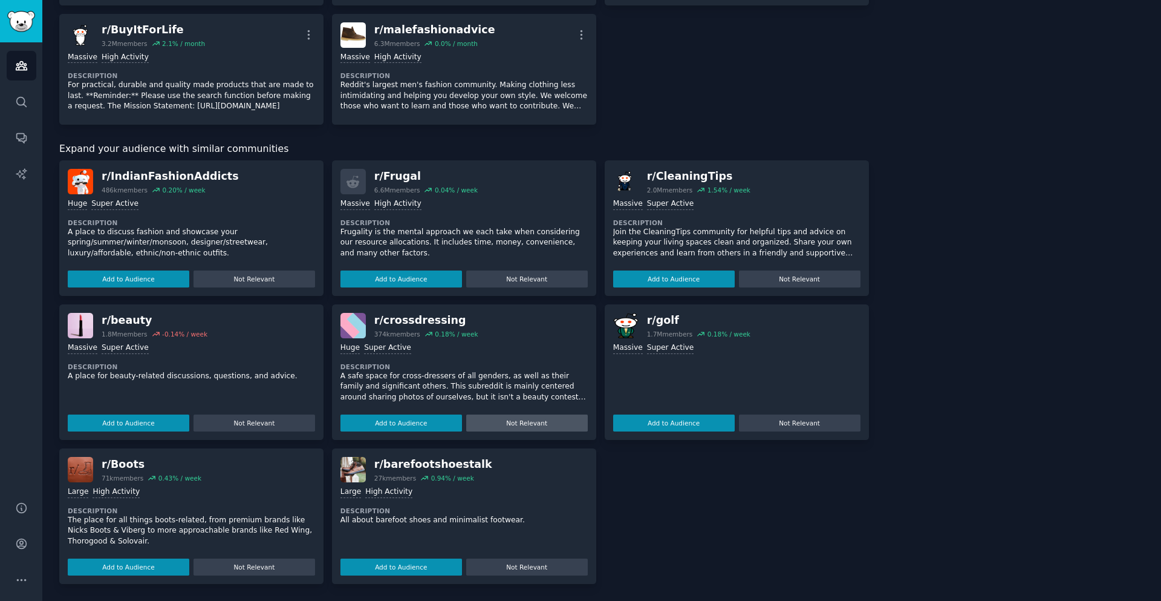
click at [513, 422] on button "Not Relevant" at bounding box center [527, 422] width 122 height 17
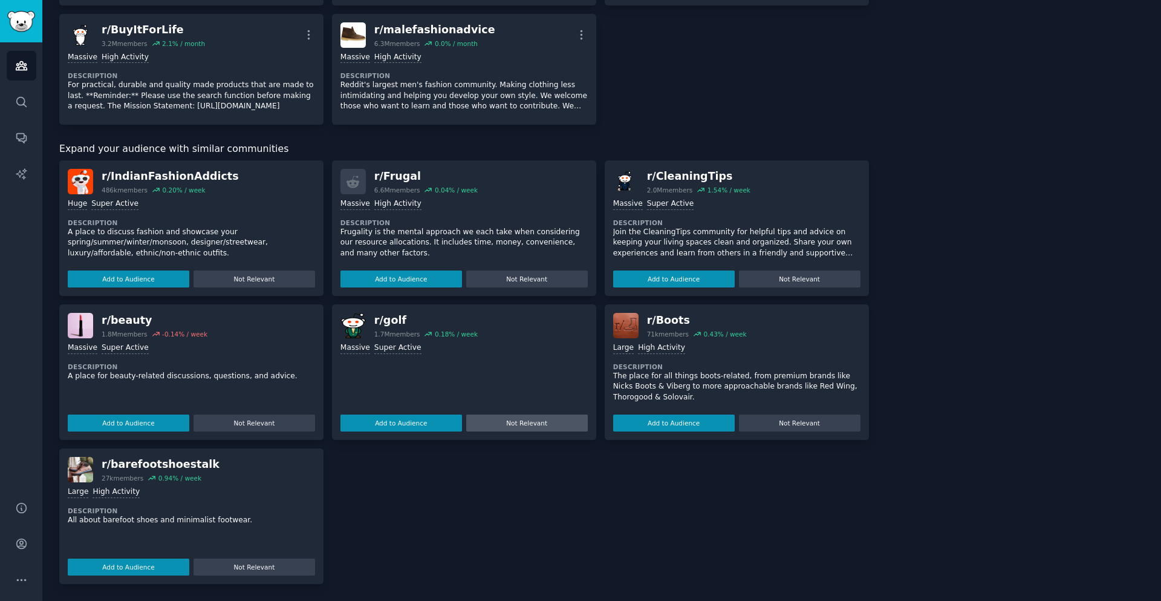
click at [518, 423] on button "Not Relevant" at bounding box center [527, 422] width 122 height 17
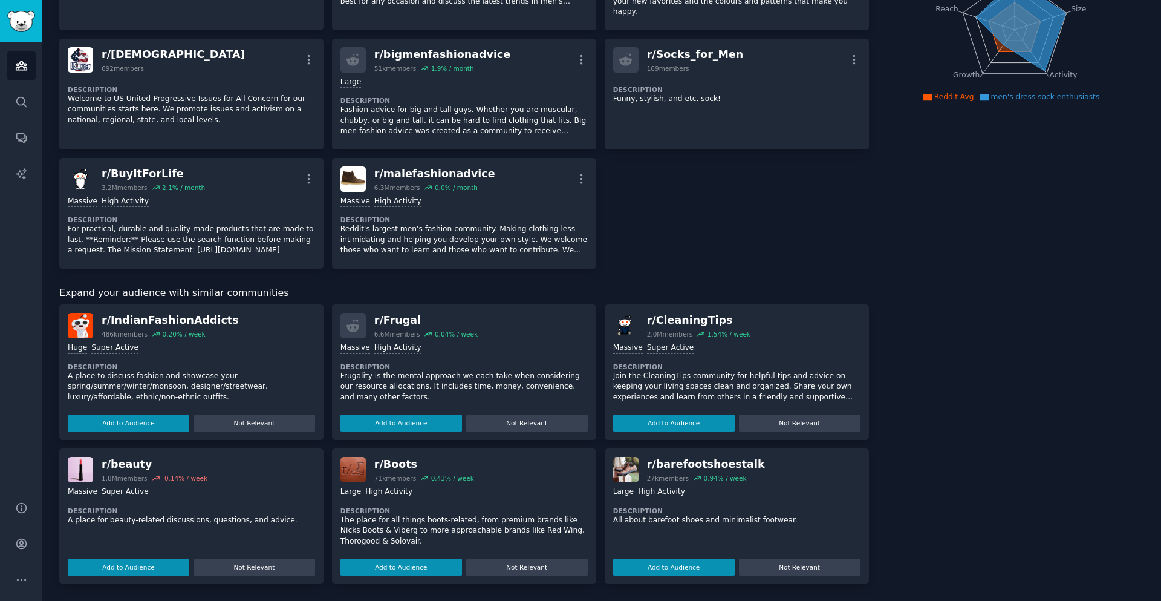
scroll to position [185, 0]
click at [241, 563] on button "Not Relevant" at bounding box center [255, 566] width 122 height 17
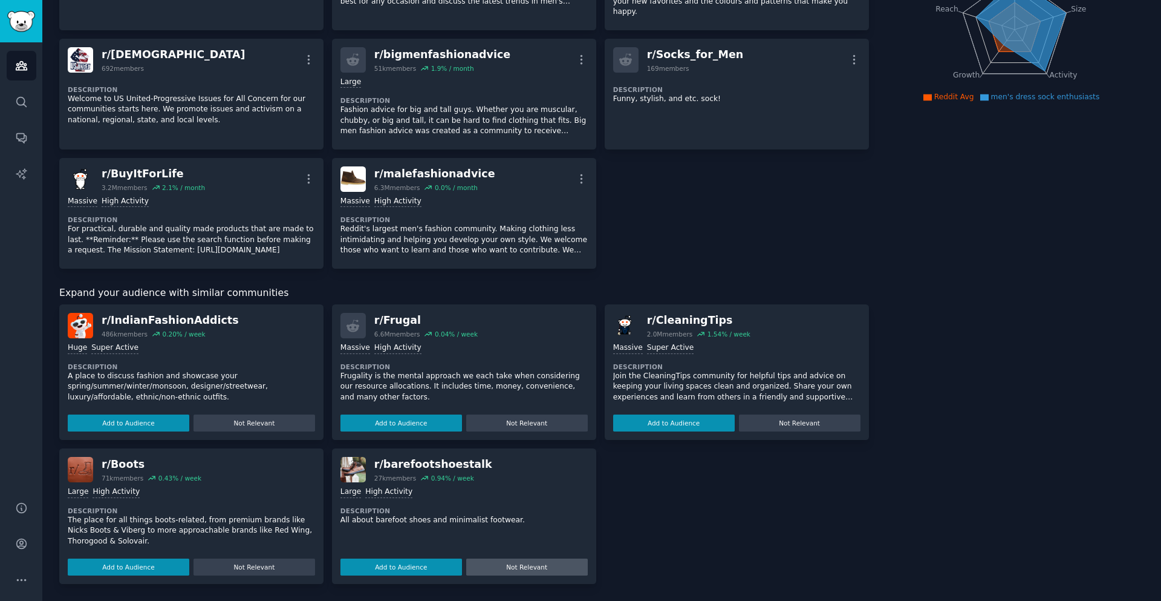
click at [496, 564] on button "Not Relevant" at bounding box center [527, 566] width 122 height 17
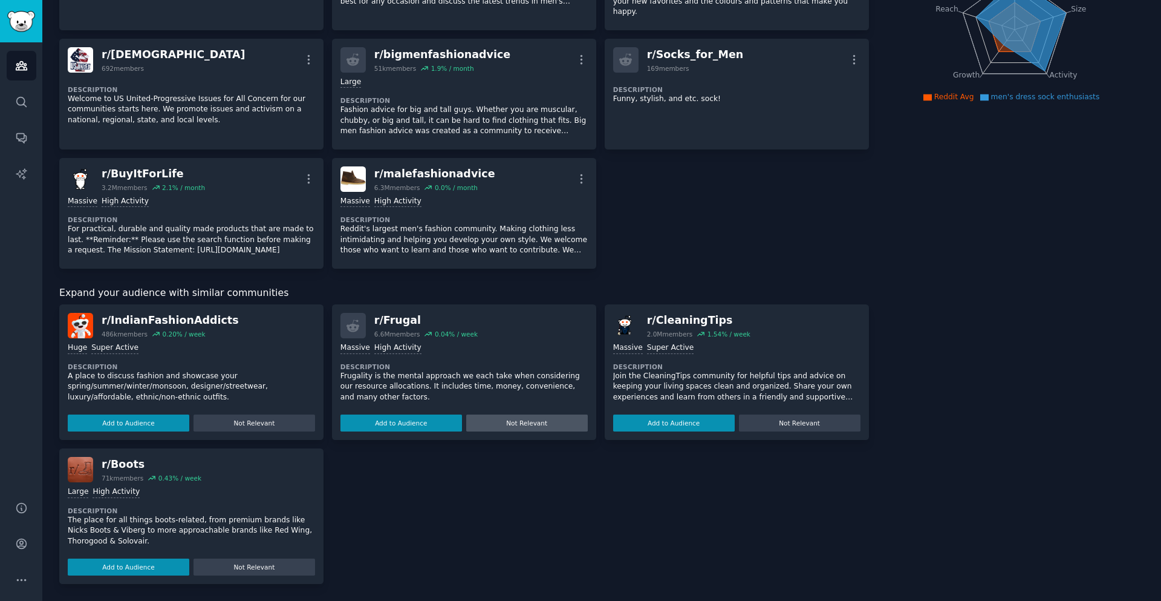
click at [533, 423] on button "Not Relevant" at bounding box center [527, 422] width 122 height 17
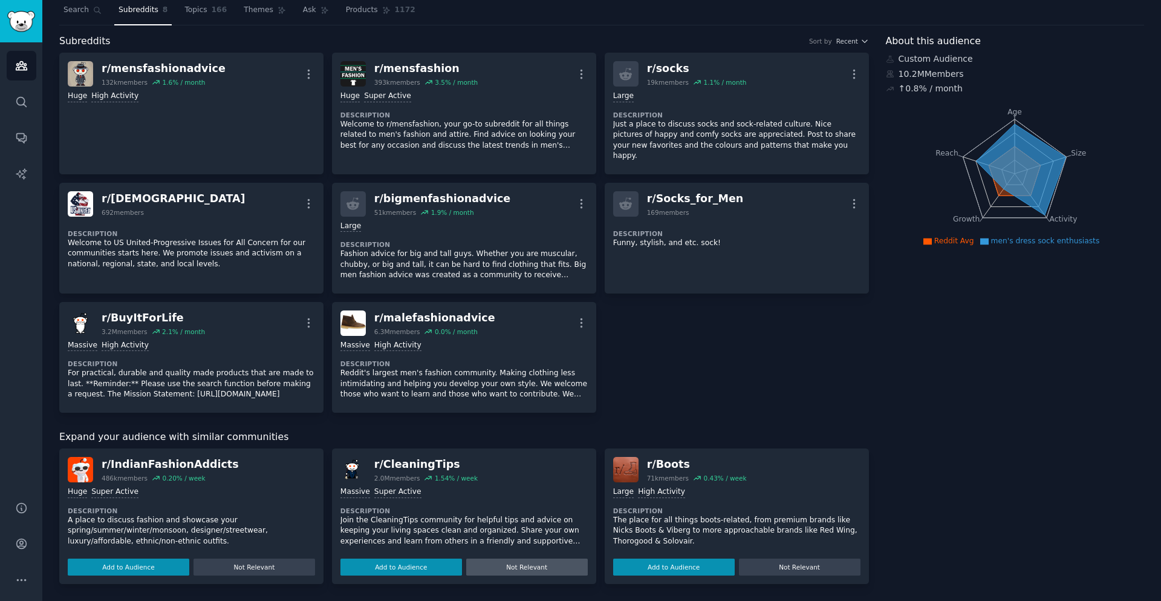
click at [527, 562] on button "Not Relevant" at bounding box center [527, 566] width 122 height 17
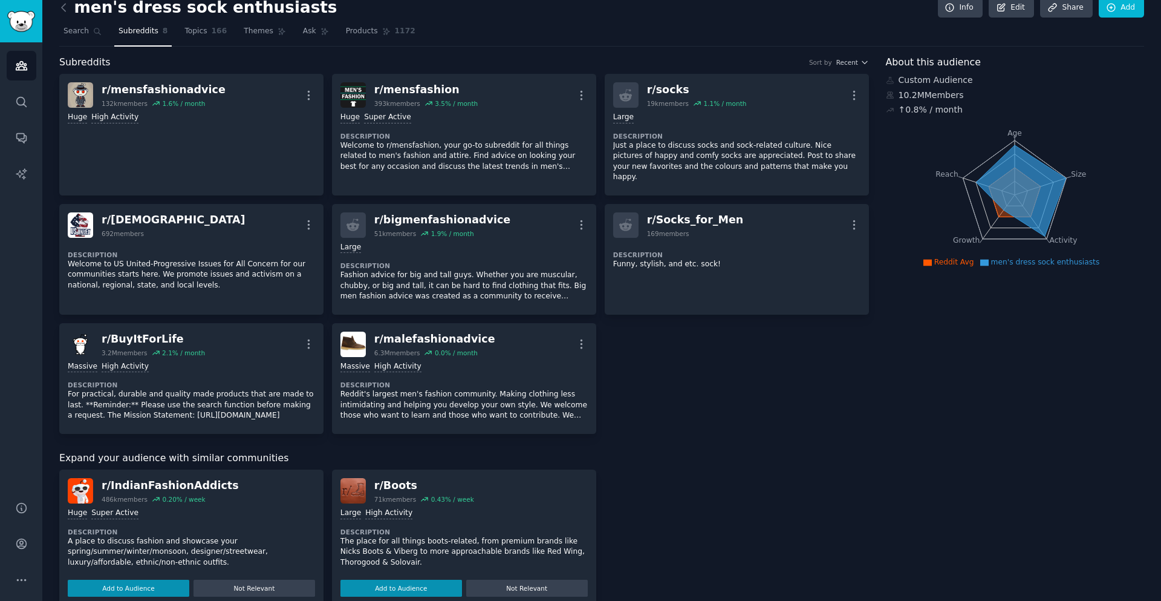
scroll to position [0, 0]
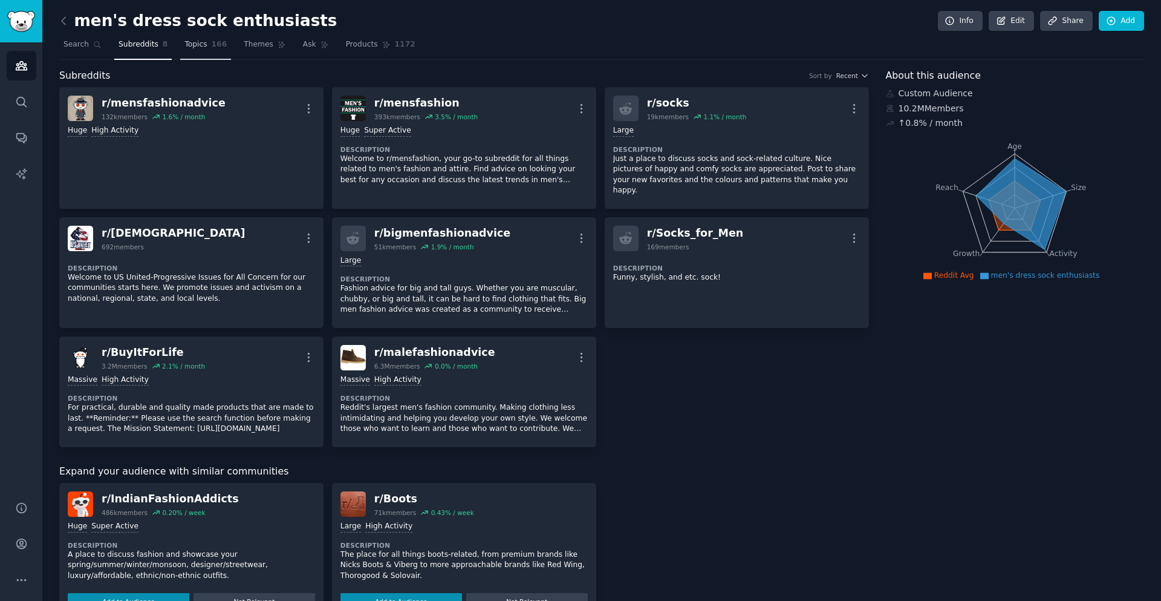
click at [184, 48] on span "Topics" at bounding box center [195, 44] width 22 height 11
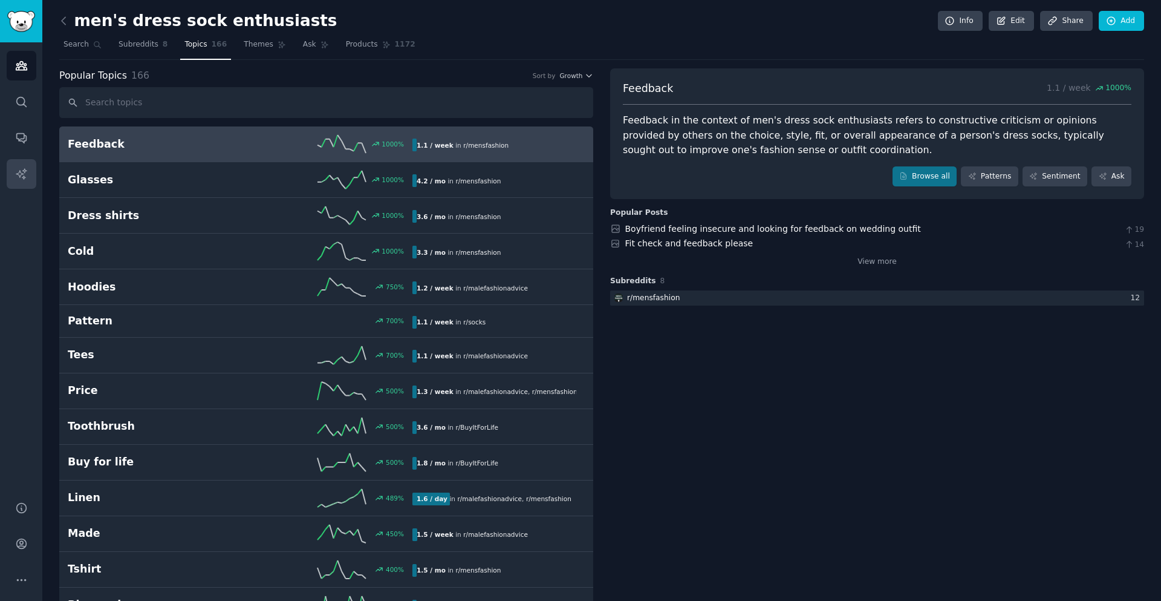
click at [26, 172] on icon "Sidebar" at bounding box center [21, 174] width 13 height 13
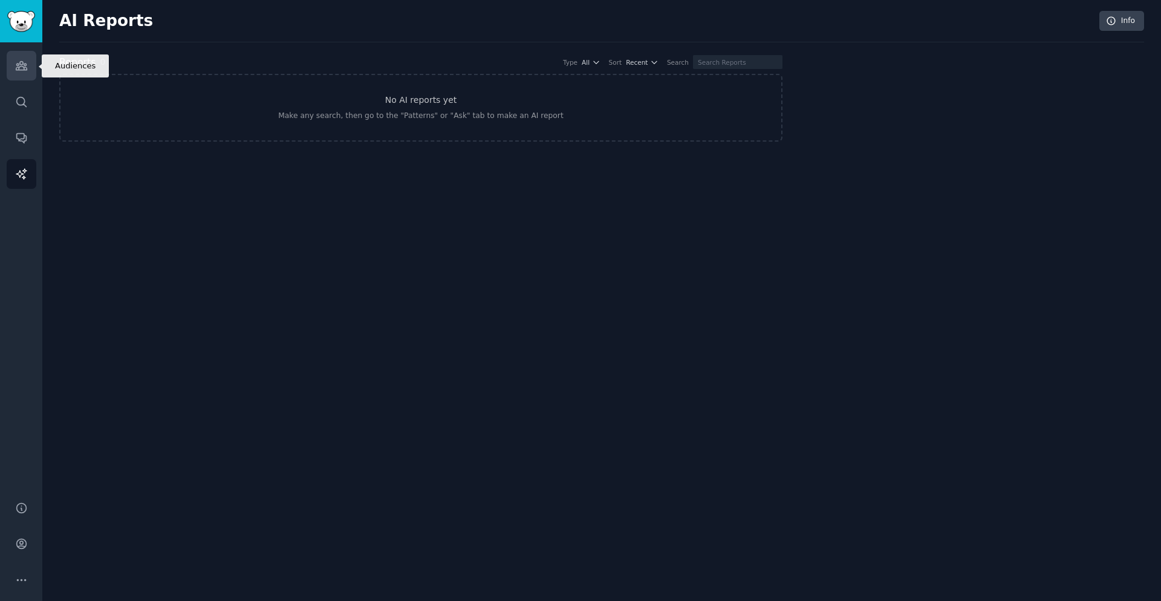
click at [15, 67] on icon "Sidebar" at bounding box center [21, 65] width 13 height 13
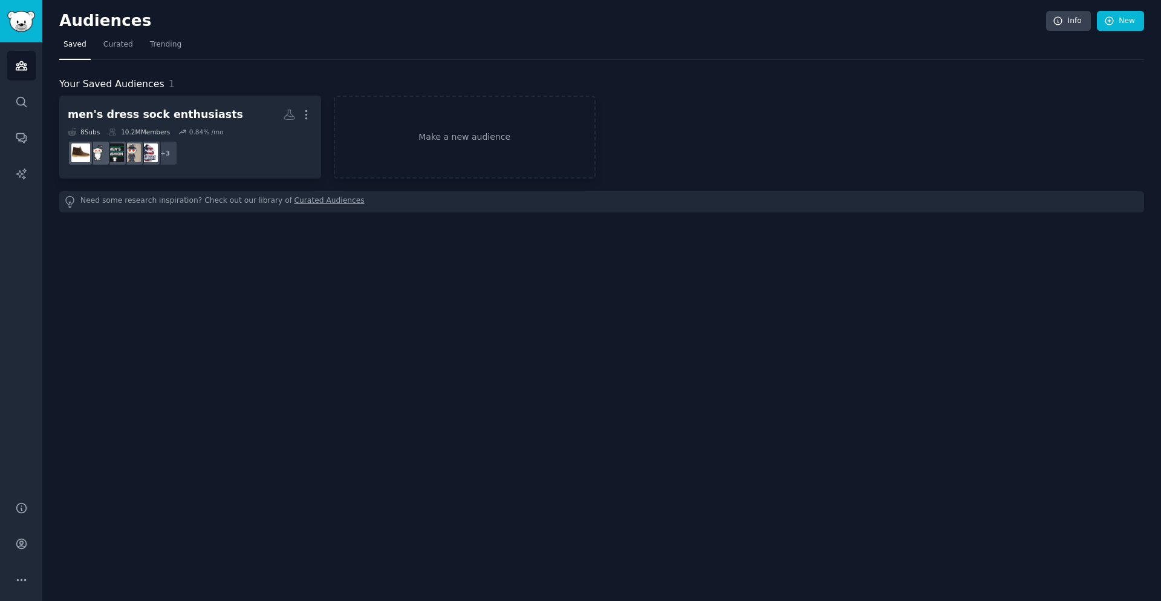
click at [894, 57] on nav "Saved Curated Trending" at bounding box center [601, 47] width 1085 height 25
click at [169, 358] on div "Audiences Info New Saved Curated Trending Your Saved Audiences 1 men's dress so…" at bounding box center [601, 300] width 1119 height 601
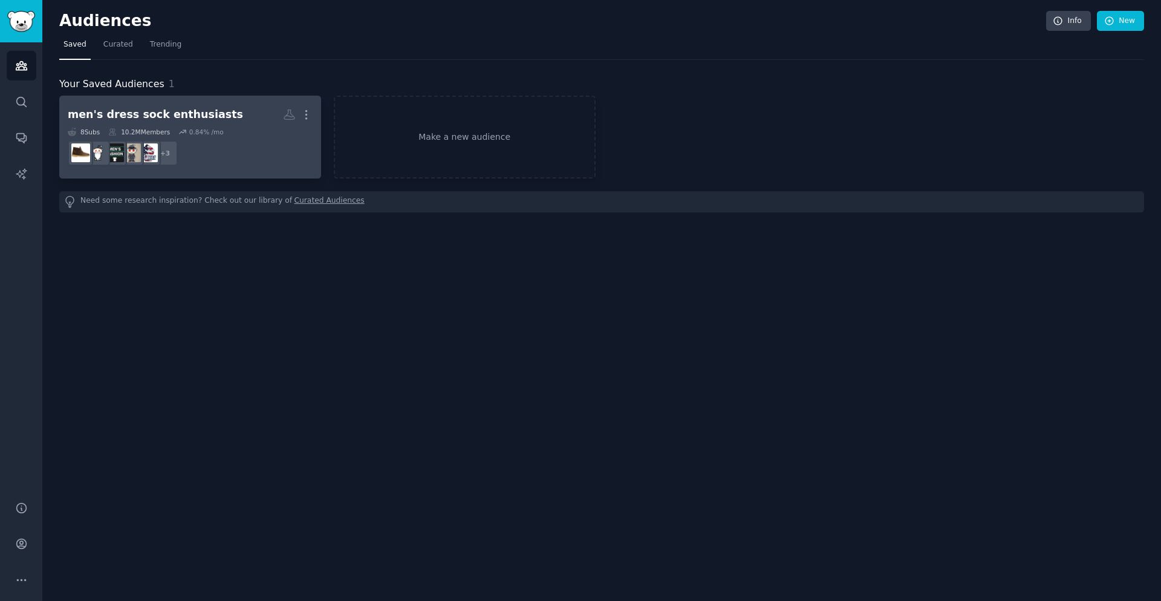
click at [234, 122] on h2 "men's dress sock enthusiasts More" at bounding box center [190, 114] width 245 height 21
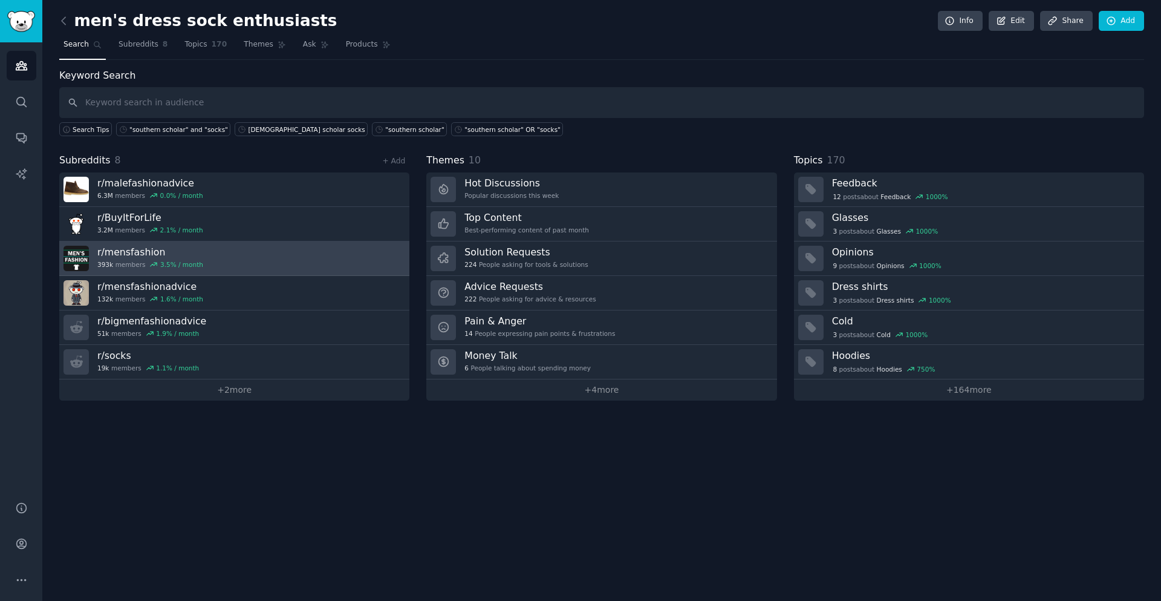
click at [200, 256] on link "r/ mensfashion 393k members 3.5 % / month" at bounding box center [234, 258] width 350 height 34
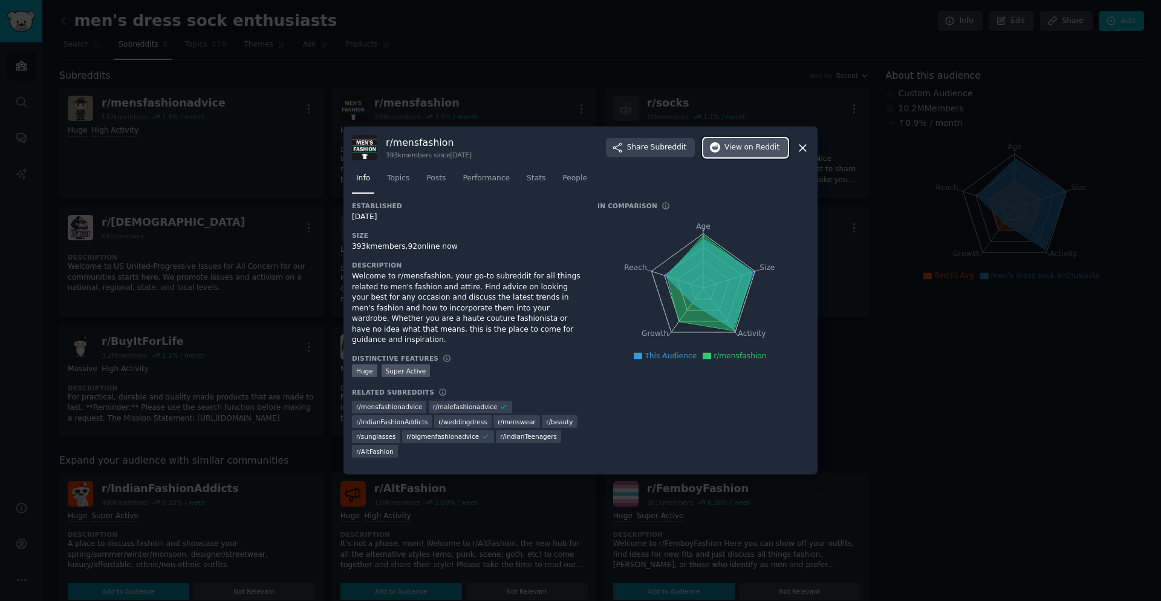
click at [762, 153] on span "on Reddit" at bounding box center [762, 147] width 35 height 11
click at [644, 98] on div at bounding box center [580, 300] width 1161 height 601
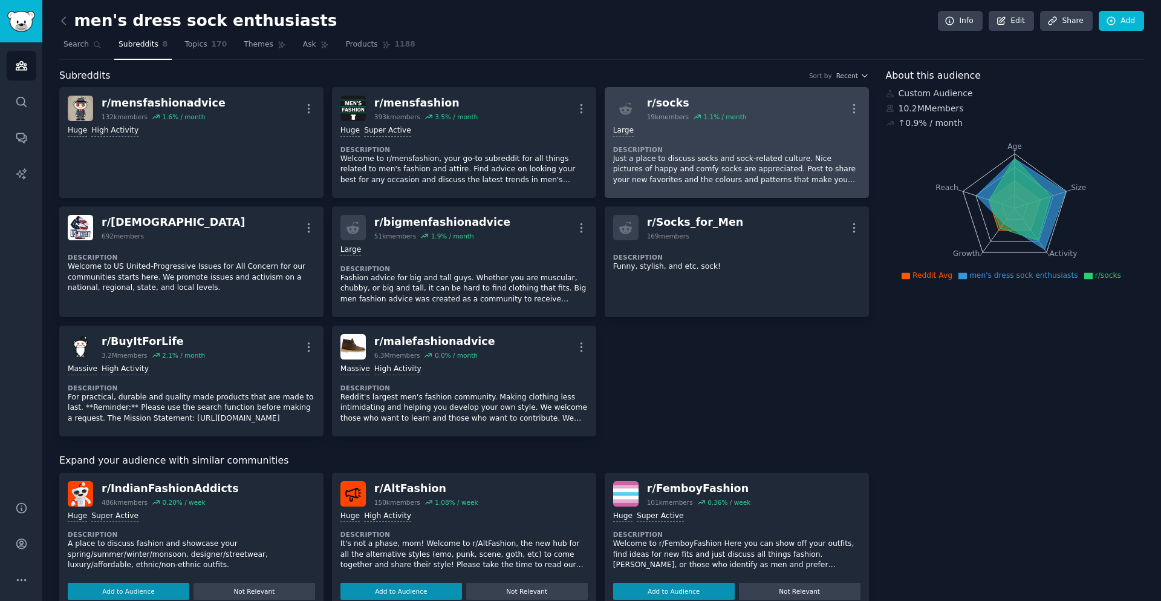
click at [696, 138] on div "10,000 - 100,000 members Large Description Just a place to discuss socks and so…" at bounding box center [736, 155] width 247 height 68
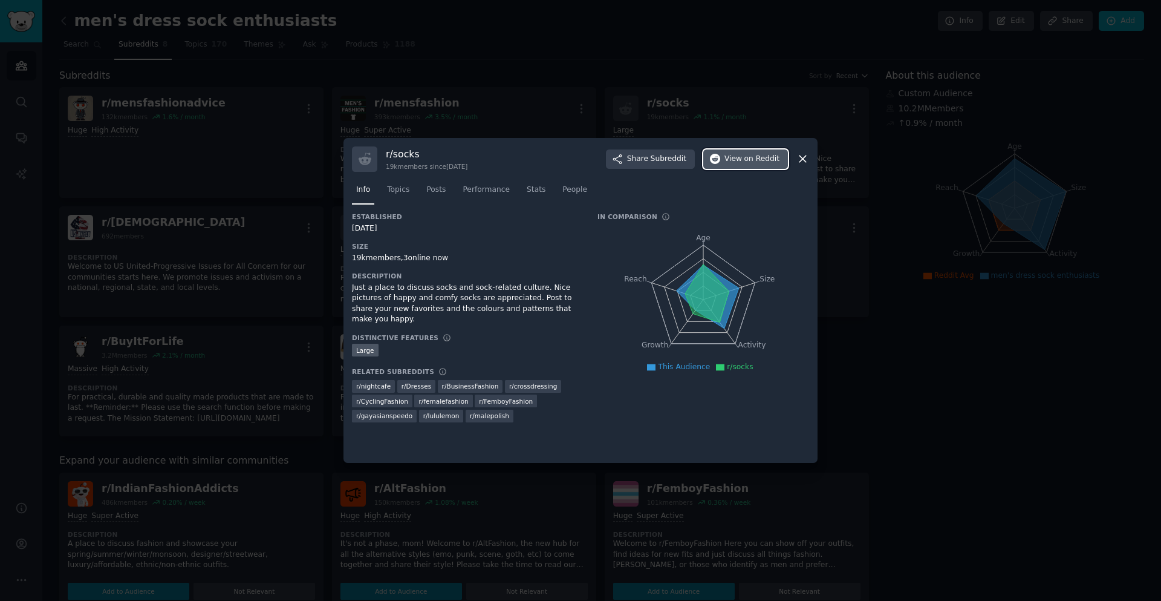
click at [751, 154] on span "on Reddit" at bounding box center [762, 159] width 35 height 11
